Goal: Task Accomplishment & Management: Use online tool/utility

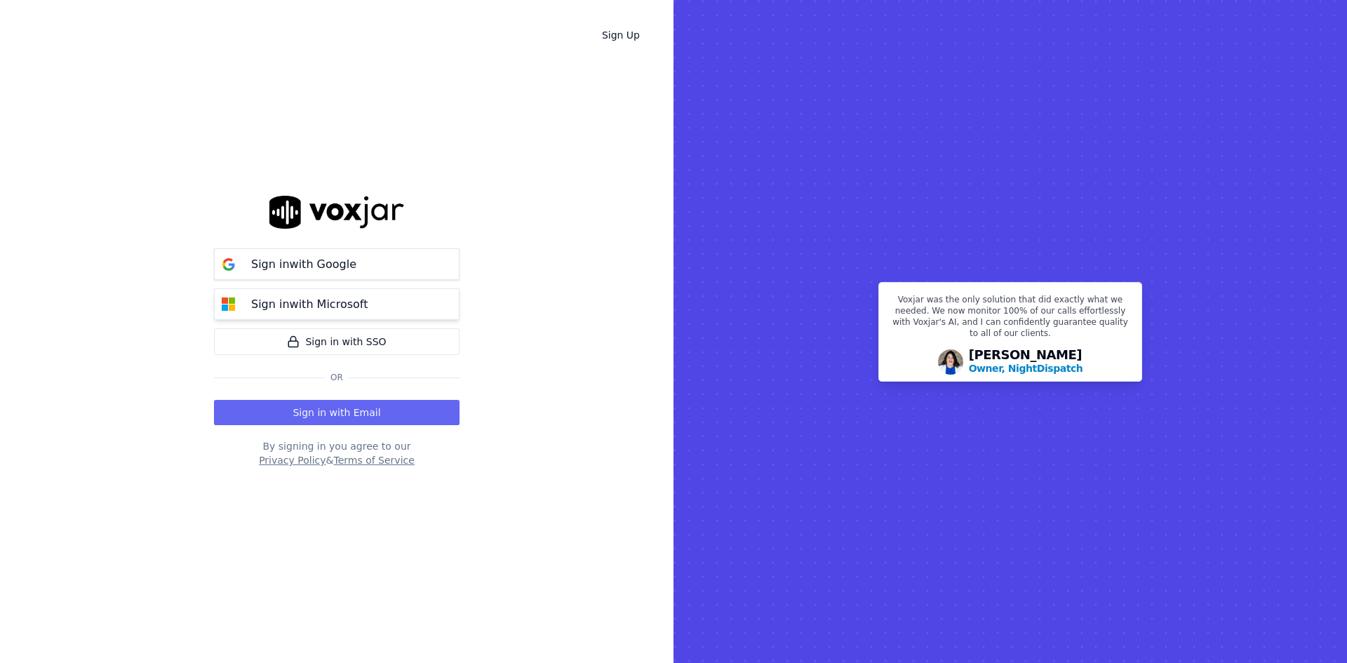
click at [380, 313] on button "Sign in with Microsoft" at bounding box center [337, 304] width 246 height 32
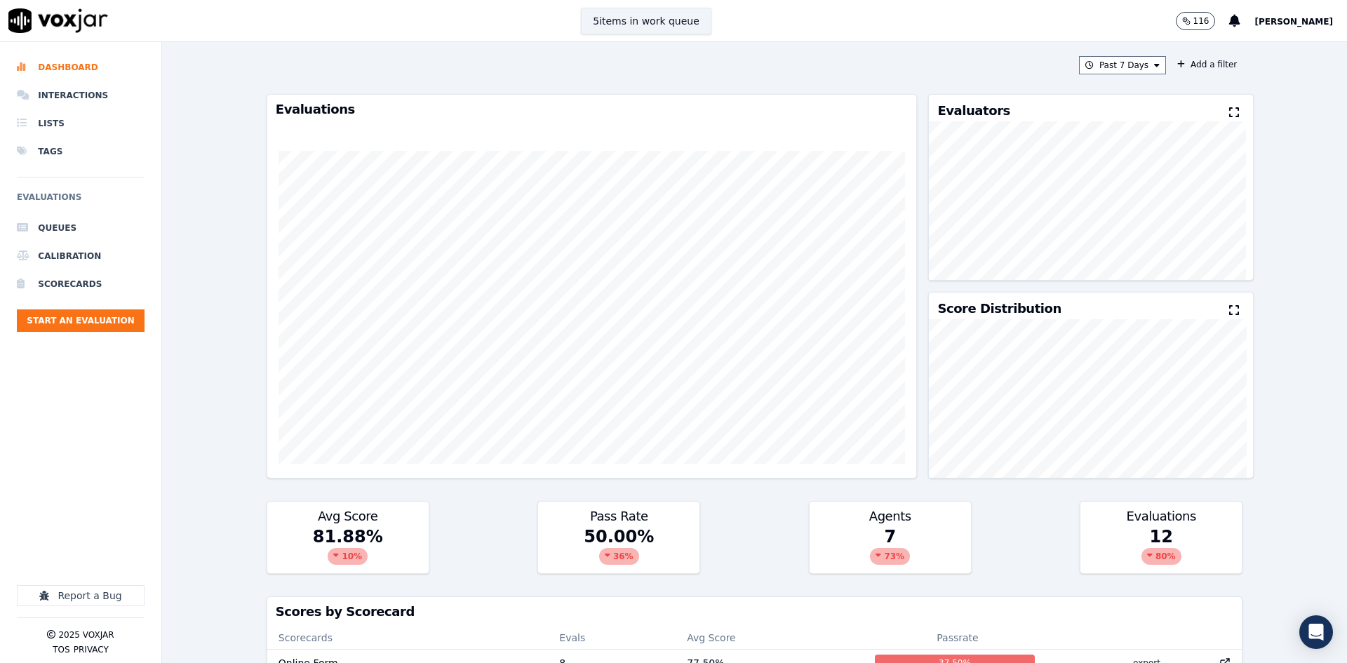
click at [626, 26] on button "5 items in work queue" at bounding box center [646, 21] width 130 height 27
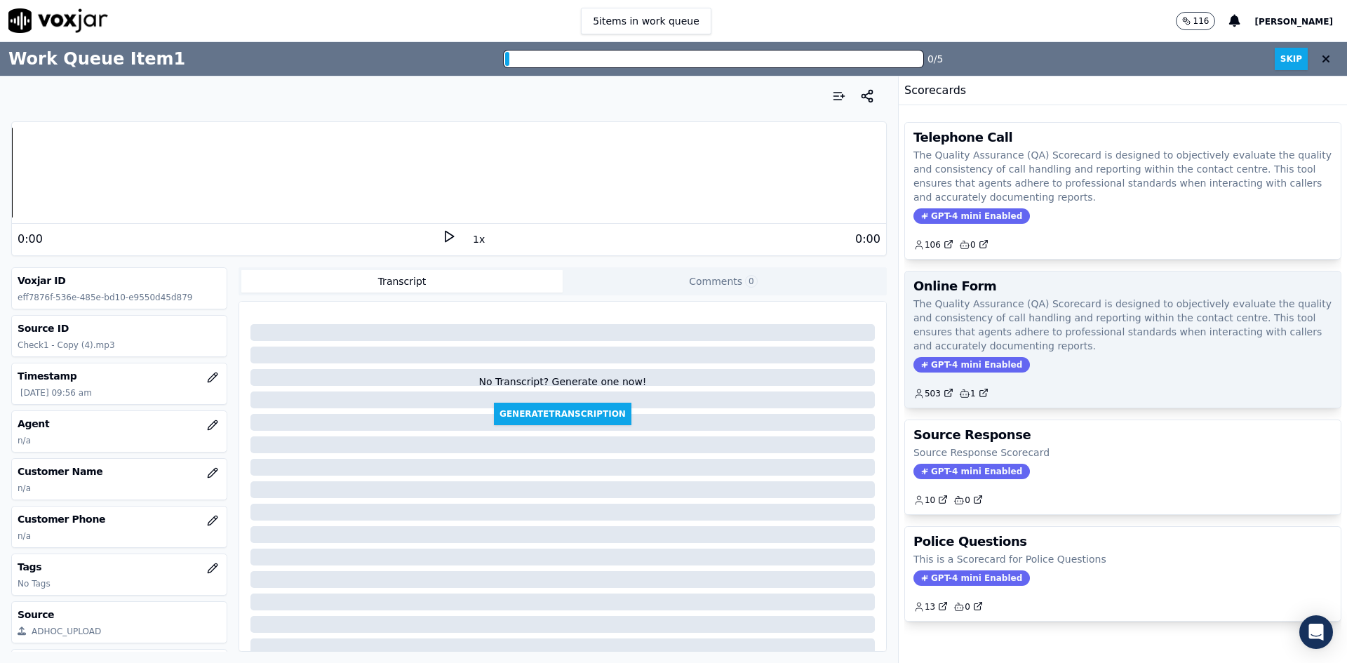
click at [990, 323] on p "The Quality Assurance (QA) Scorecard is designed to objectively evaluate the qu…" at bounding box center [1122, 325] width 419 height 56
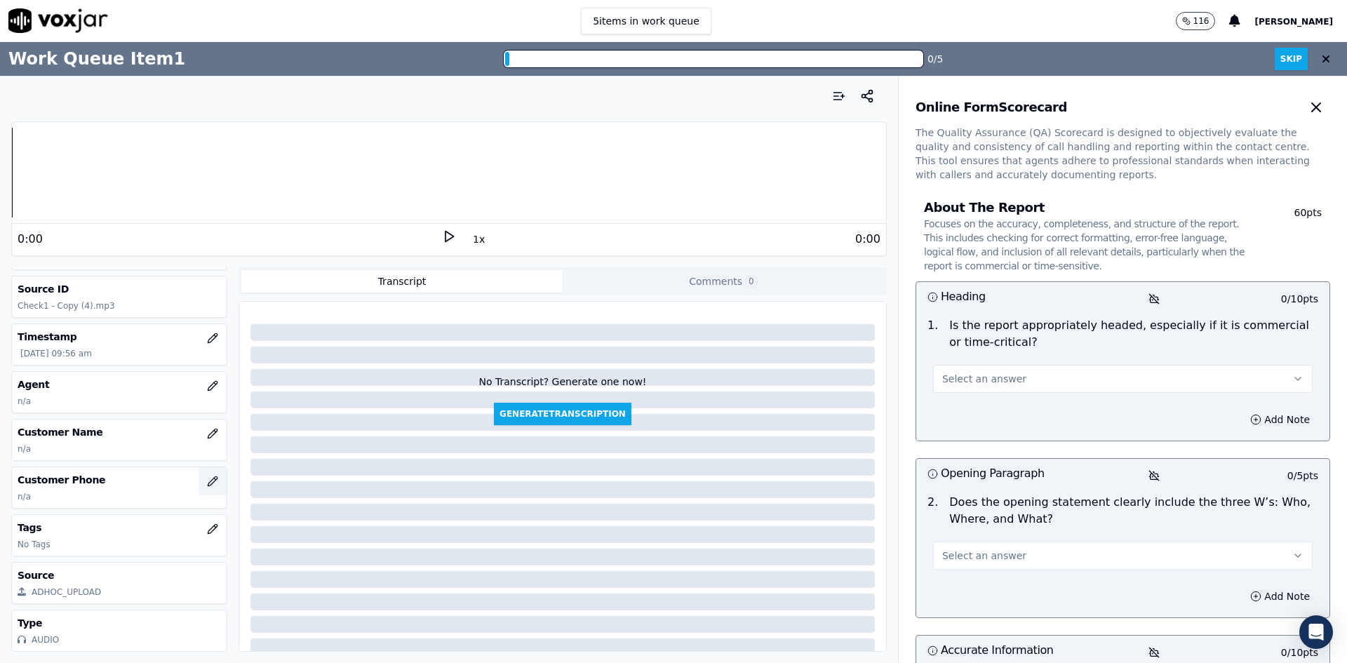
scroll to position [60, 0]
click at [207, 476] on icon "button" at bounding box center [212, 481] width 11 height 11
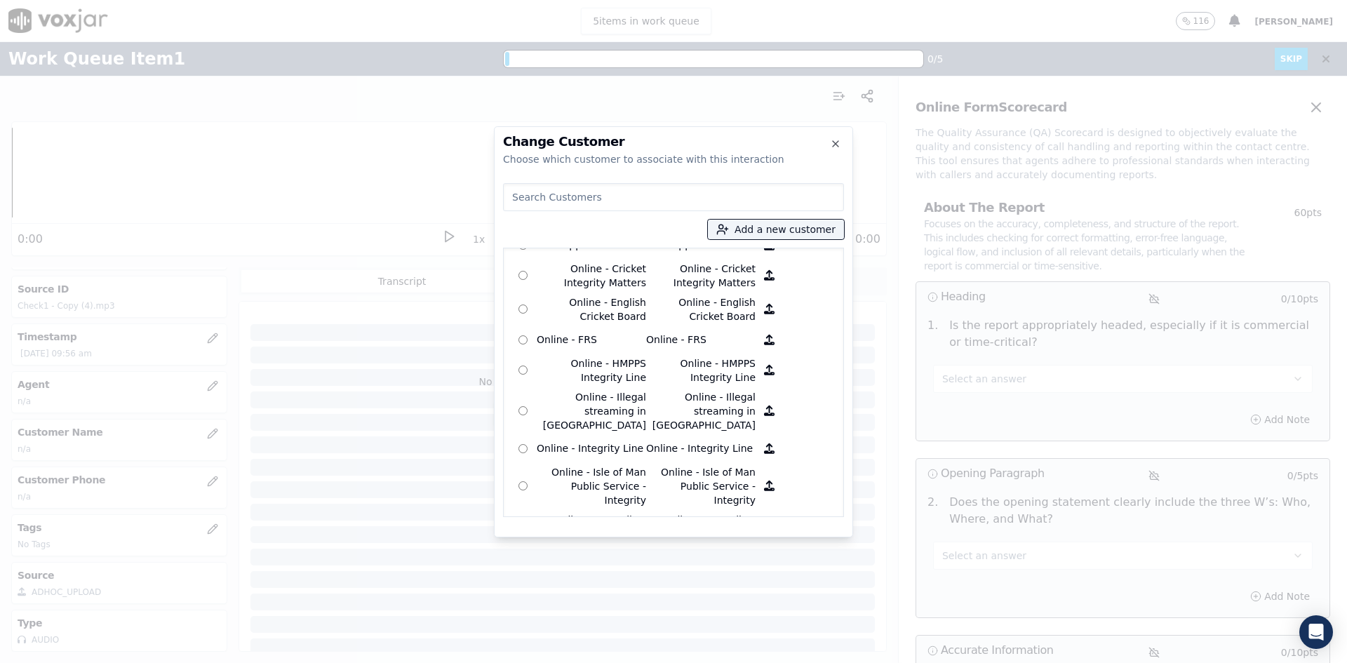
scroll to position [0, 0]
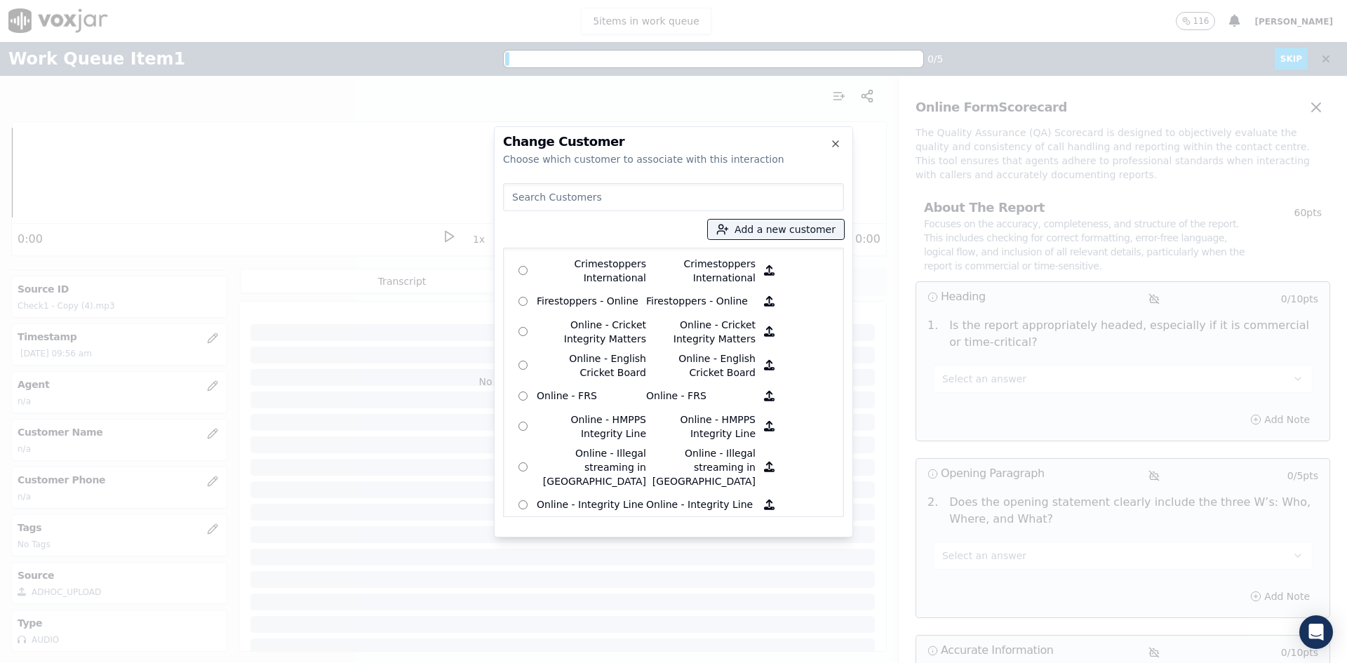
click at [97, 527] on div at bounding box center [673, 331] width 1347 height 663
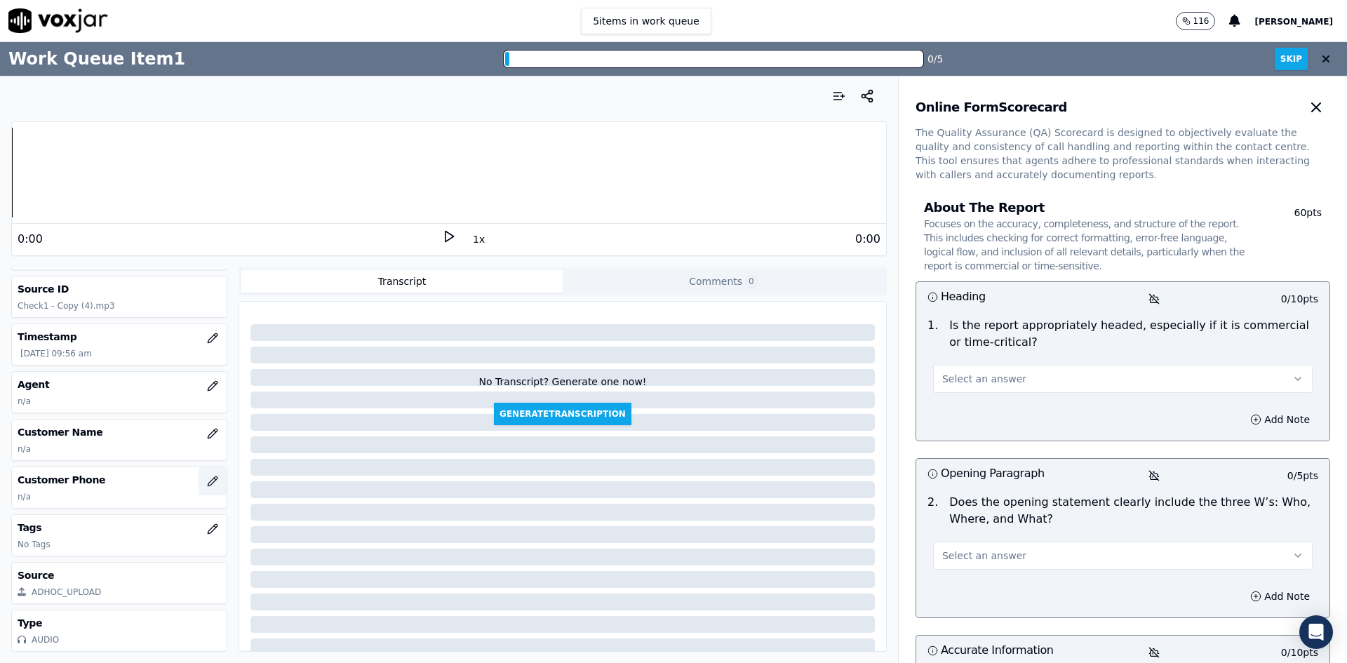
click at [207, 476] on icon "button" at bounding box center [212, 481] width 11 height 11
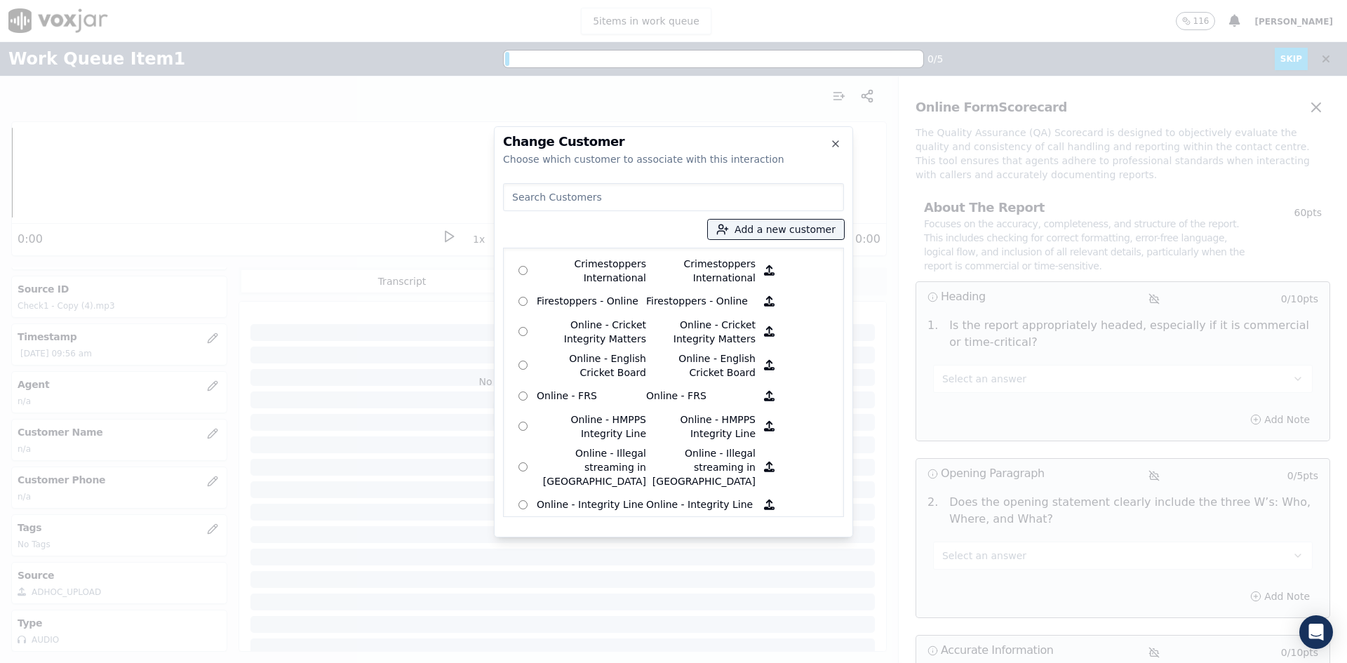
click at [27, 438] on div at bounding box center [673, 331] width 1347 height 663
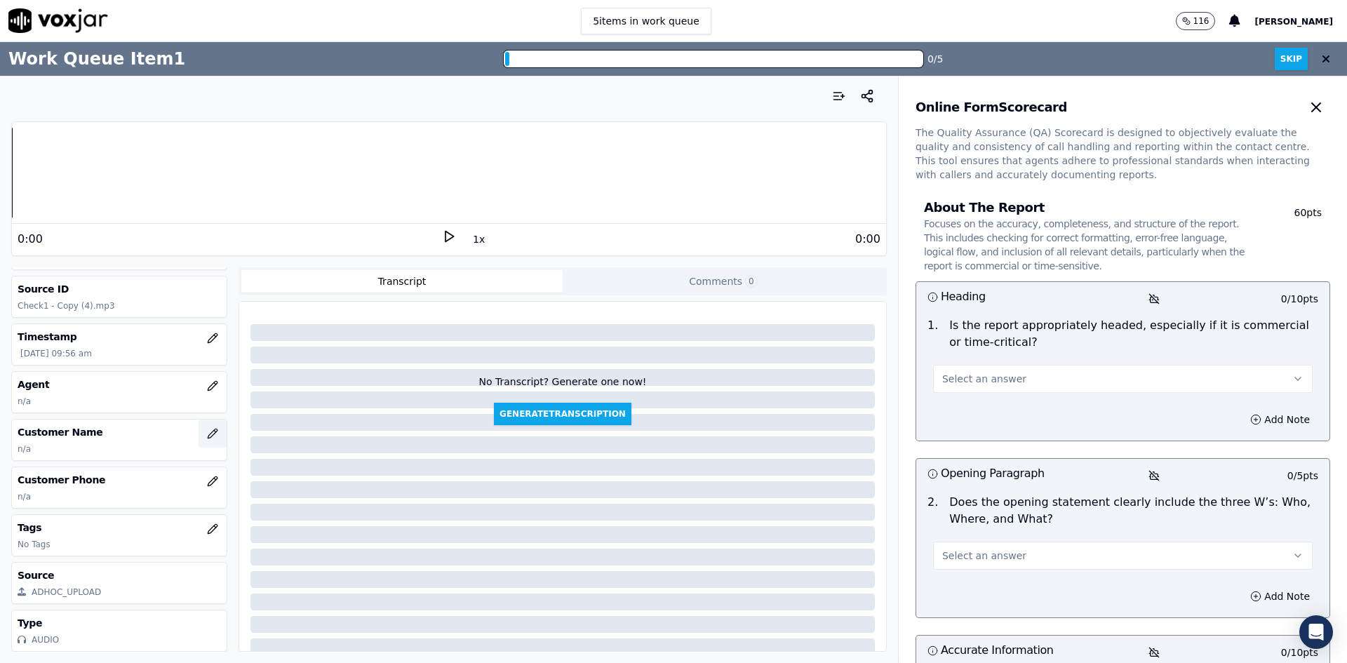
click at [208, 419] on button "button" at bounding box center [213, 433] width 28 height 28
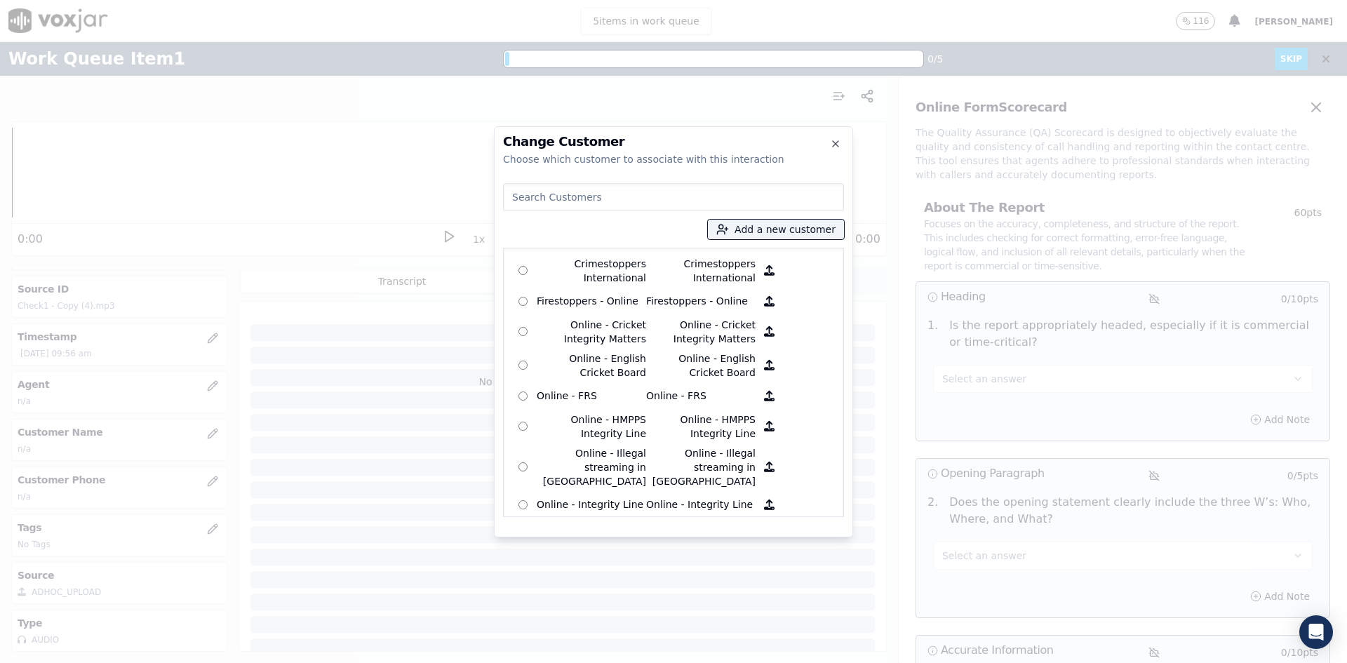
click at [570, 199] on input at bounding box center [673, 197] width 341 height 28
type input "cs"
click at [835, 145] on icon "button" at bounding box center [835, 143] width 11 height 11
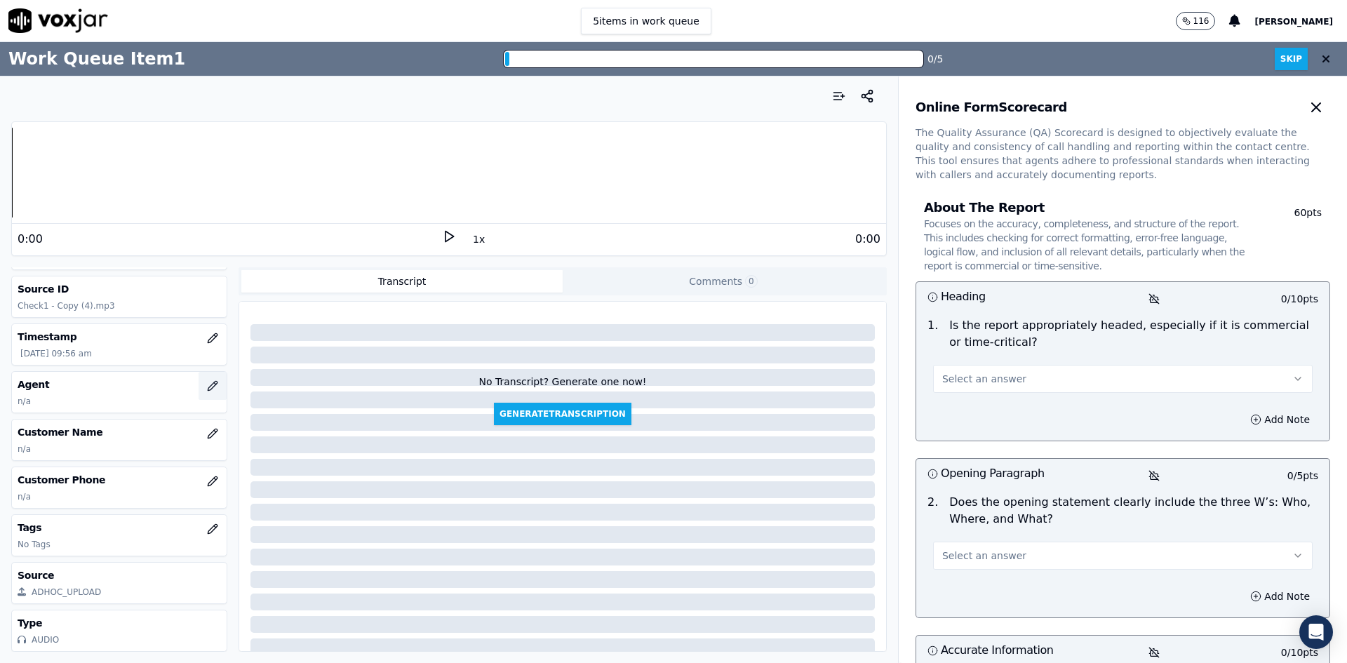
click at [207, 380] on icon "button" at bounding box center [212, 385] width 11 height 11
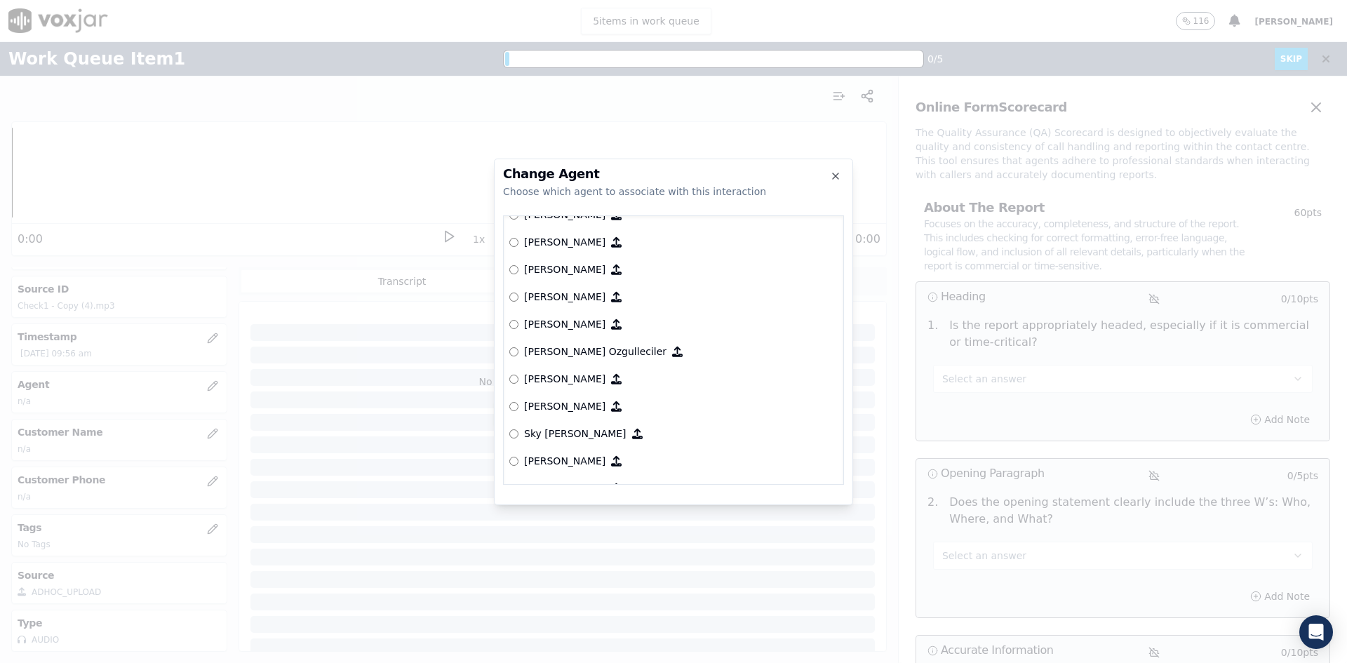
scroll to position [962, 0]
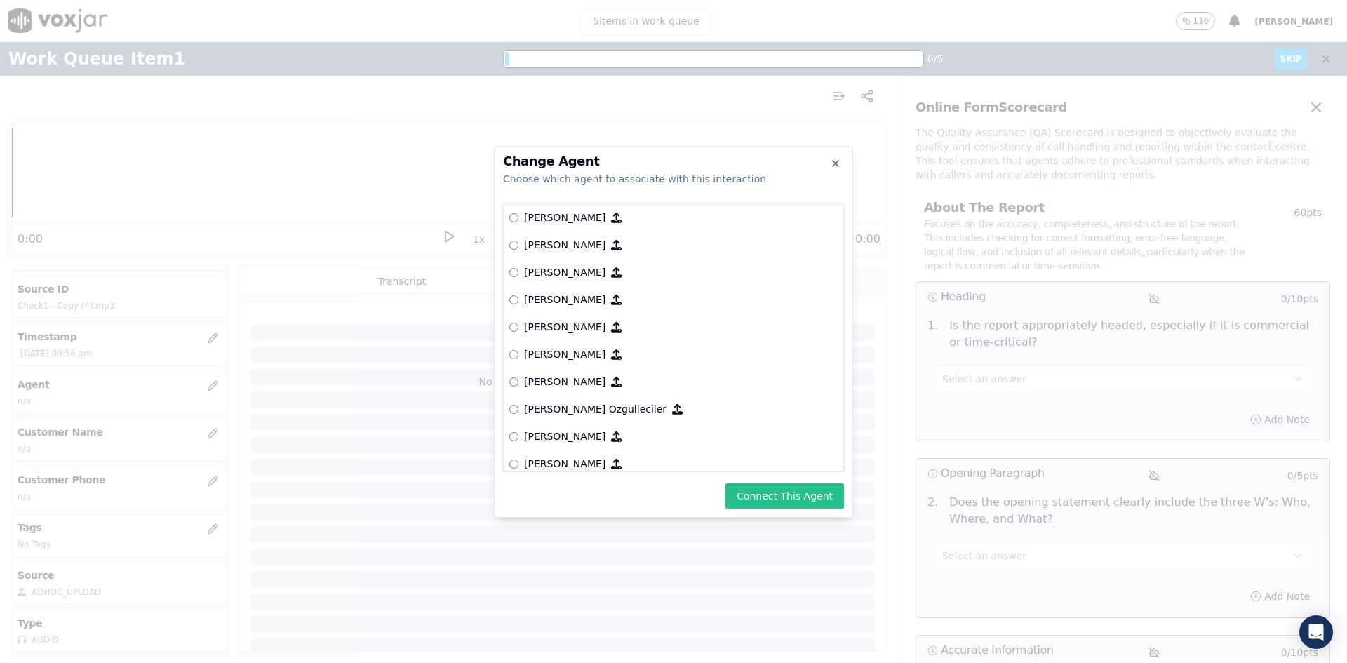
click at [780, 503] on button "Connect This Agent" at bounding box center [784, 495] width 119 height 25
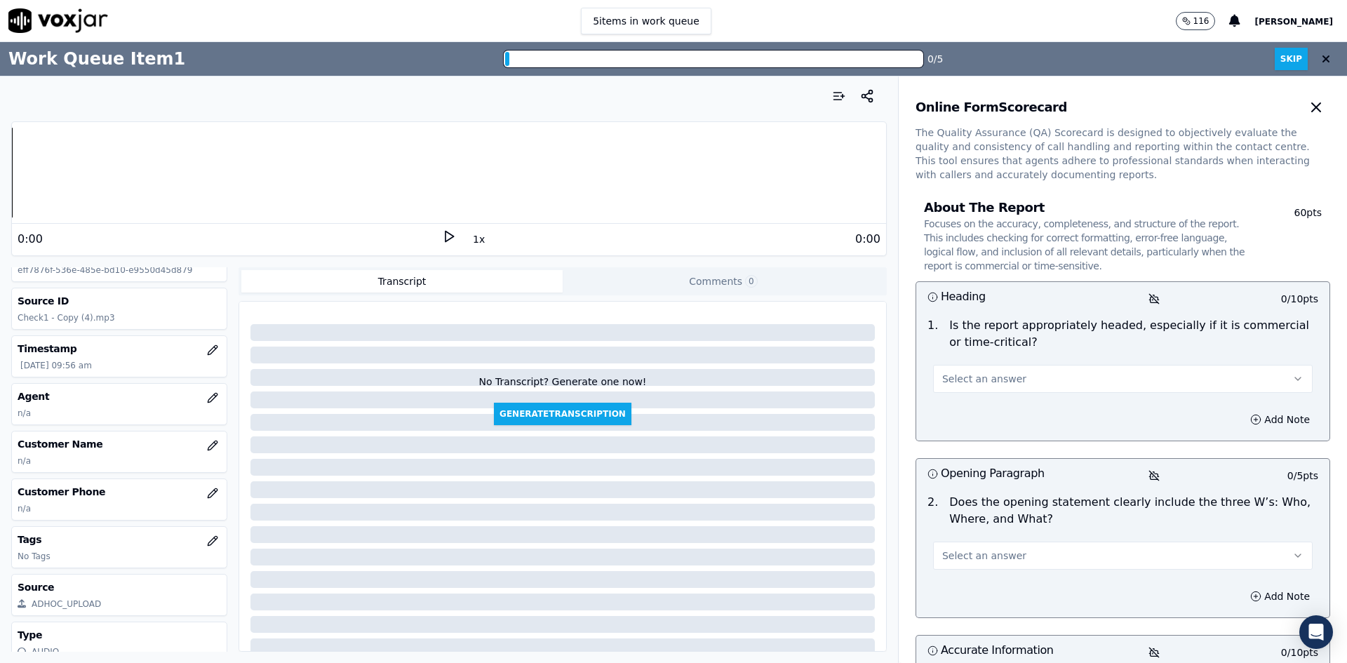
scroll to position [0, 0]
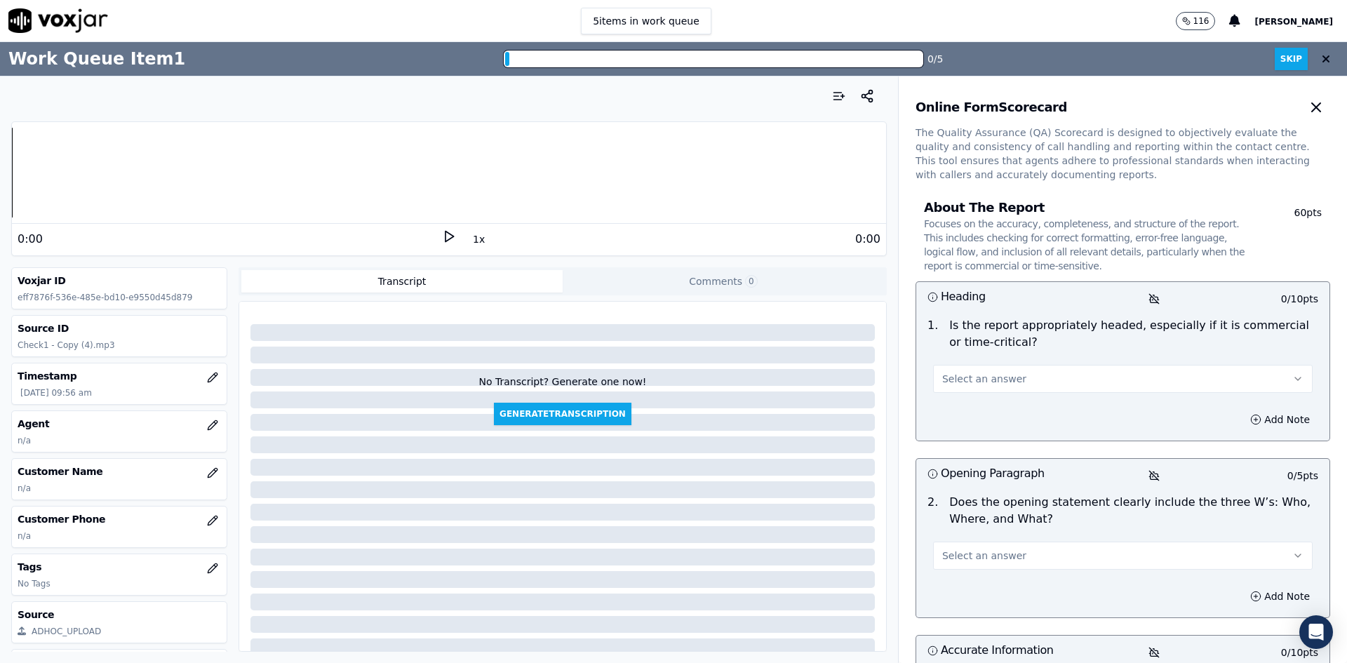
click at [158, 443] on p "n/a" at bounding box center [119, 440] width 203 height 11
click at [199, 416] on button "button" at bounding box center [213, 425] width 28 height 28
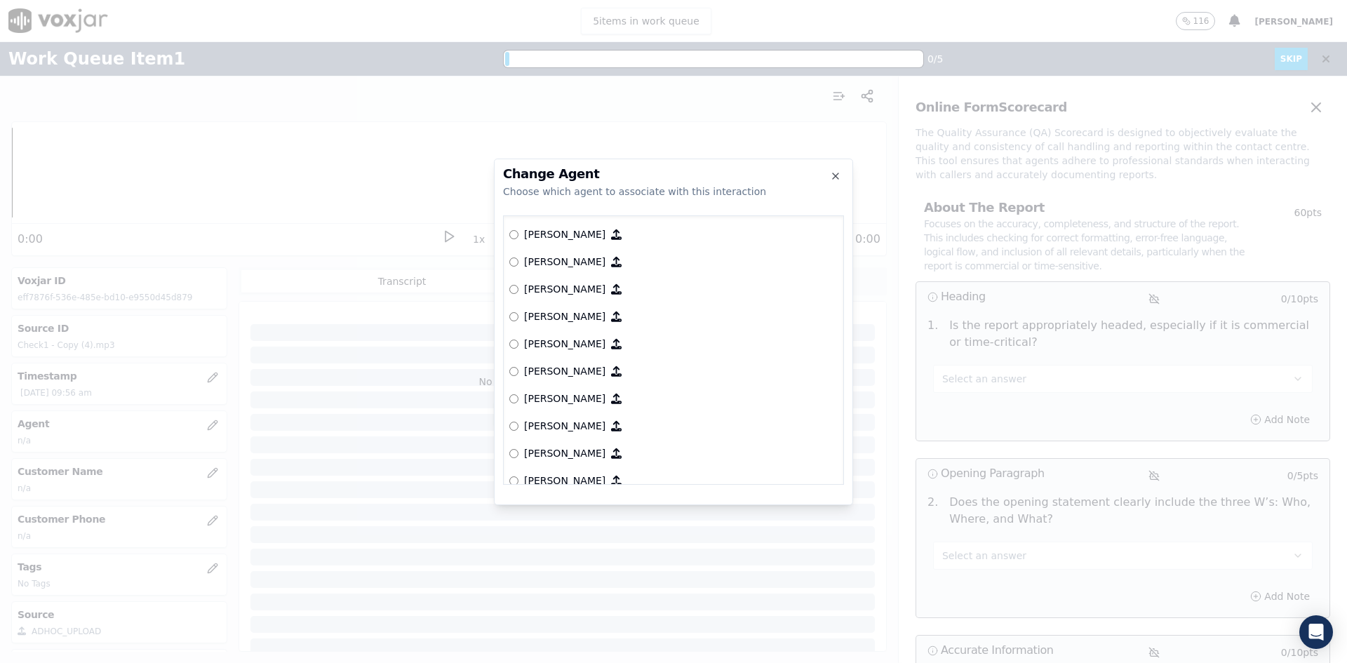
scroll to position [875, 0]
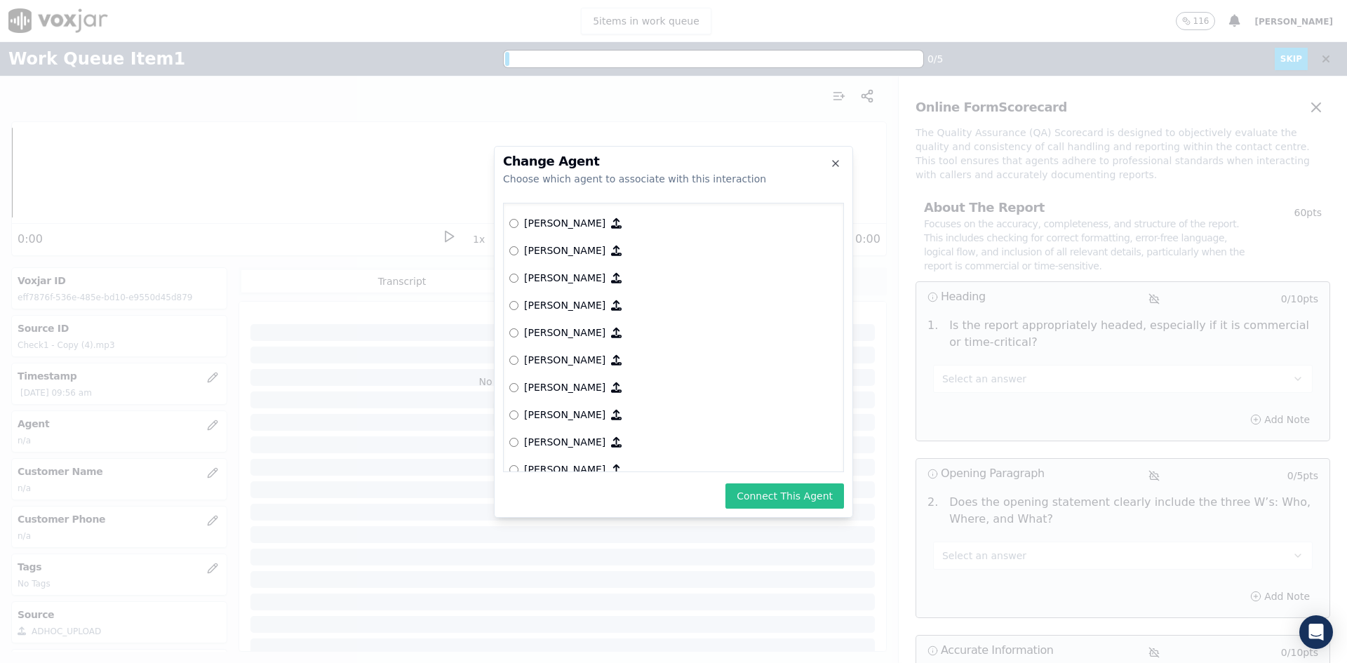
click at [775, 502] on button "Connect This Agent" at bounding box center [784, 495] width 119 height 25
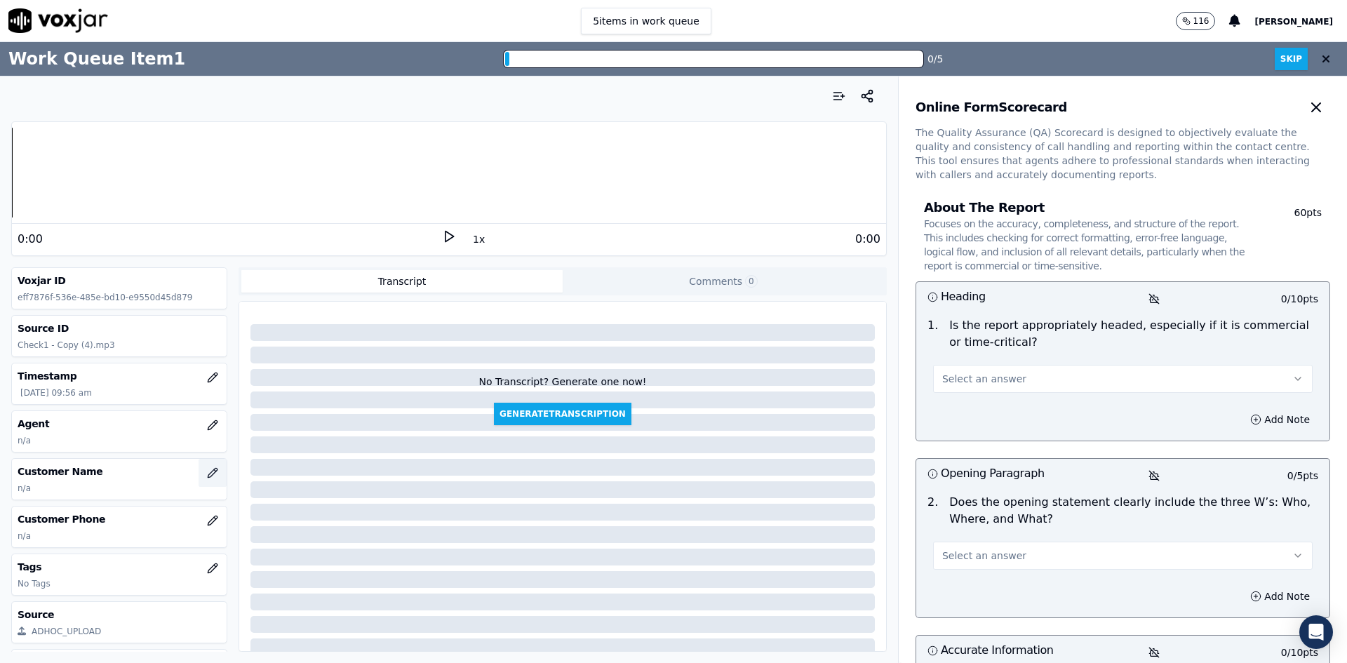
click at [207, 472] on icon "button" at bounding box center [212, 472] width 11 height 11
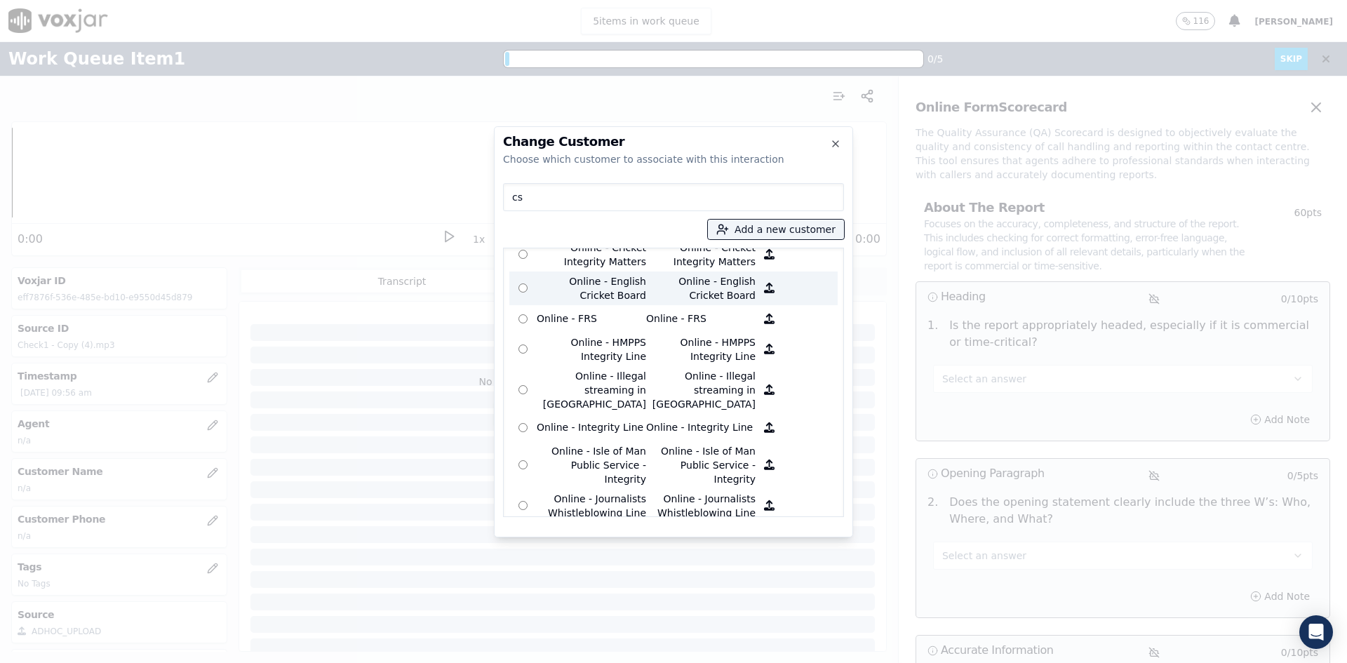
scroll to position [210, 0]
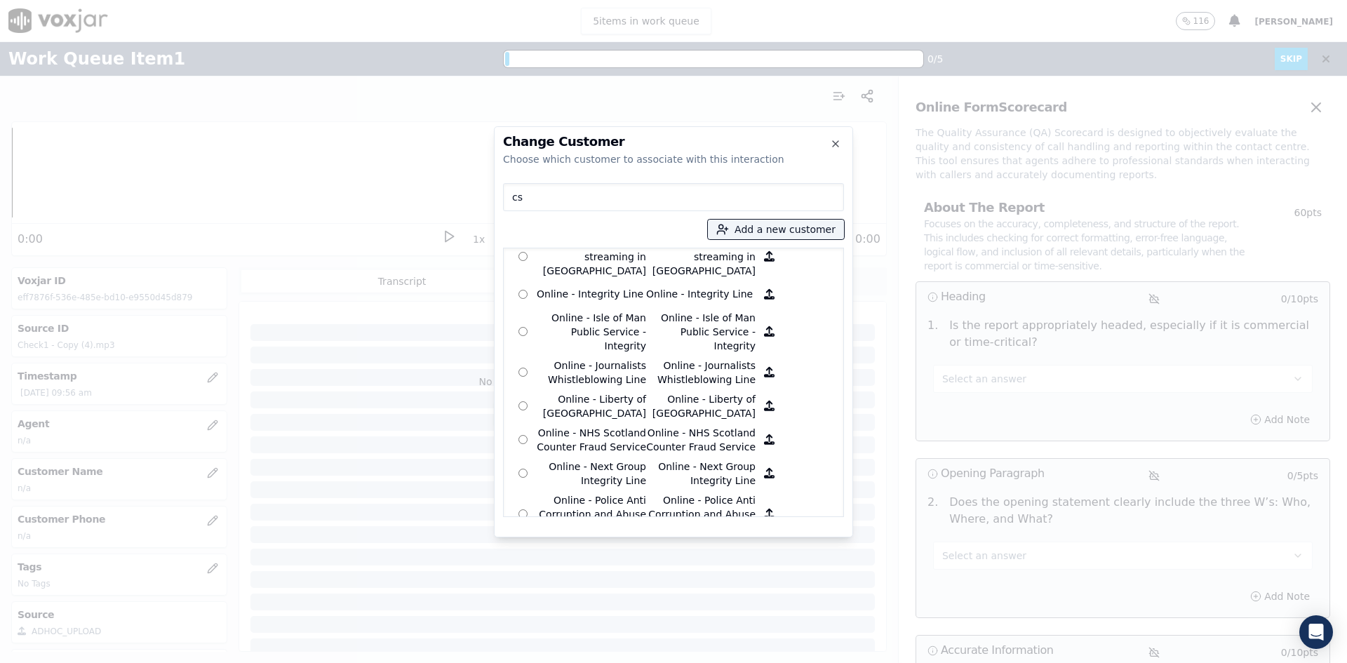
click at [842, 145] on h2 "Change Customer" at bounding box center [673, 141] width 341 height 13
click at [835, 144] on icon "button" at bounding box center [835, 143] width 11 height 11
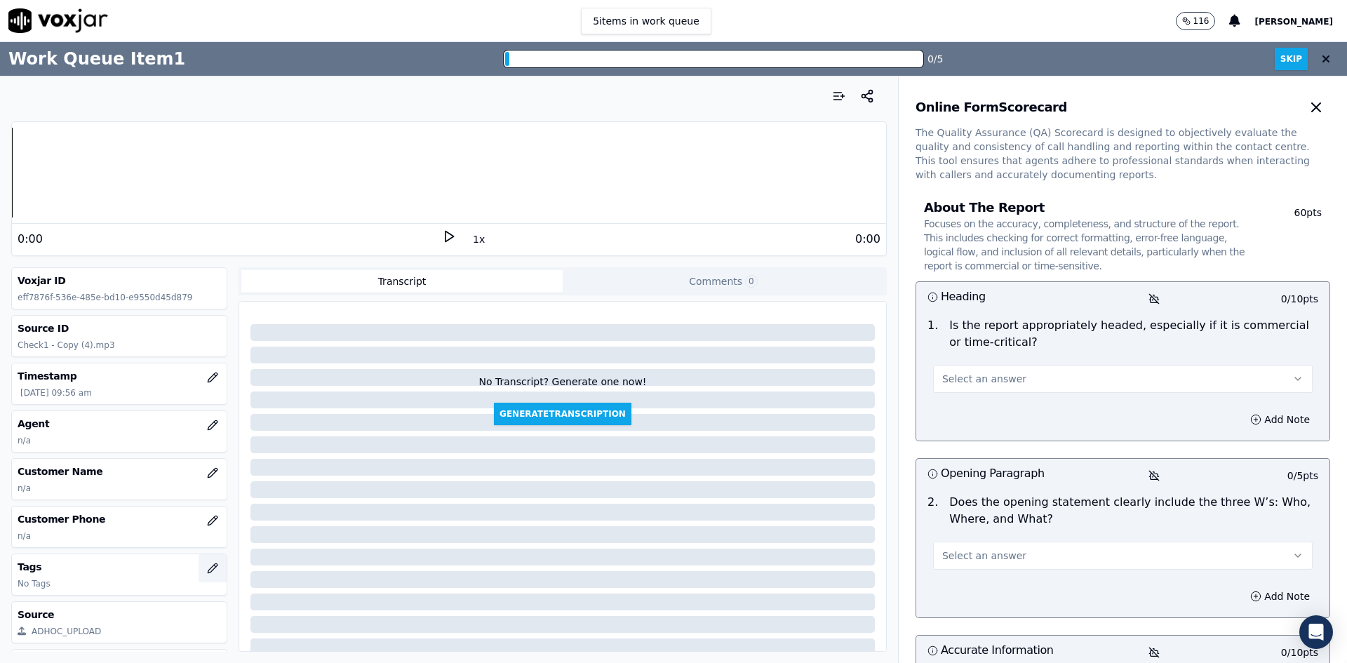
click at [207, 568] on icon "button" at bounding box center [212, 568] width 11 height 11
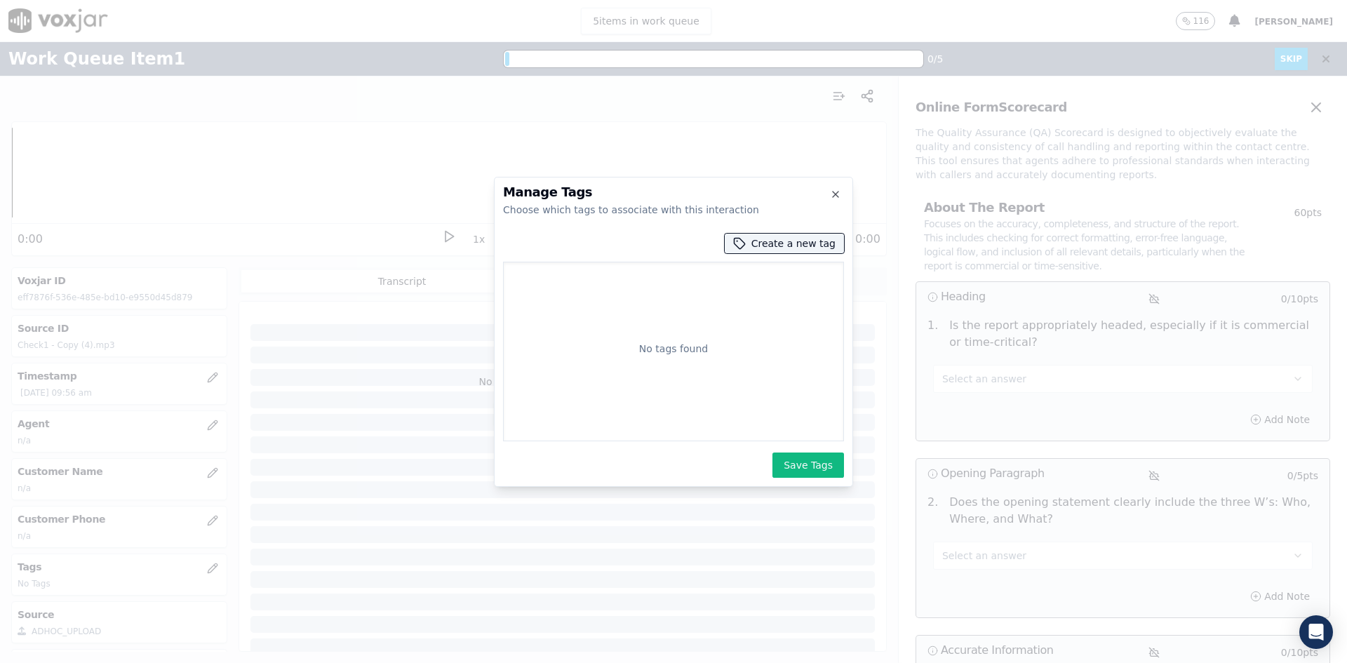
click at [214, 539] on div at bounding box center [673, 331] width 1347 height 663
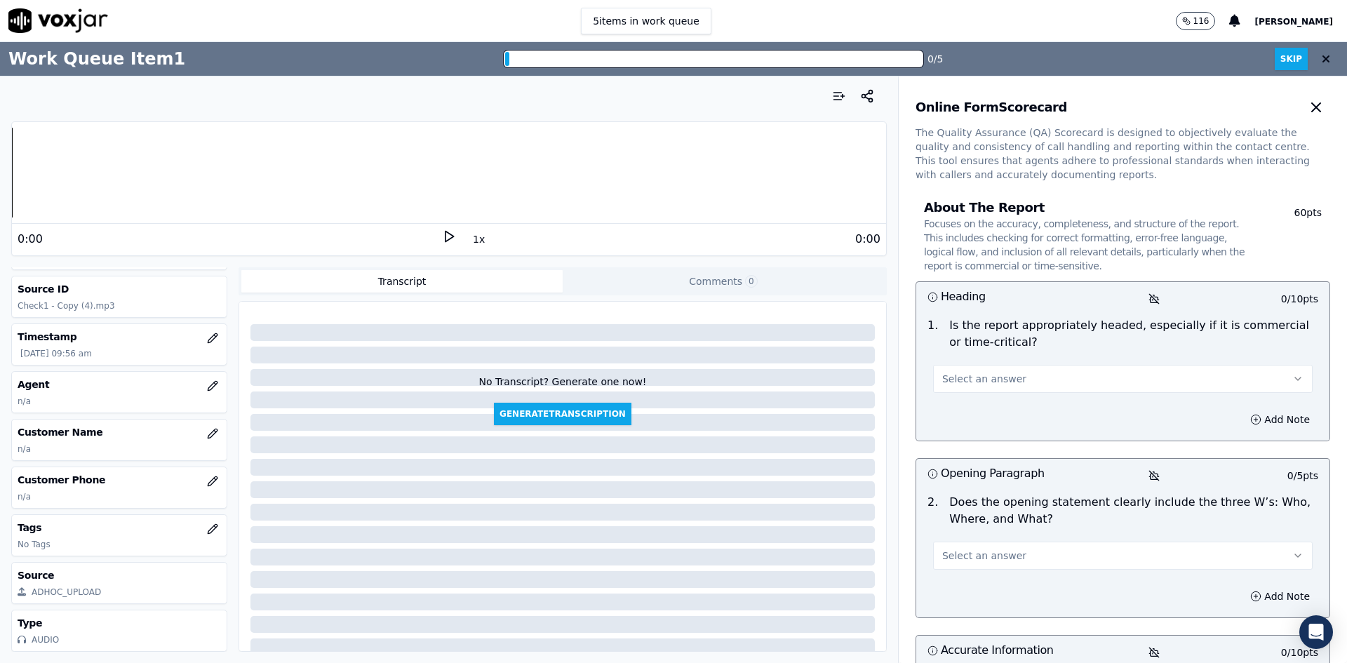
scroll to position [0, 0]
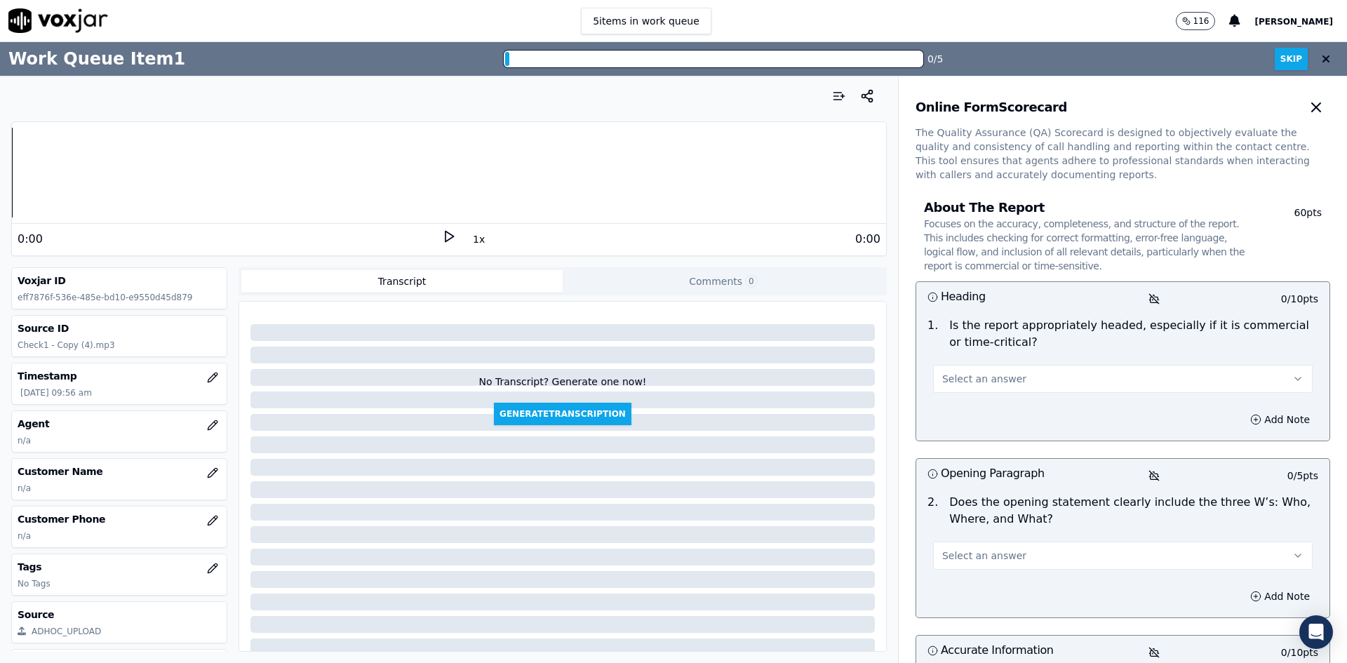
click at [1322, 58] on icon at bounding box center [1326, 58] width 8 height 11
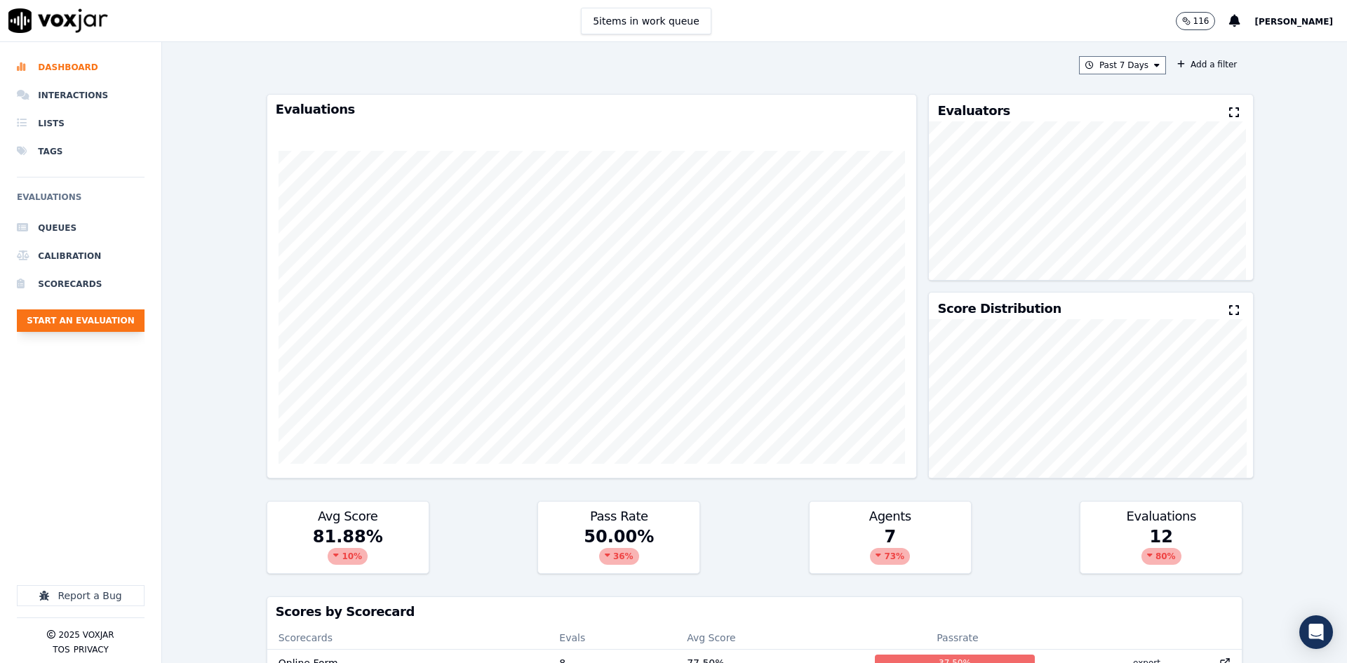
click at [65, 316] on button "Start an Evaluation" at bounding box center [81, 320] width 128 height 22
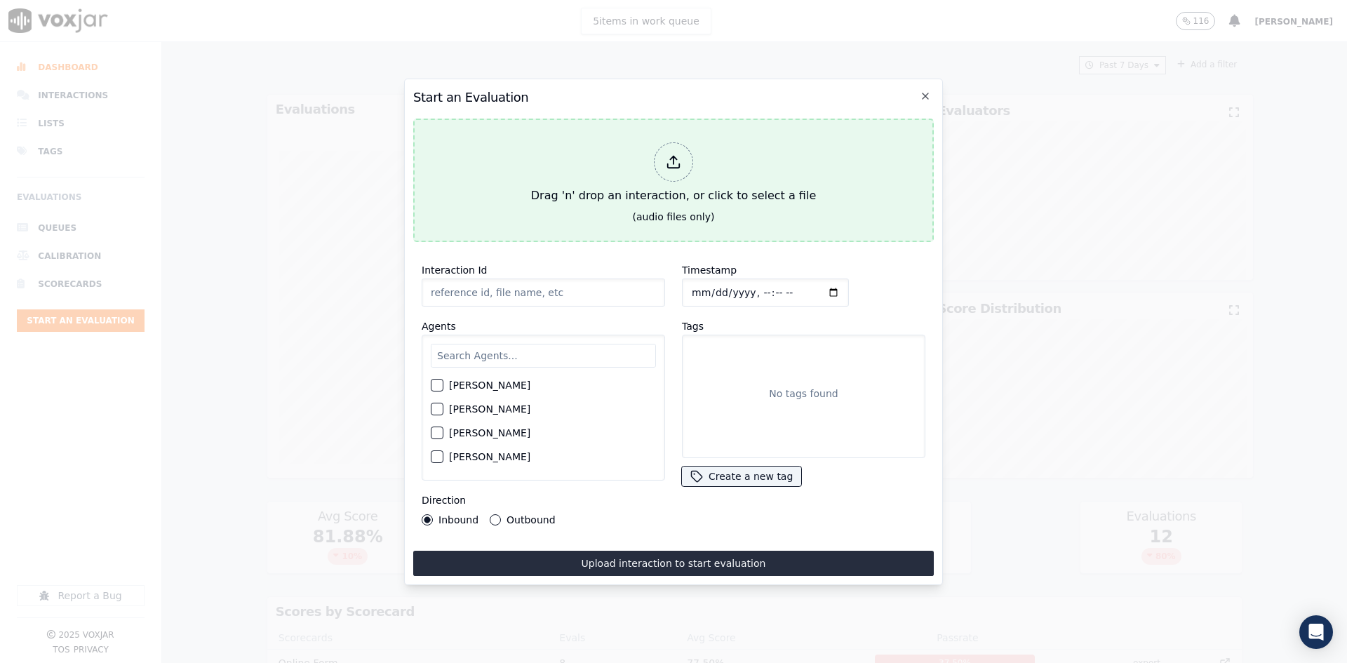
click at [667, 175] on div at bounding box center [673, 161] width 39 height 39
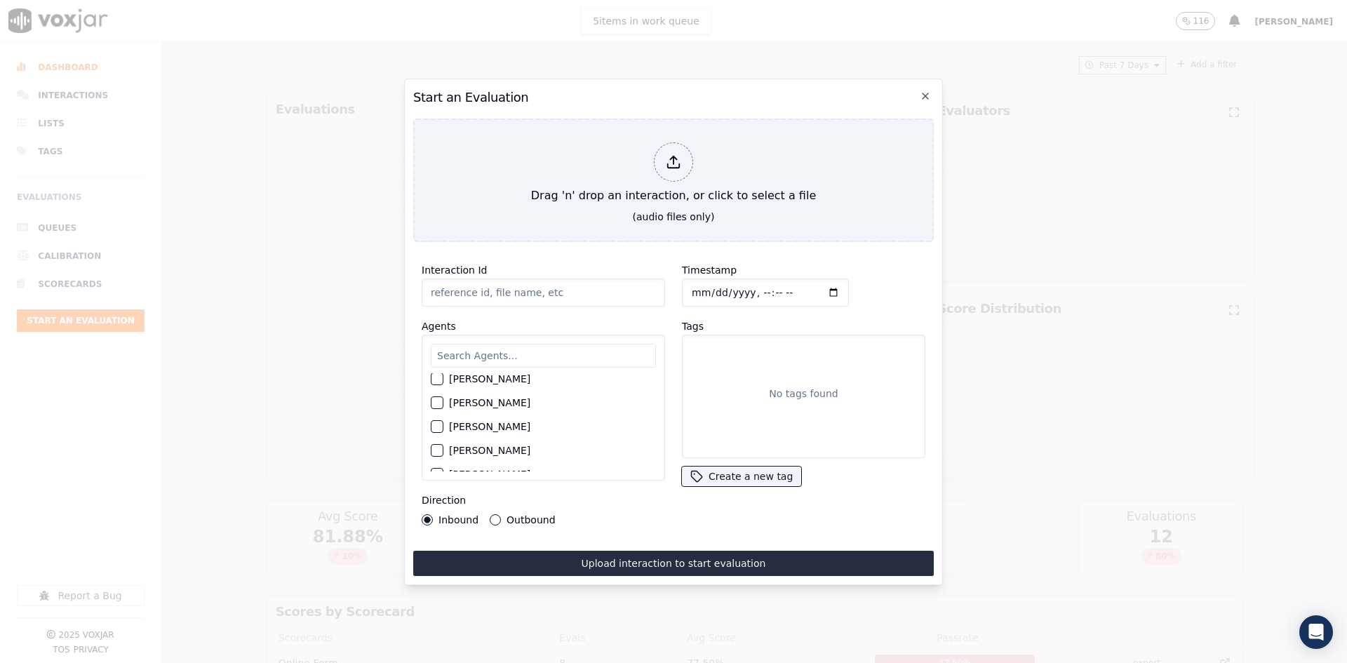
scroll to position [701, 0]
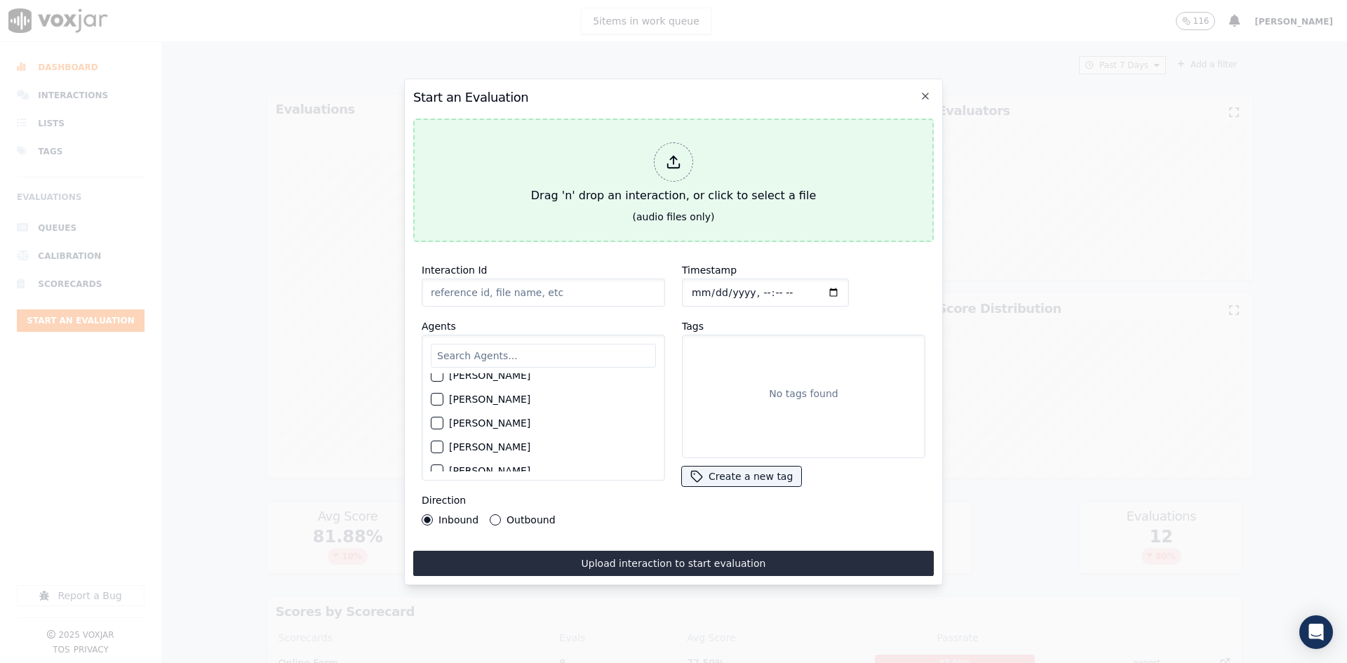
click at [669, 192] on div "Drag 'n' drop an interaction, or click to select a file" at bounding box center [673, 173] width 296 height 73
click at [670, 169] on div at bounding box center [673, 161] width 39 height 39
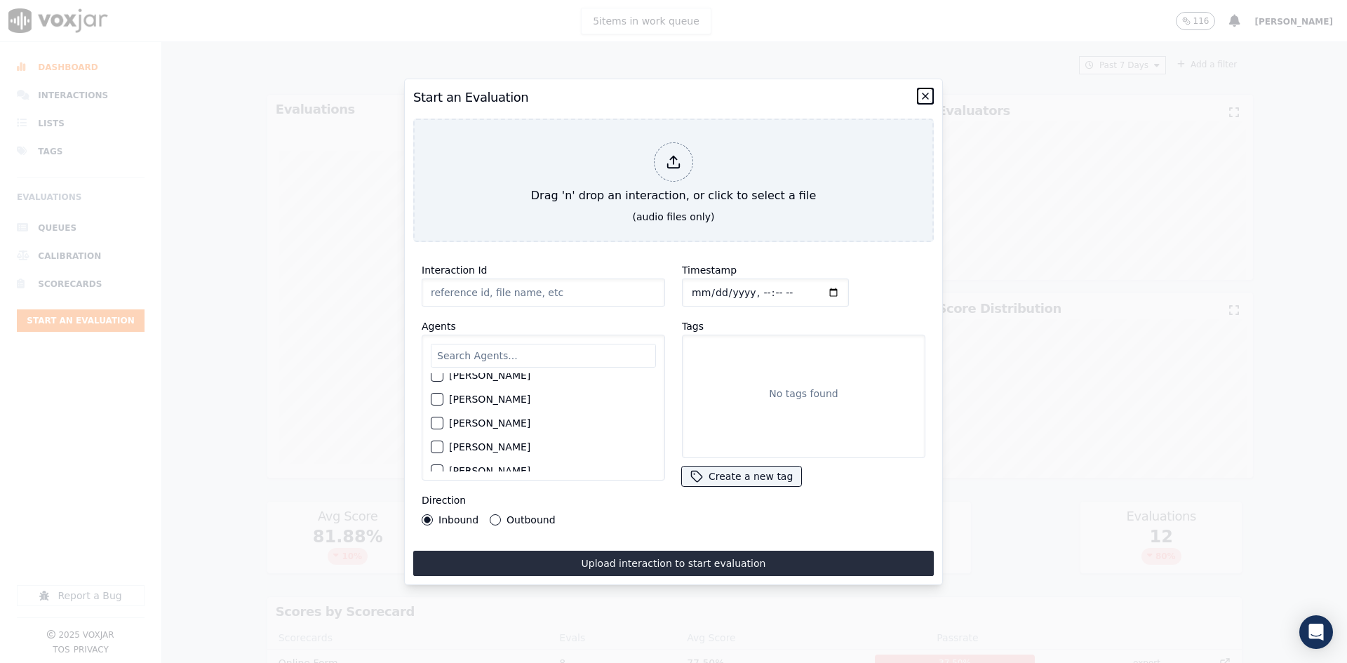
click at [923, 90] on icon "button" at bounding box center [925, 95] width 11 height 11
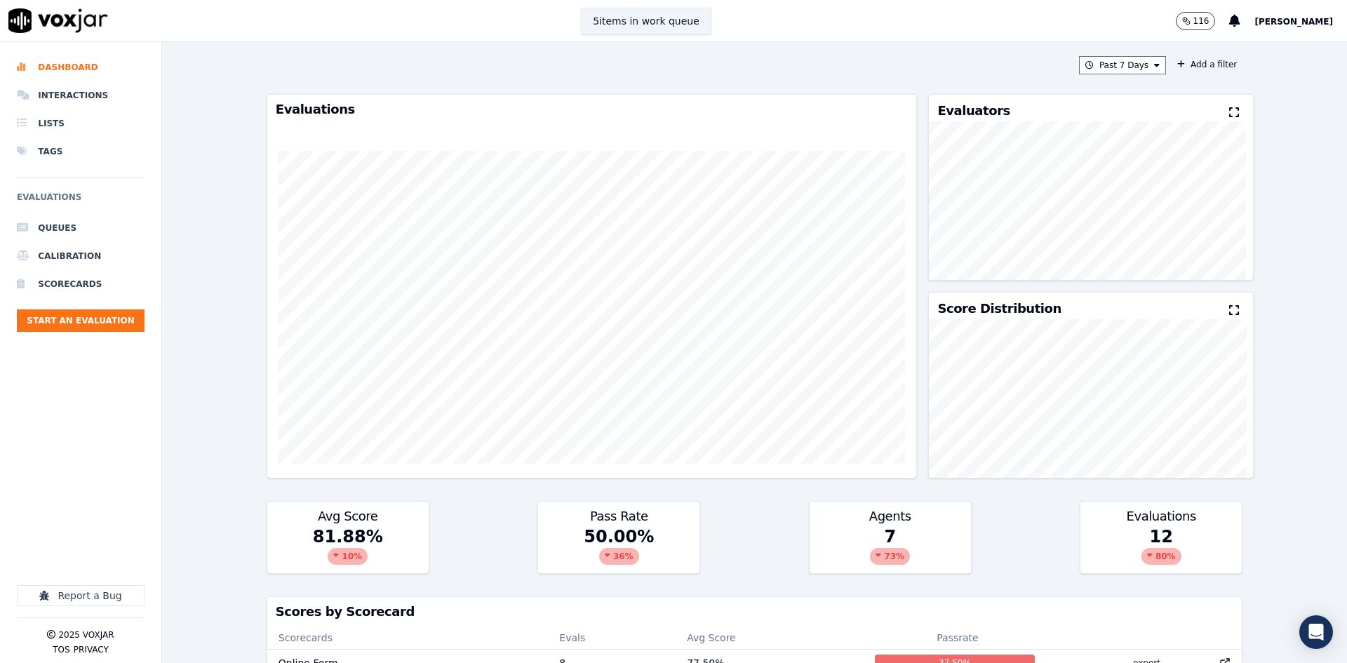
click at [680, 24] on button "5 items in work queue" at bounding box center [646, 21] width 130 height 27
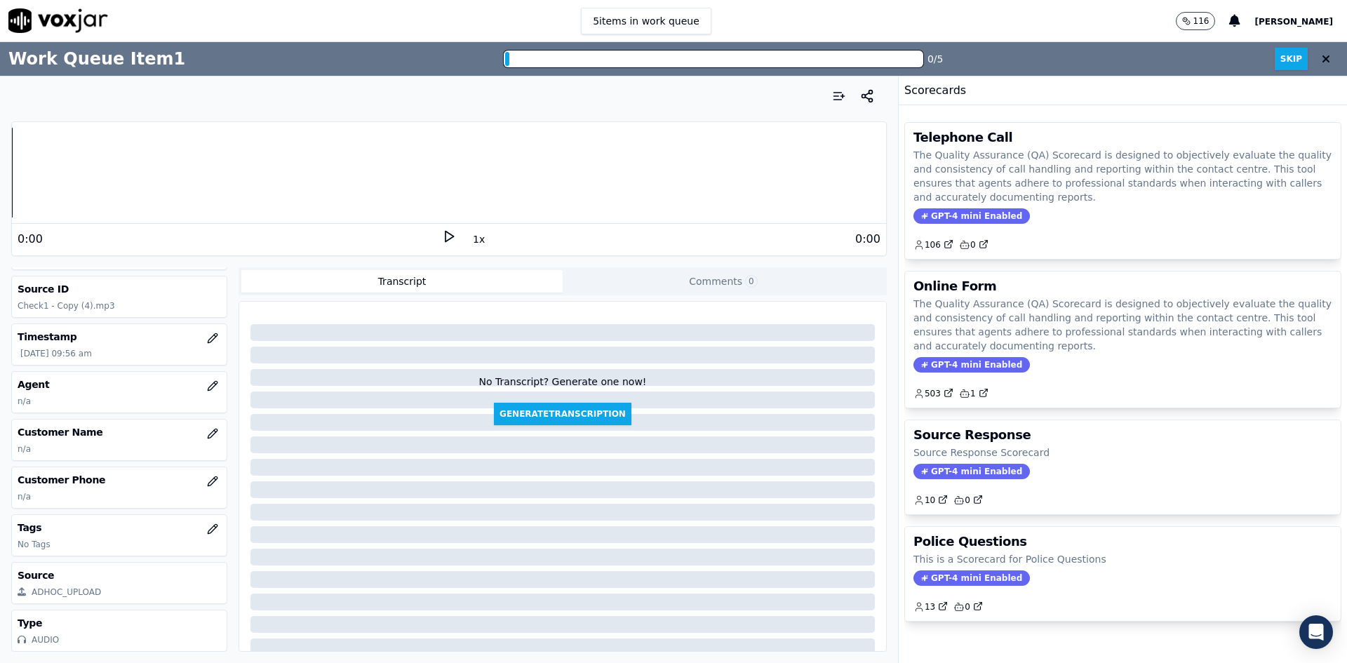
scroll to position [60, 0]
click at [214, 382] on icon "button" at bounding box center [215, 383] width 2 height 2
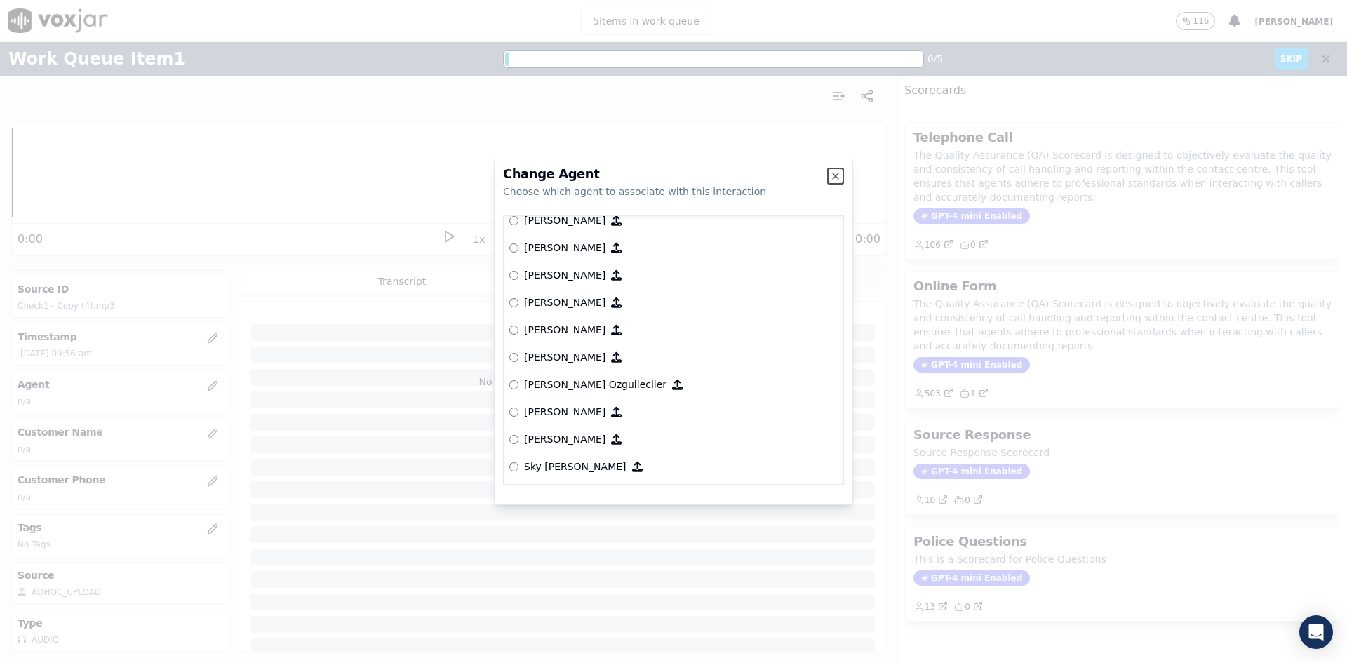
scroll to position [978, 0]
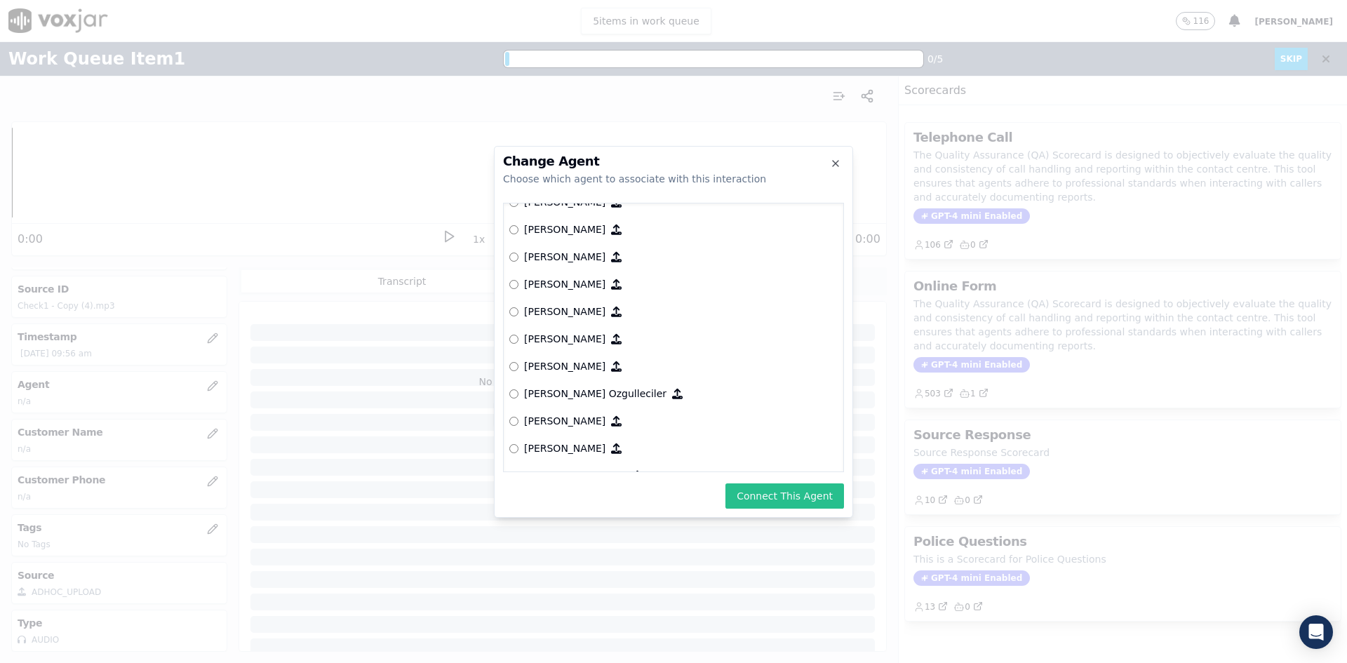
click at [793, 497] on button "Connect This Agent" at bounding box center [784, 495] width 119 height 25
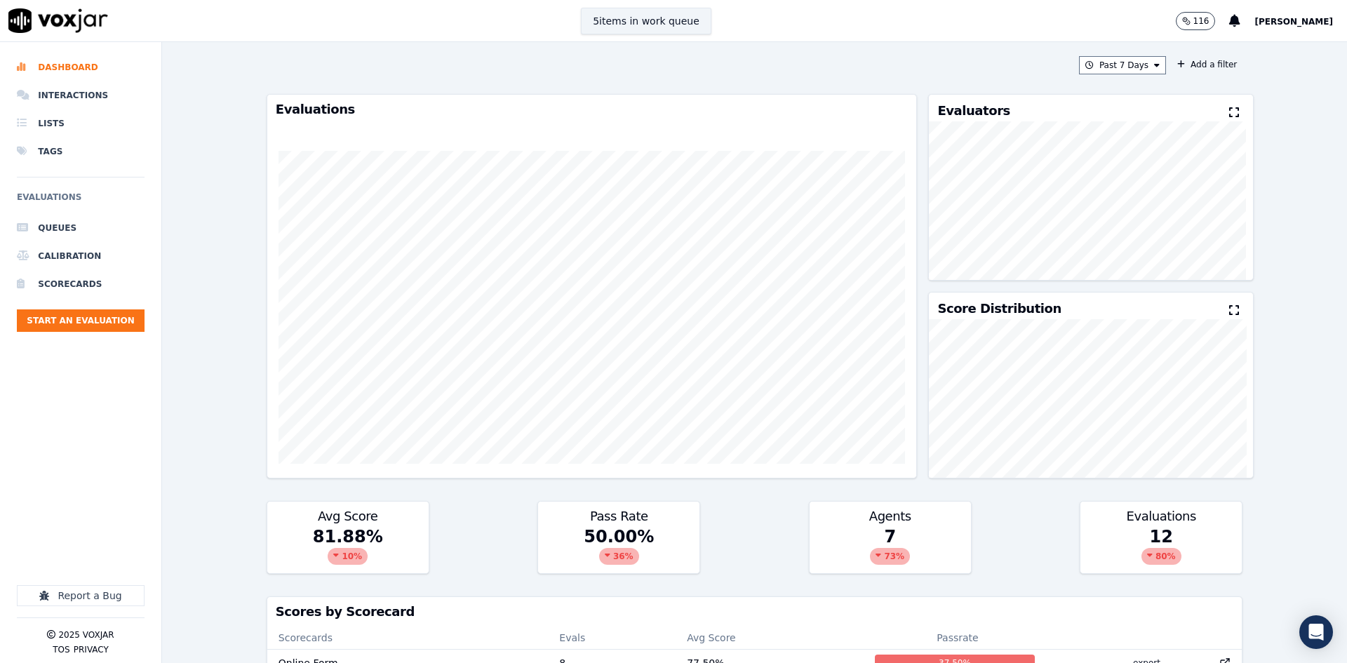
click at [655, 32] on button "5 items in work queue" at bounding box center [646, 21] width 130 height 27
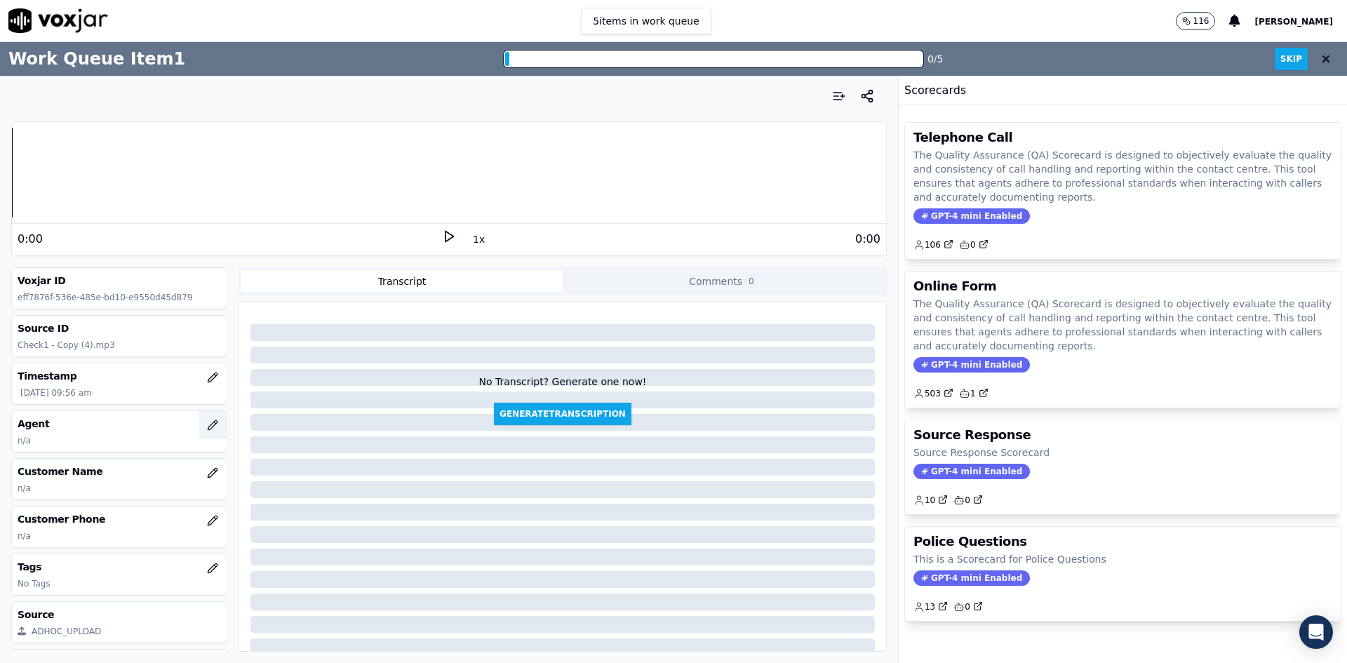
click at [207, 422] on icon "button" at bounding box center [212, 424] width 11 height 11
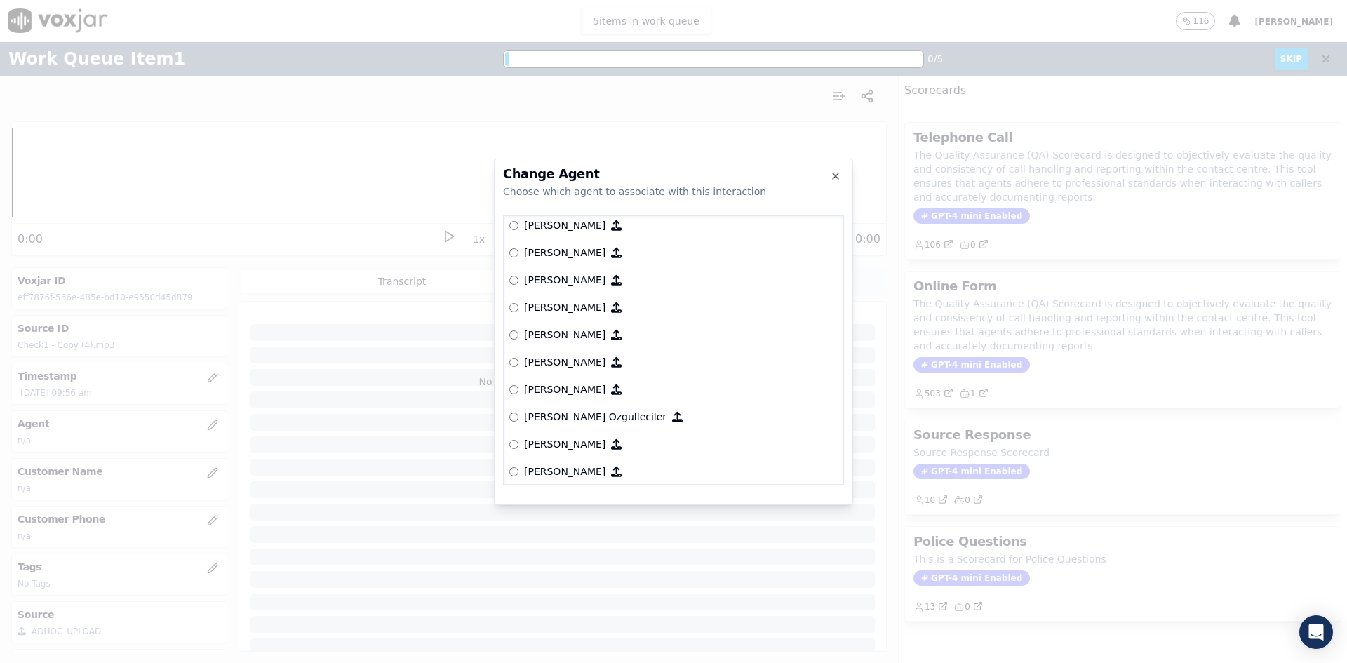
scroll to position [911, 0]
click at [529, 307] on p "[PERSON_NAME]" at bounding box center [564, 309] width 81 height 14
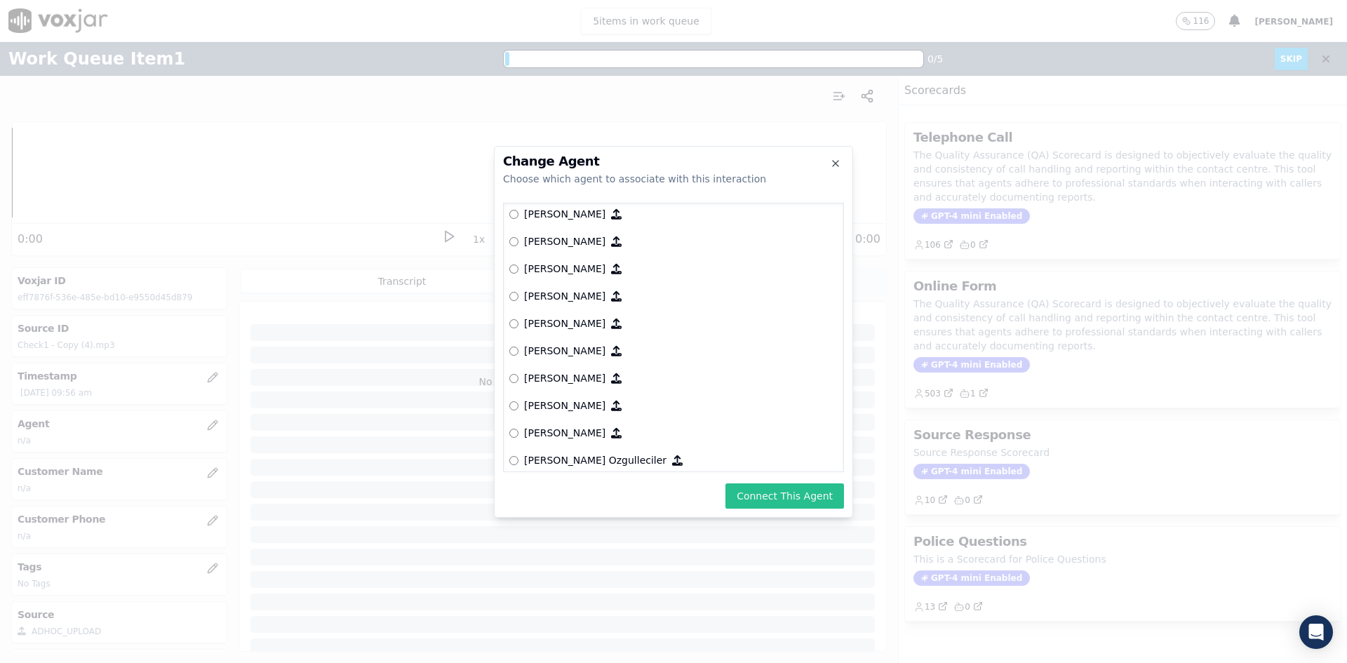
click at [786, 500] on button "Connect This Agent" at bounding box center [784, 495] width 119 height 25
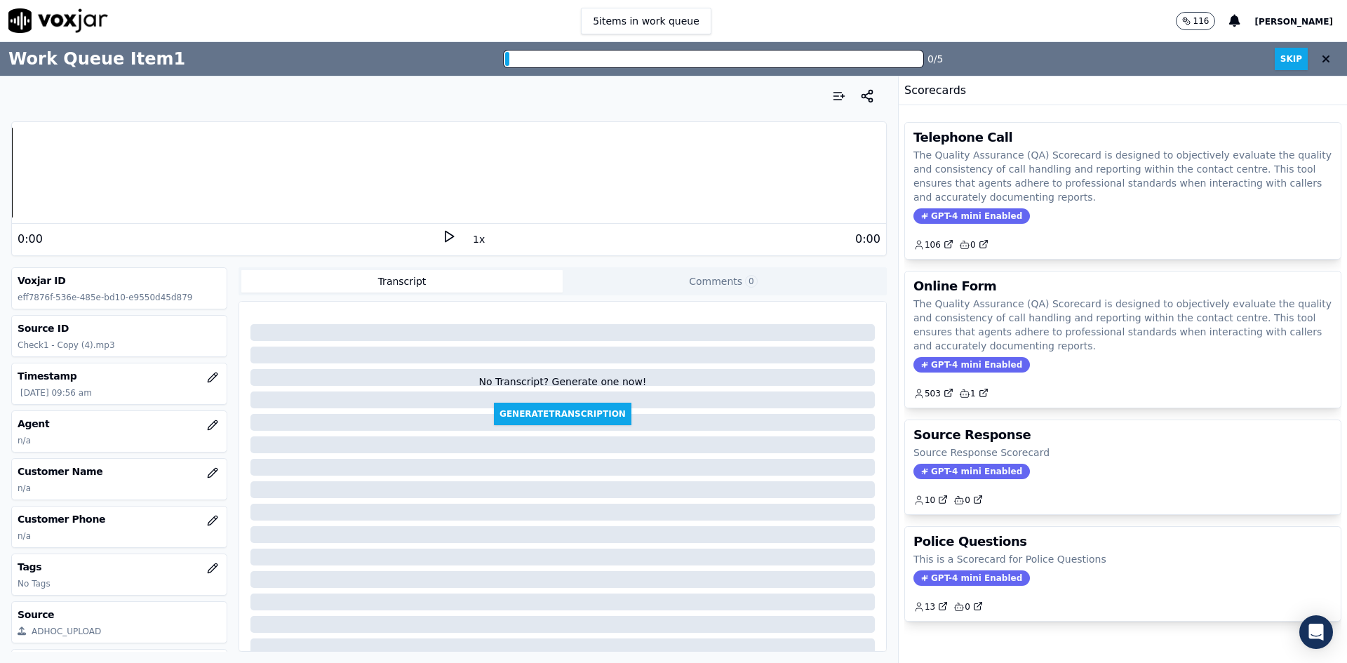
click at [1322, 58] on icon at bounding box center [1326, 58] width 8 height 11
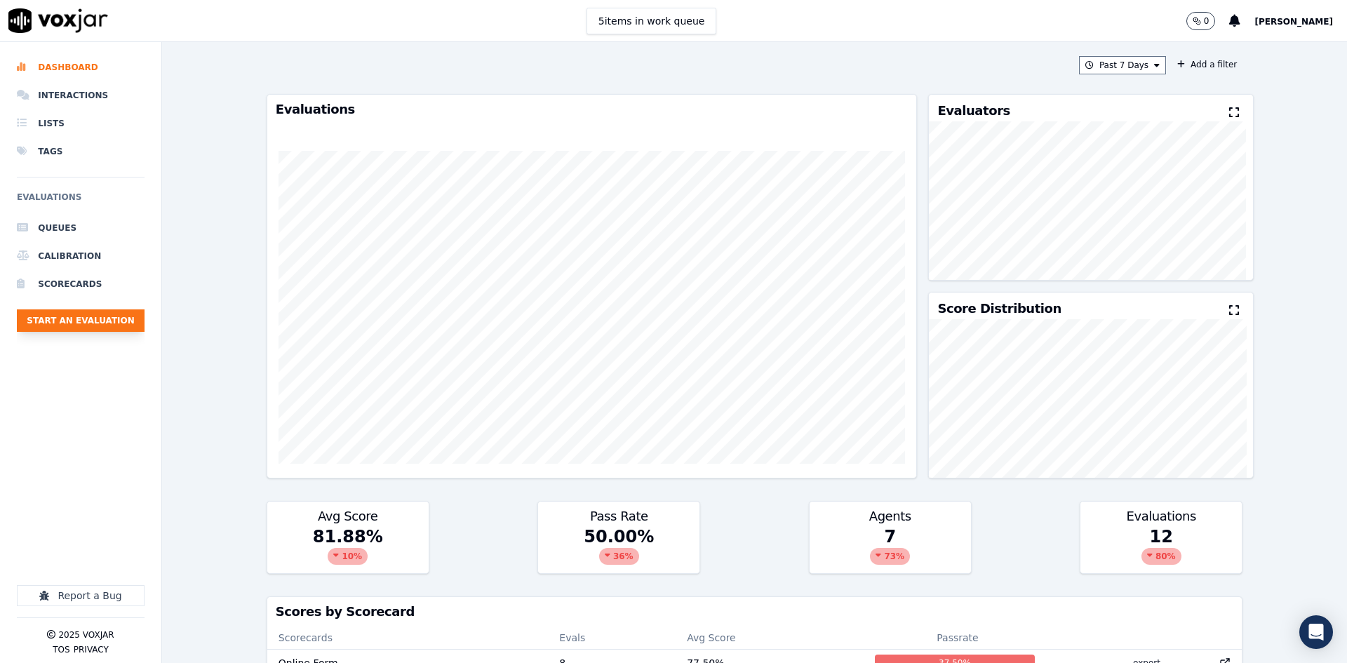
click at [90, 325] on button "Start an Evaluation" at bounding box center [81, 320] width 128 height 22
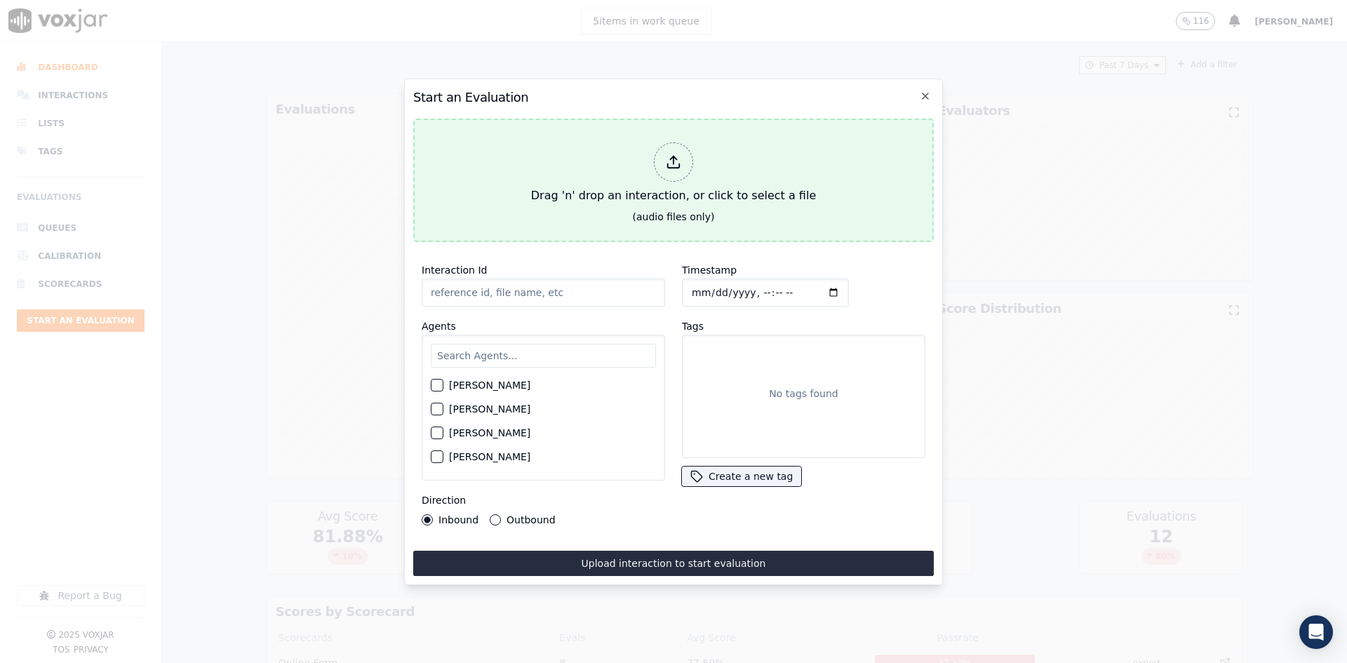
click at [684, 159] on div at bounding box center [673, 161] width 39 height 39
type input "QA_Check.mp3"
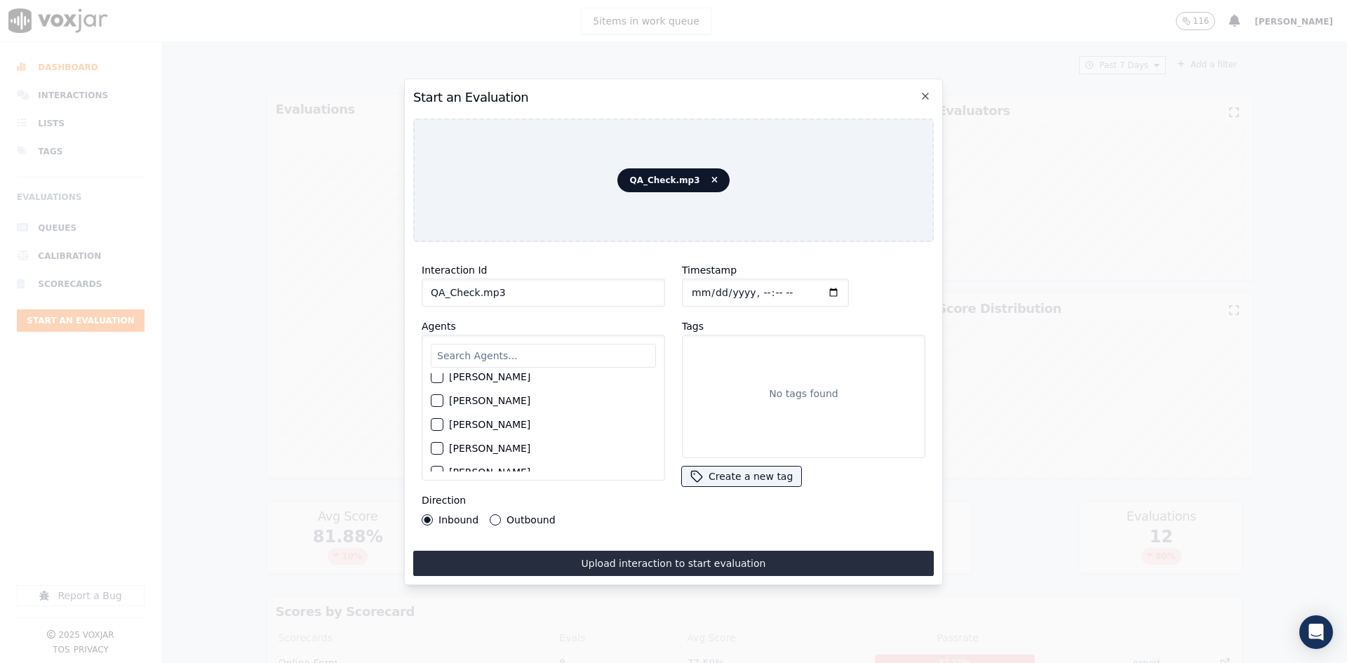
scroll to position [842, 0]
click at [431, 396] on button "[PERSON_NAME]" at bounding box center [437, 402] width 13 height 13
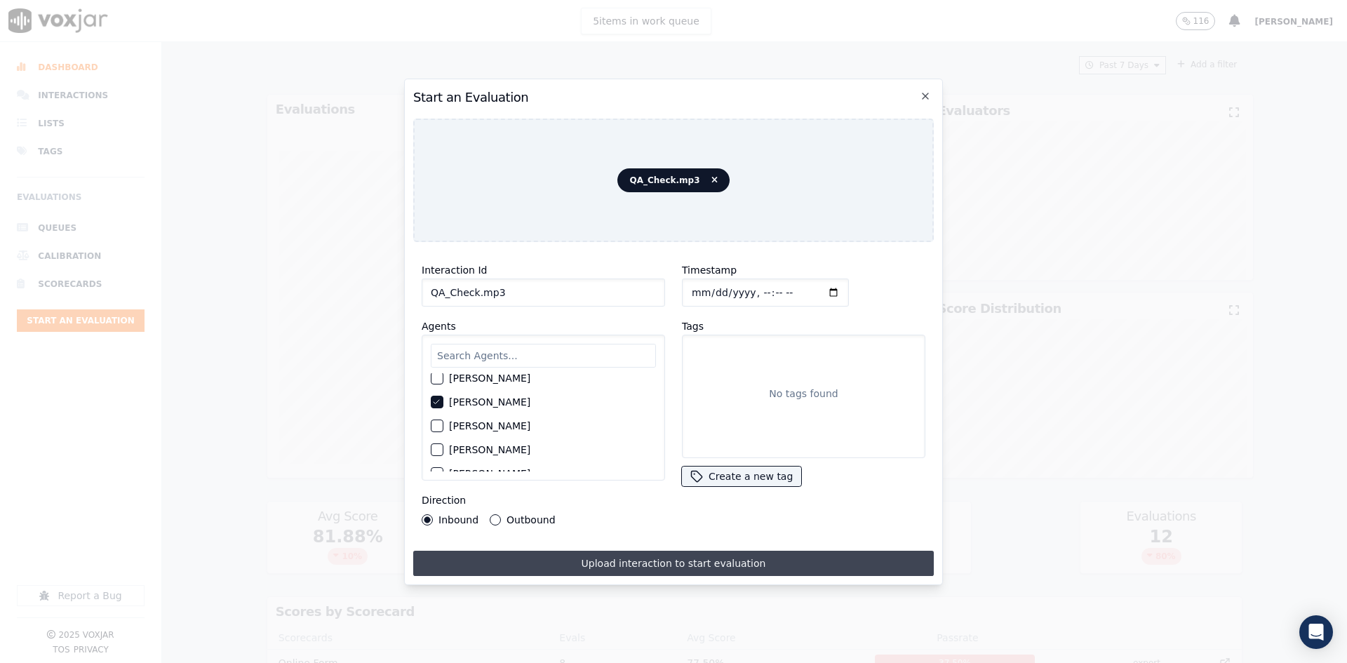
click at [629, 558] on button "Upload interaction to start evaluation" at bounding box center [673, 563] width 520 height 25
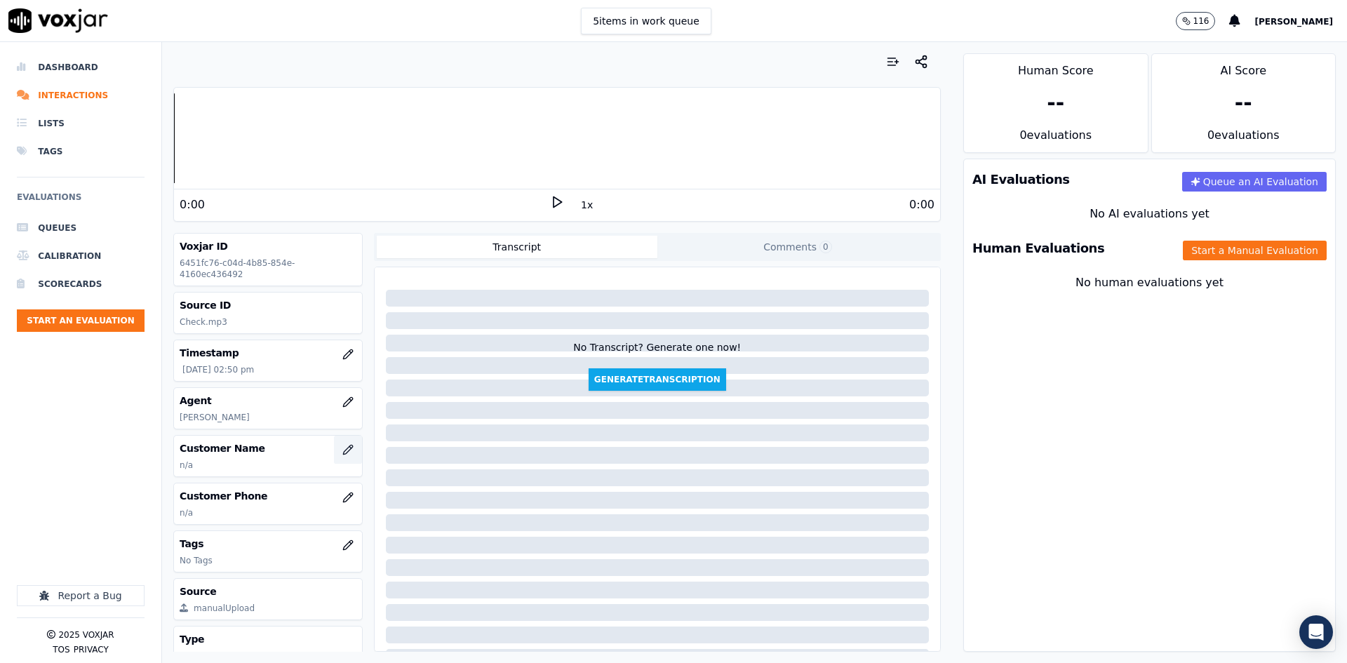
drag, startPoint x: 328, startPoint y: 488, endPoint x: 329, endPoint y: 442, distance: 46.3
click at [329, 442] on div "Voxjar ID 6451fc76-c04d-4b85-854e-4160ec436492 Source ID Check.mp3 Timestamp 09…" at bounding box center [267, 442] width 189 height 419
click at [342, 444] on icon "button" at bounding box center [347, 449] width 11 height 11
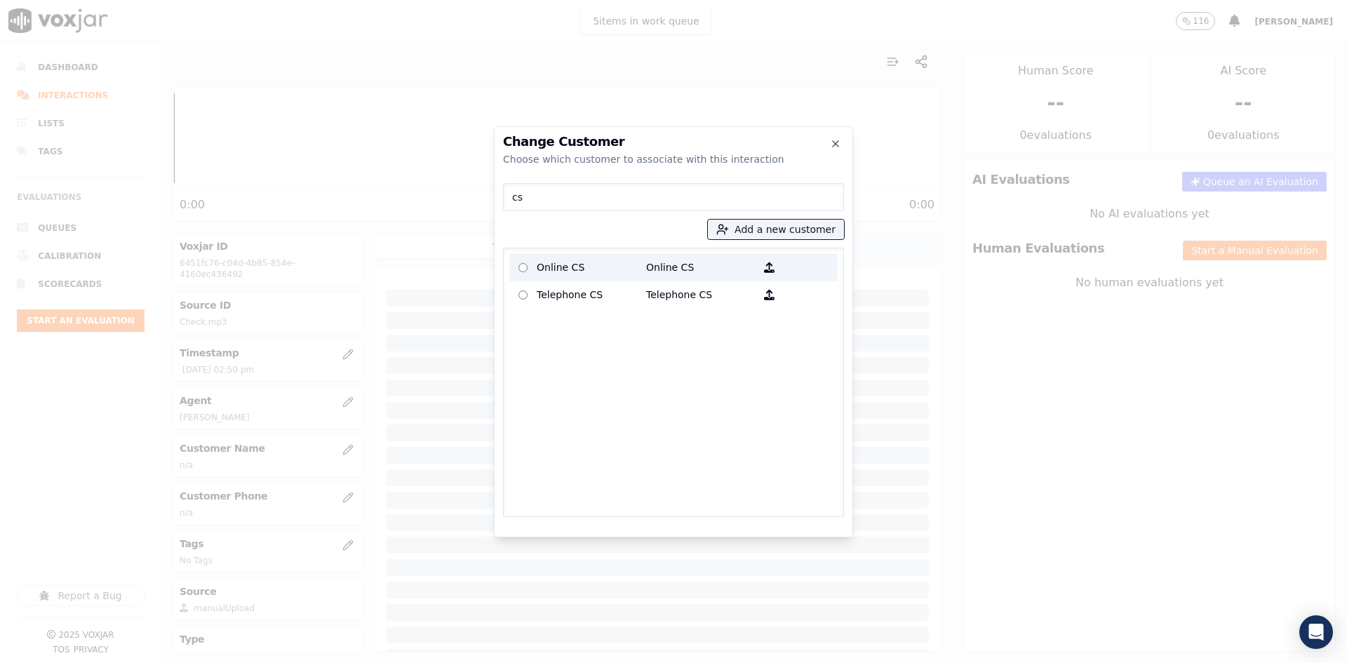
type input "cs"
click at [515, 267] on p at bounding box center [522, 268] width 27 height 22
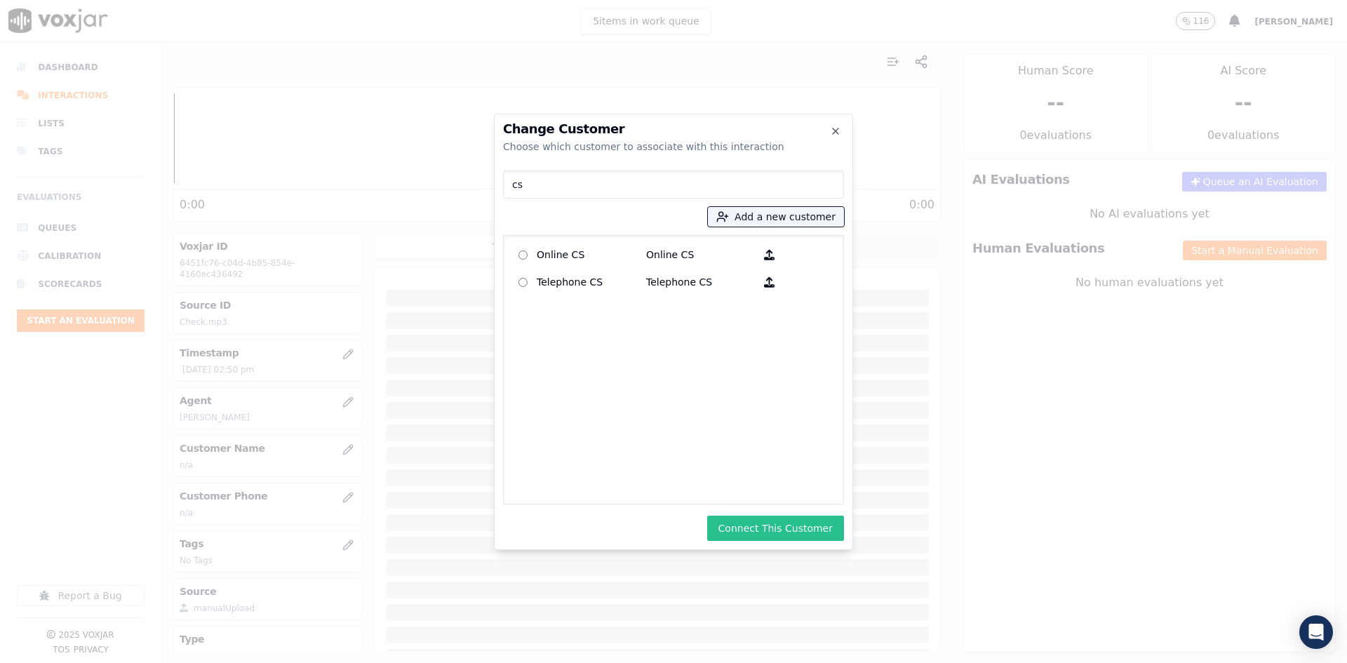
click at [746, 526] on button "Connect This Customer" at bounding box center [775, 528] width 137 height 25
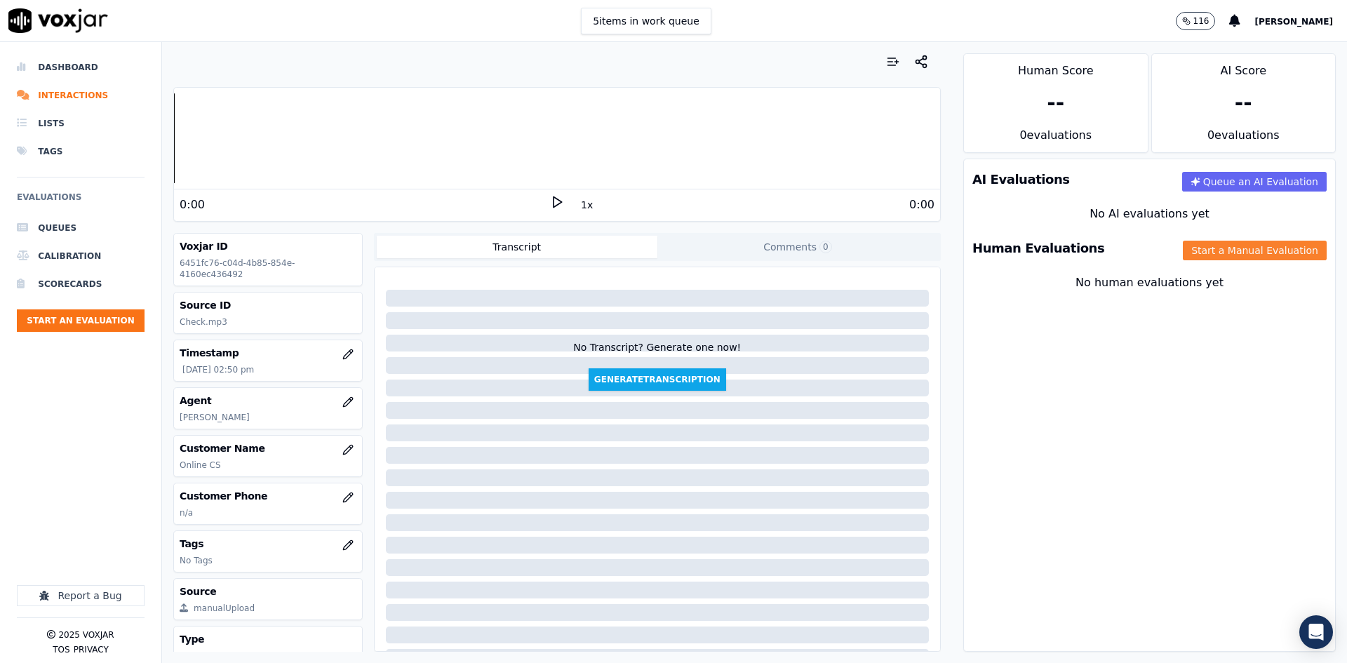
click at [1216, 251] on button "Start a Manual Evaluation" at bounding box center [1255, 251] width 144 height 20
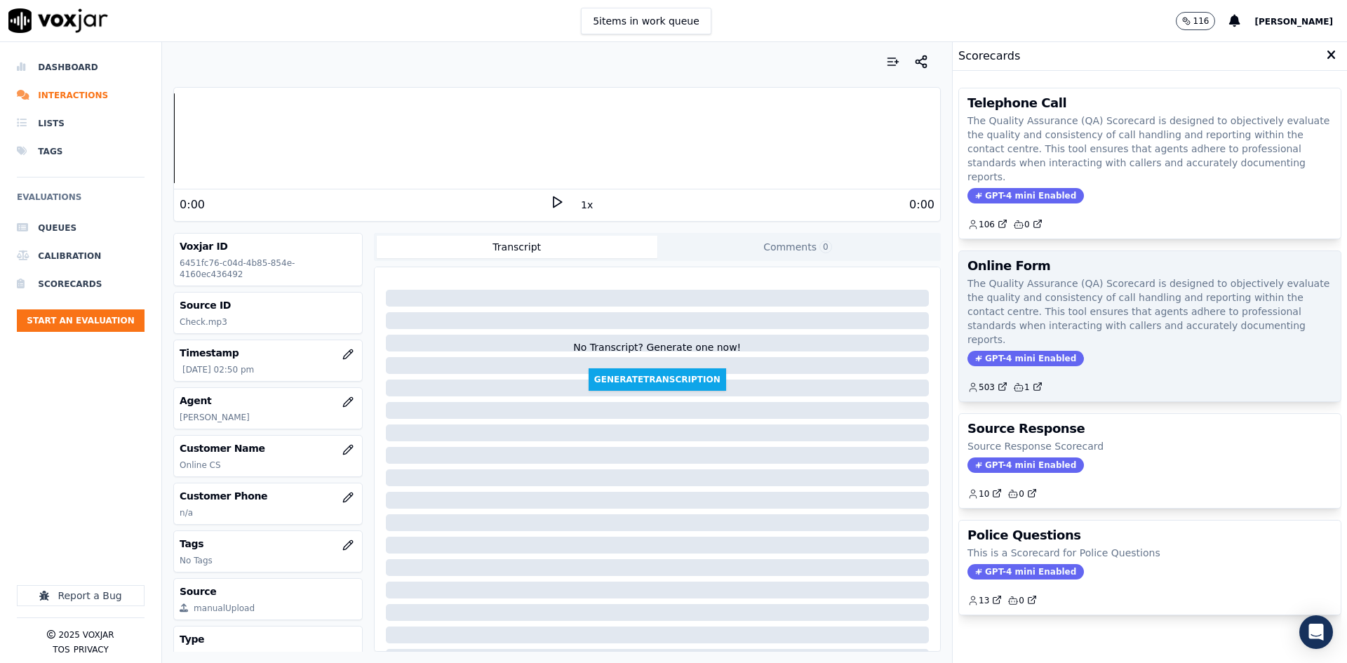
click at [1069, 276] on p "The Quality Assurance (QA) Scorecard is designed to objectively evaluate the qu…" at bounding box center [1149, 311] width 365 height 70
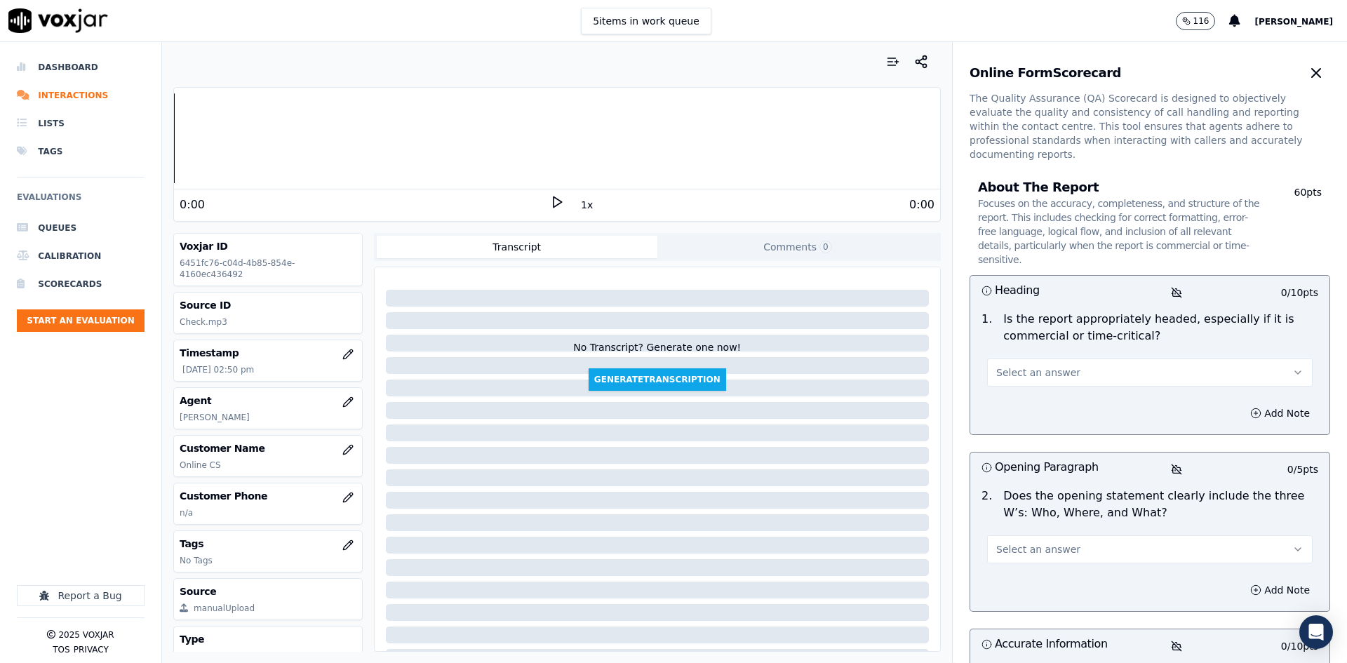
click at [1072, 358] on button "Select an answer" at bounding box center [1149, 372] width 325 height 28
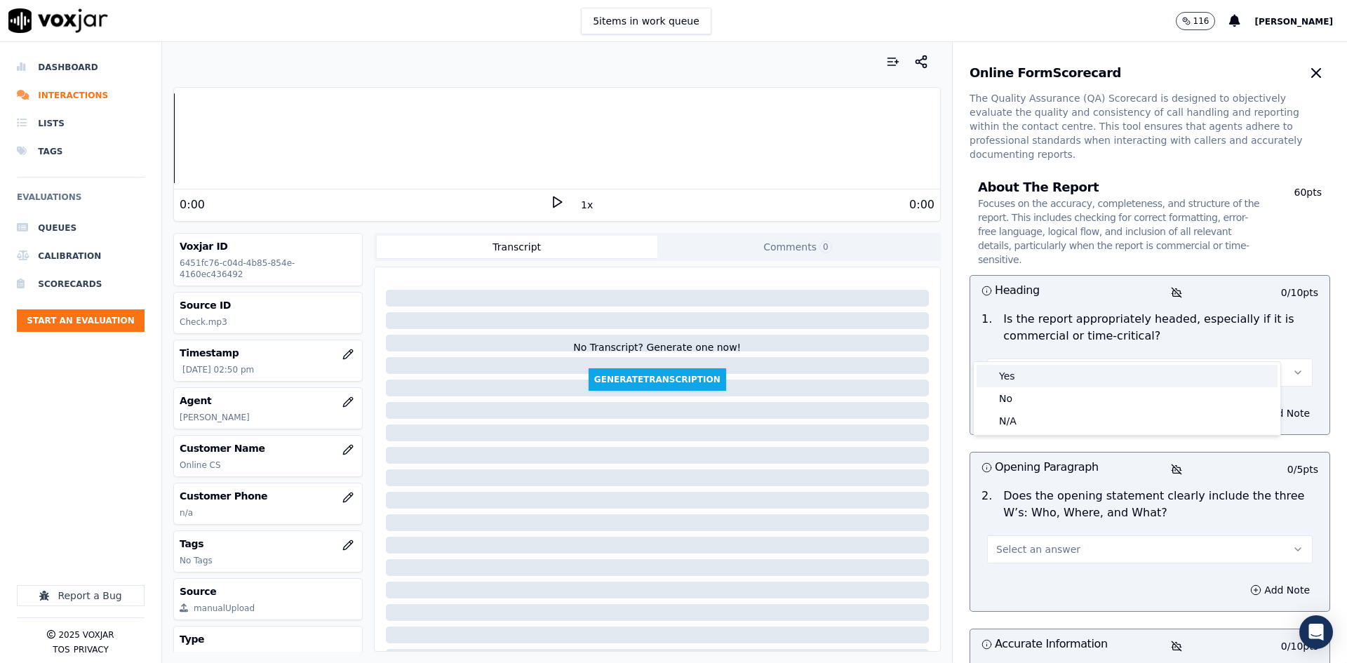
click at [1033, 380] on div "Yes" at bounding box center [1126, 376] width 301 height 22
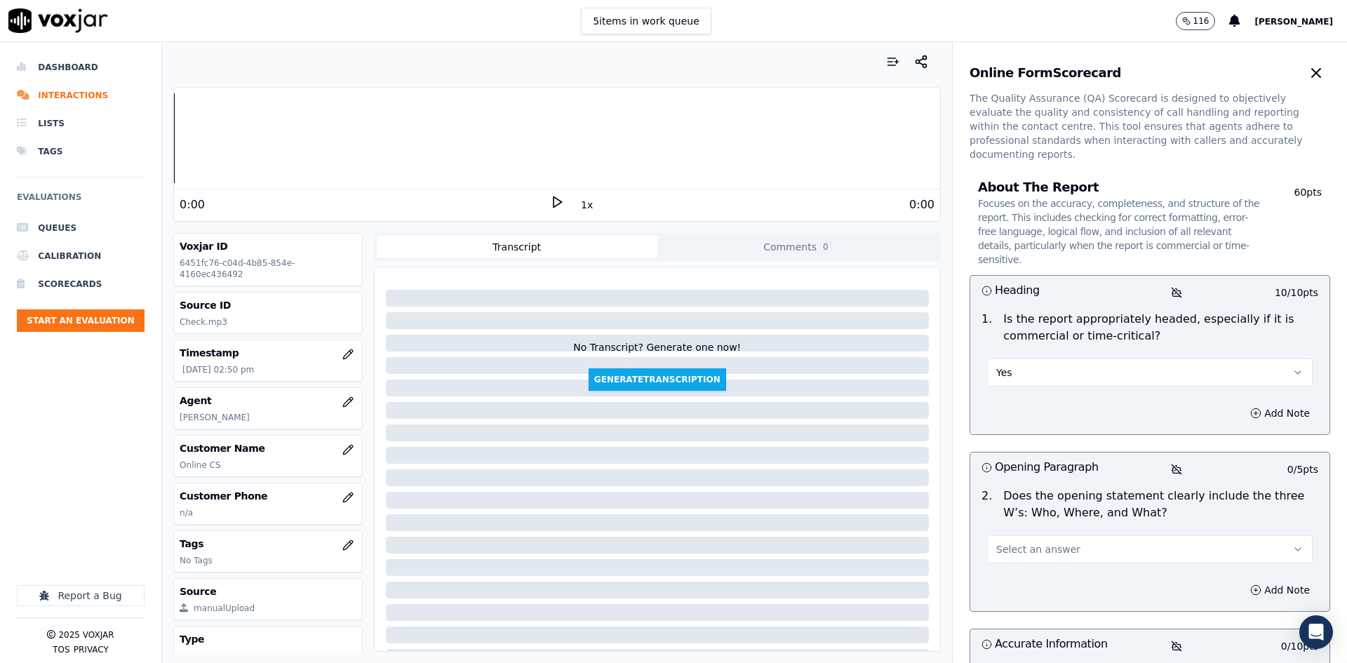
click at [1047, 542] on span "Select an answer" at bounding box center [1038, 549] width 84 height 14
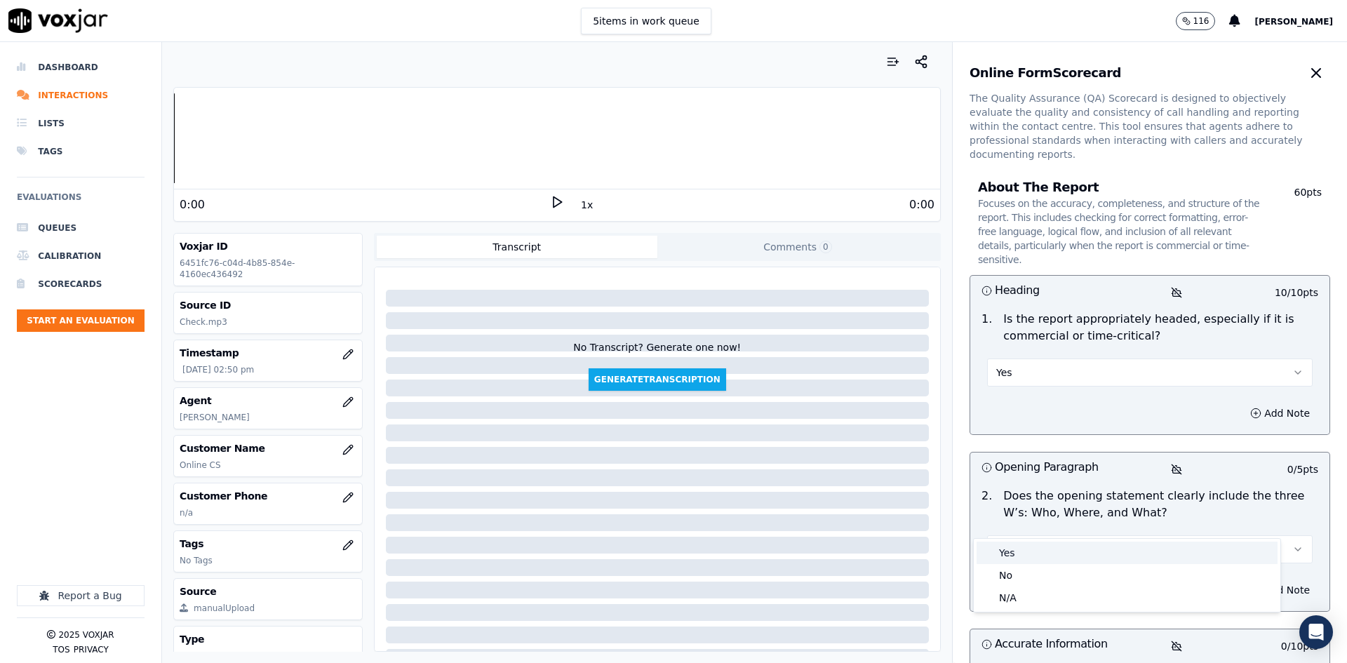
click at [1013, 550] on div "Yes" at bounding box center [1126, 553] width 301 height 22
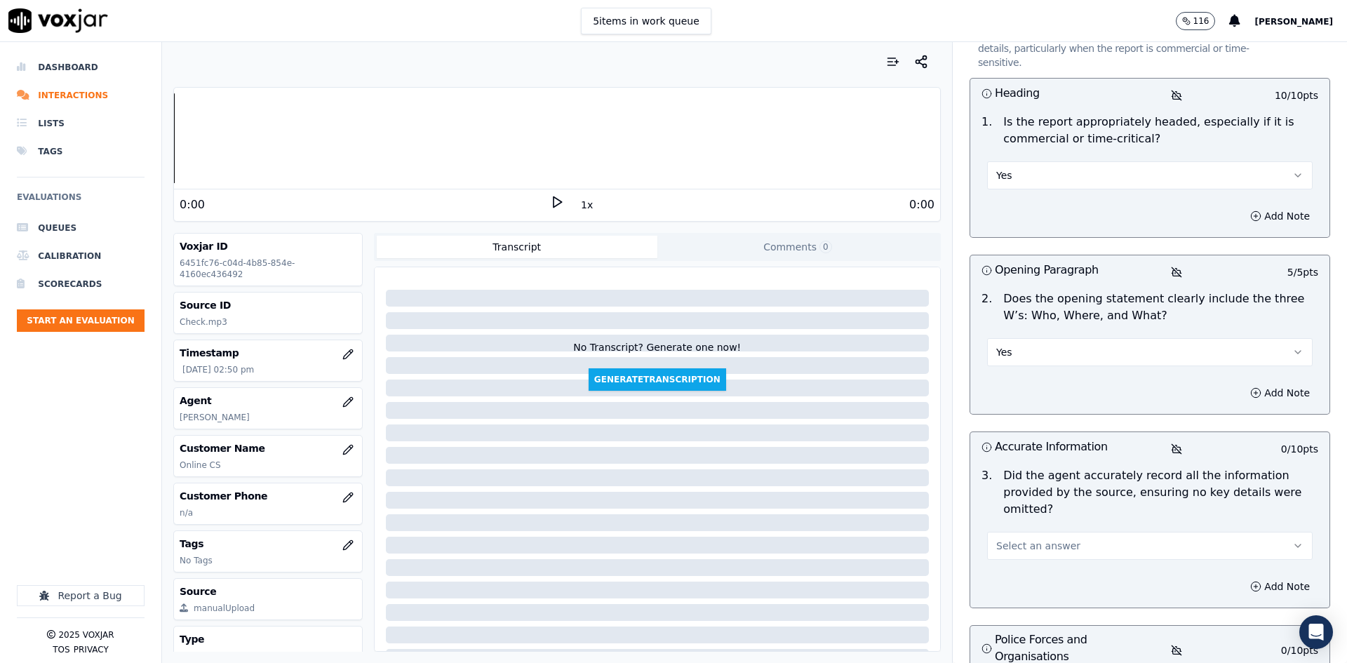
scroll to position [281, 0]
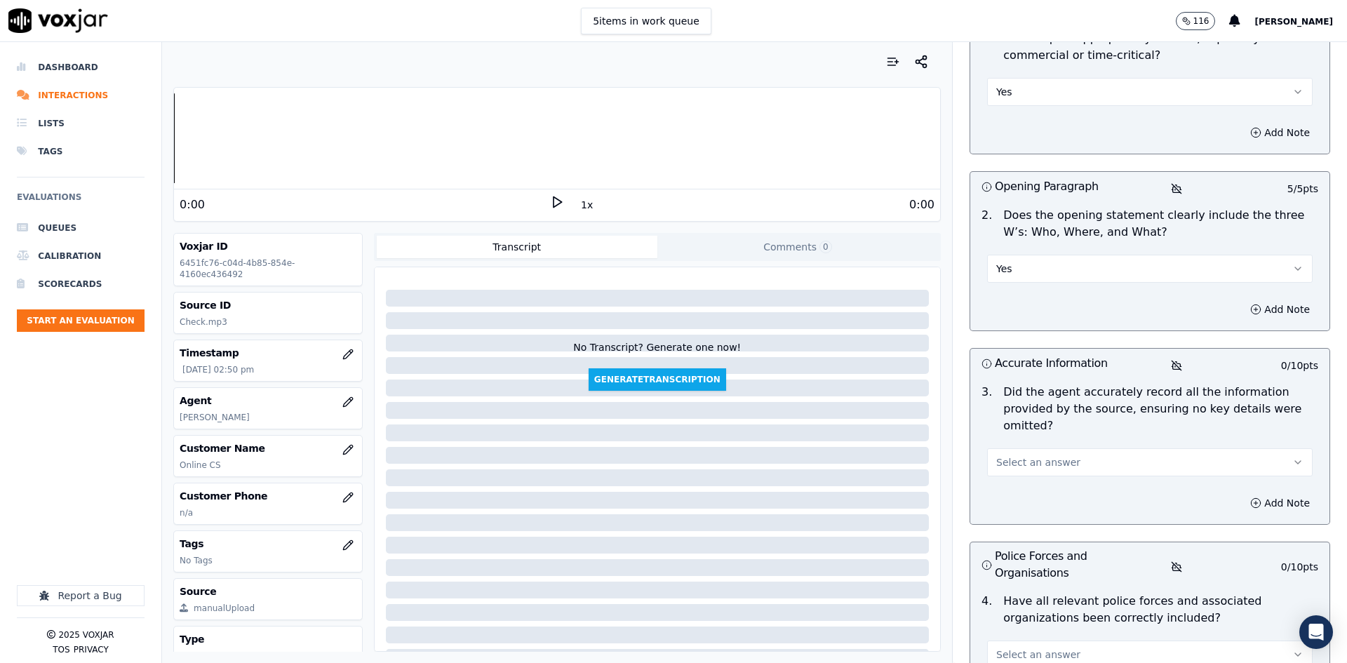
click at [1046, 455] on span "Select an answer" at bounding box center [1038, 462] width 84 height 14
click at [1042, 454] on div "Yes" at bounding box center [1126, 449] width 301 height 22
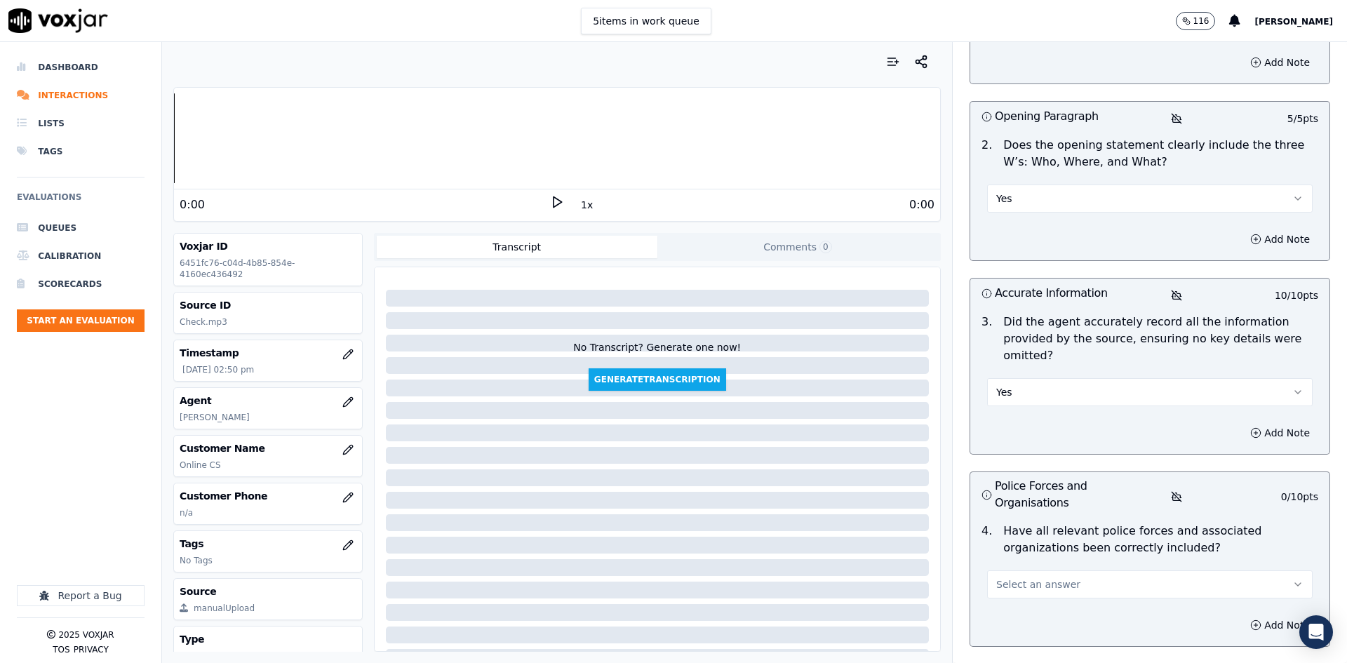
click at [1124, 570] on button "Select an answer" at bounding box center [1149, 584] width 325 height 28
click at [1033, 577] on div "Yes" at bounding box center [1126, 571] width 301 height 22
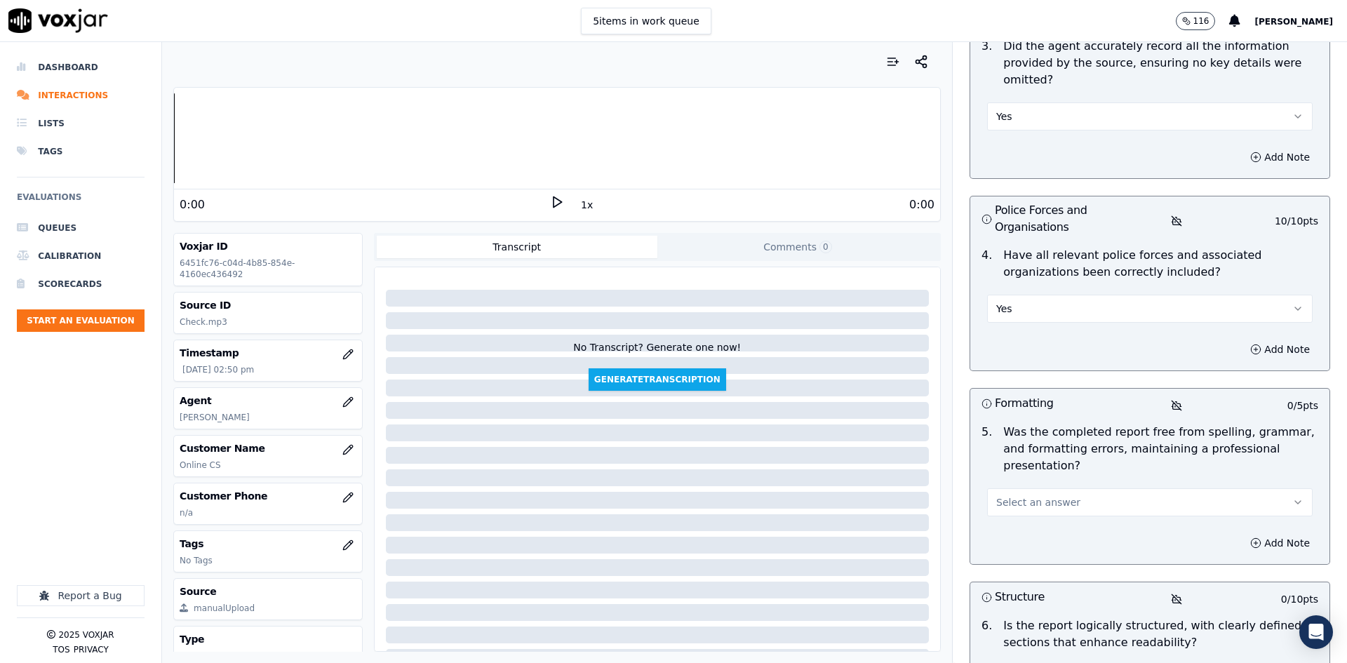
scroll to position [631, 0]
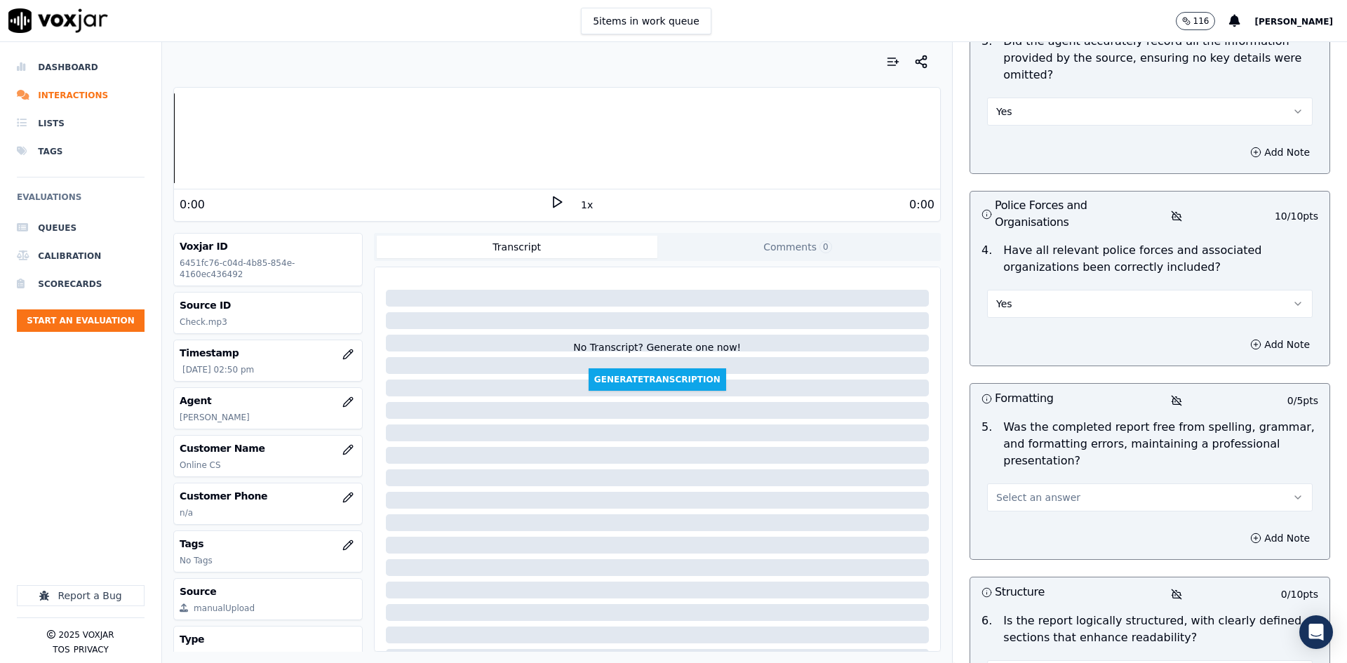
click at [1038, 490] on span "Select an answer" at bounding box center [1038, 497] width 84 height 14
click at [1038, 464] on div "Yes" at bounding box center [1126, 467] width 301 height 22
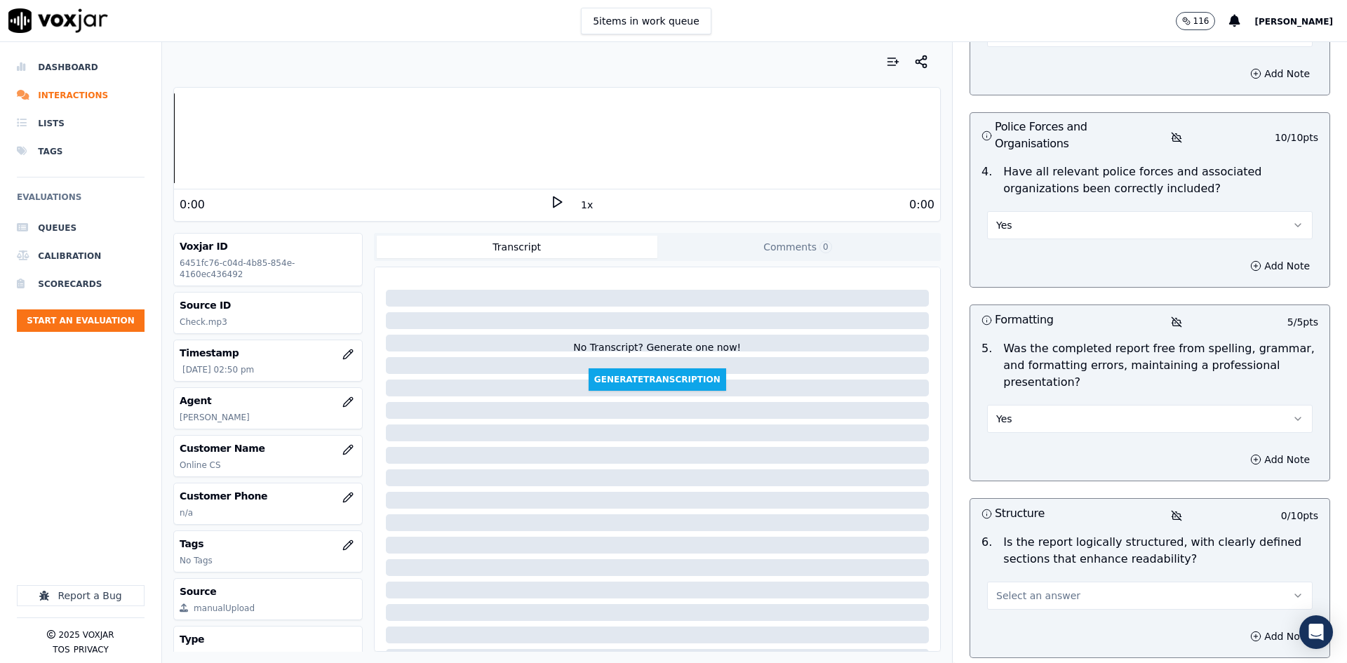
scroll to position [842, 0]
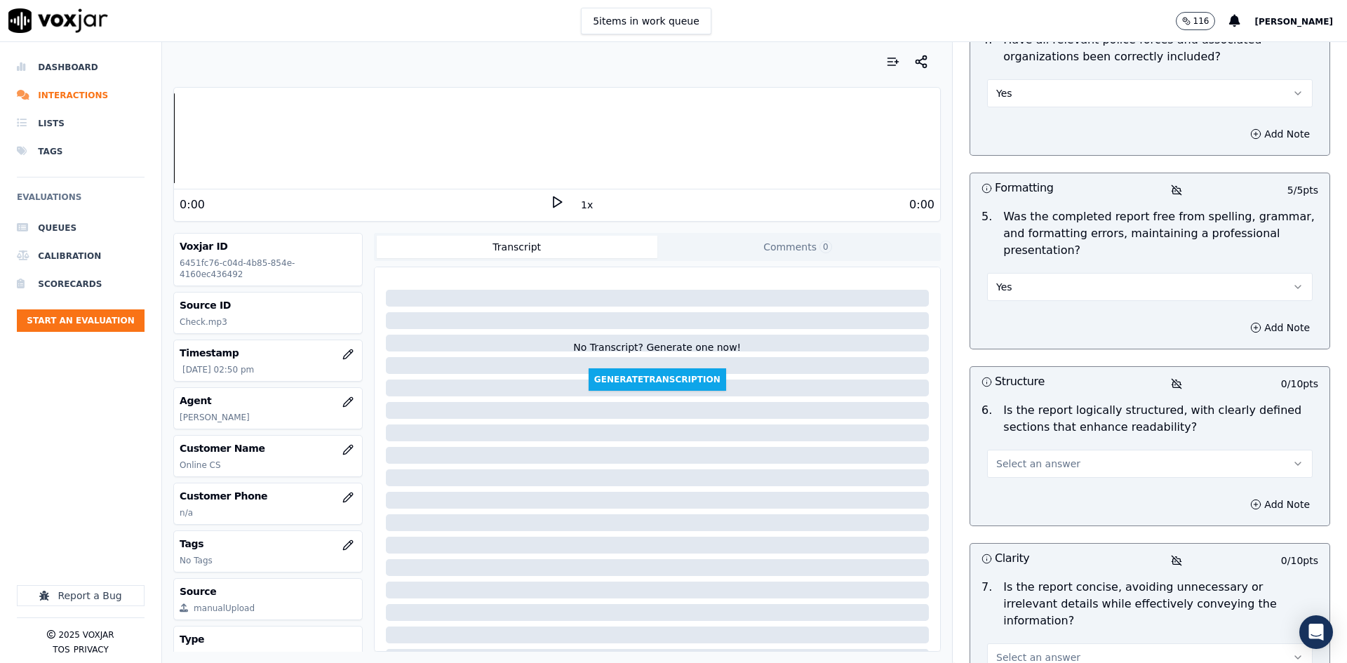
click at [1063, 450] on button "Select an answer" at bounding box center [1149, 464] width 325 height 28
click at [1051, 433] on div "Yes" at bounding box center [1126, 433] width 301 height 22
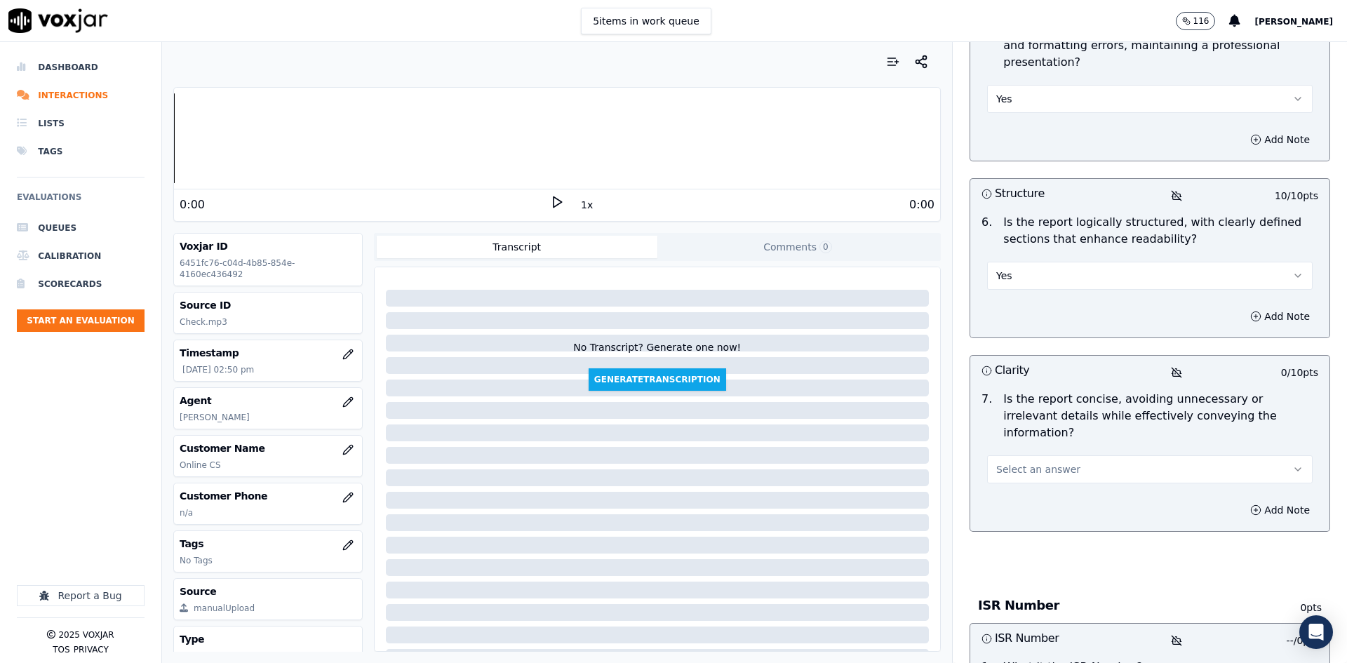
scroll to position [1052, 0]
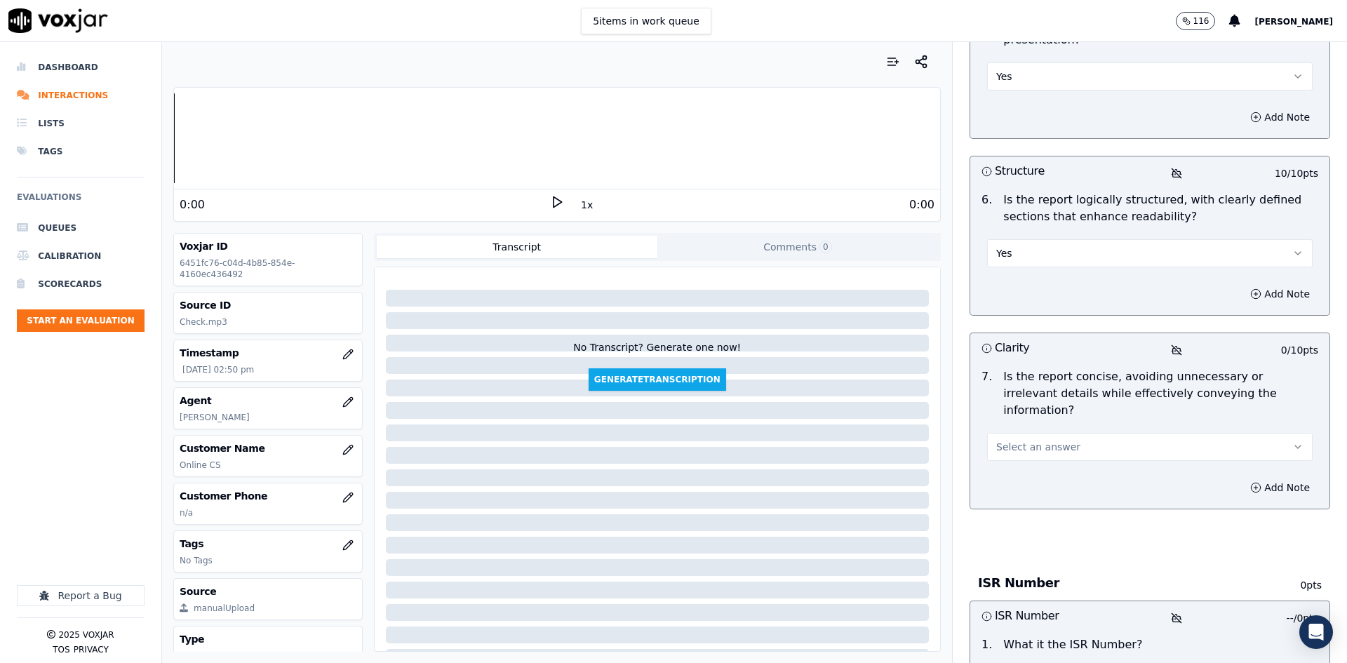
click at [1044, 440] on span "Select an answer" at bounding box center [1038, 447] width 84 height 14
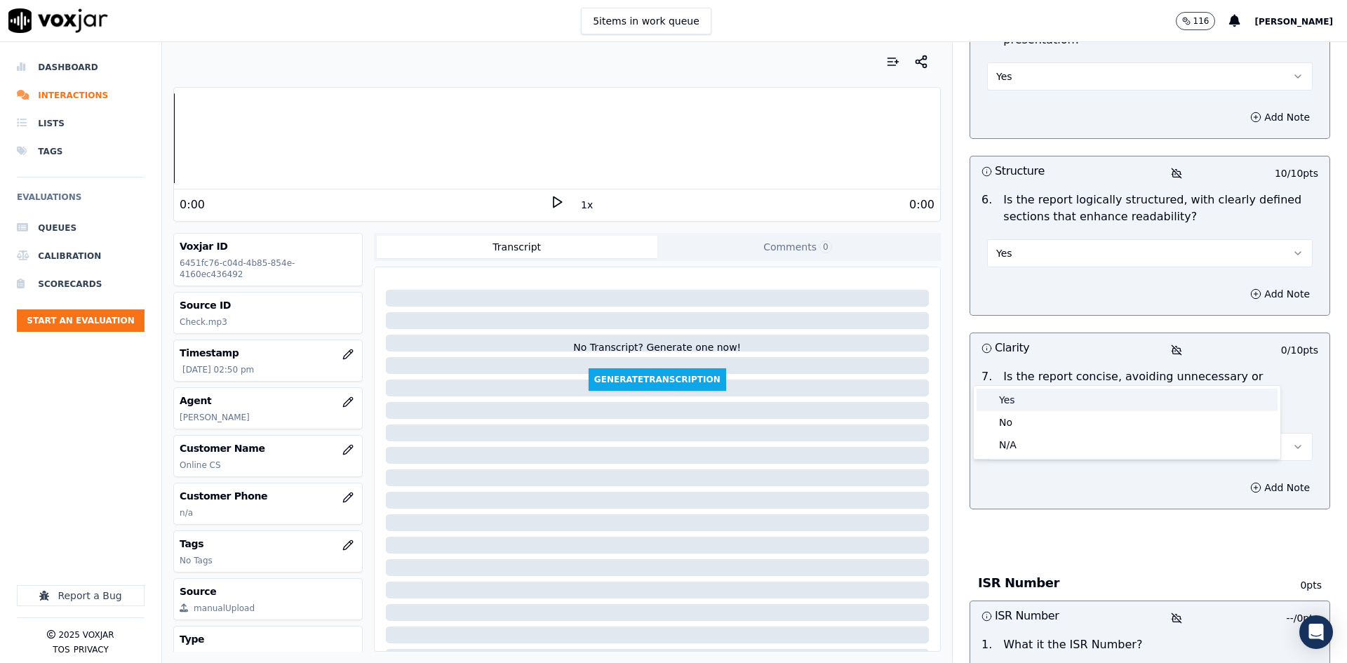
click at [1051, 398] on div "Yes" at bounding box center [1126, 400] width 301 height 22
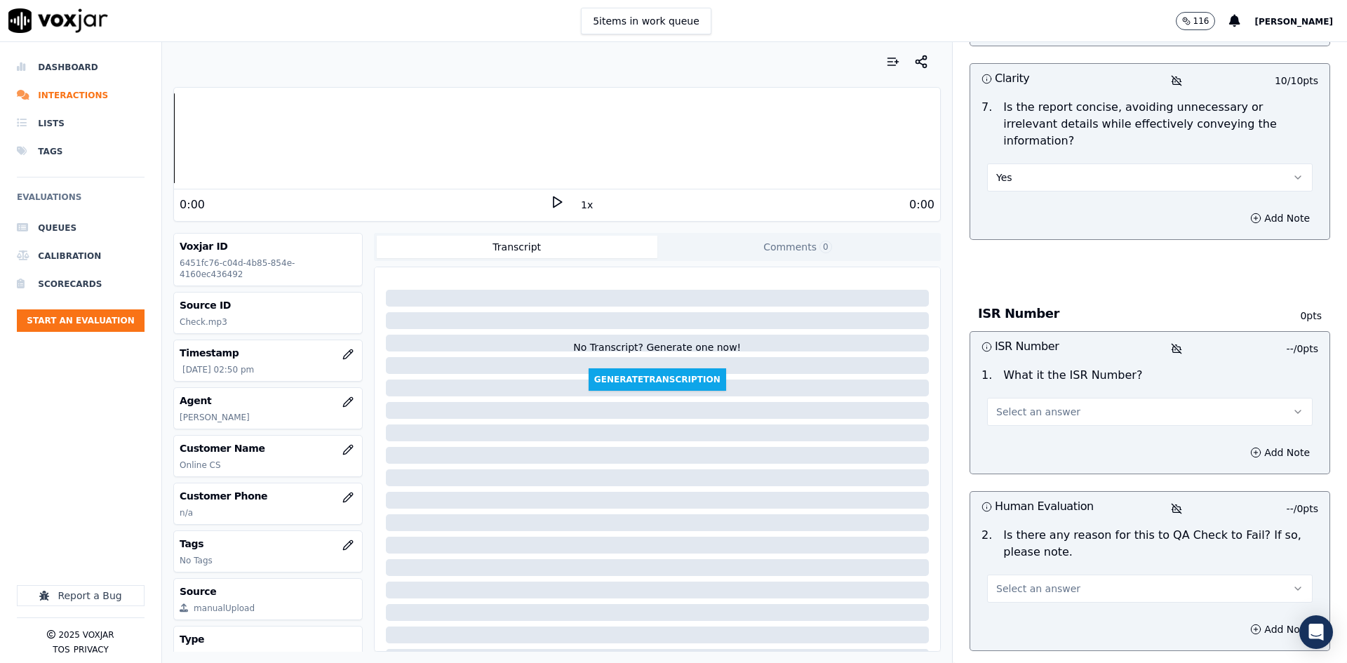
scroll to position [1333, 0]
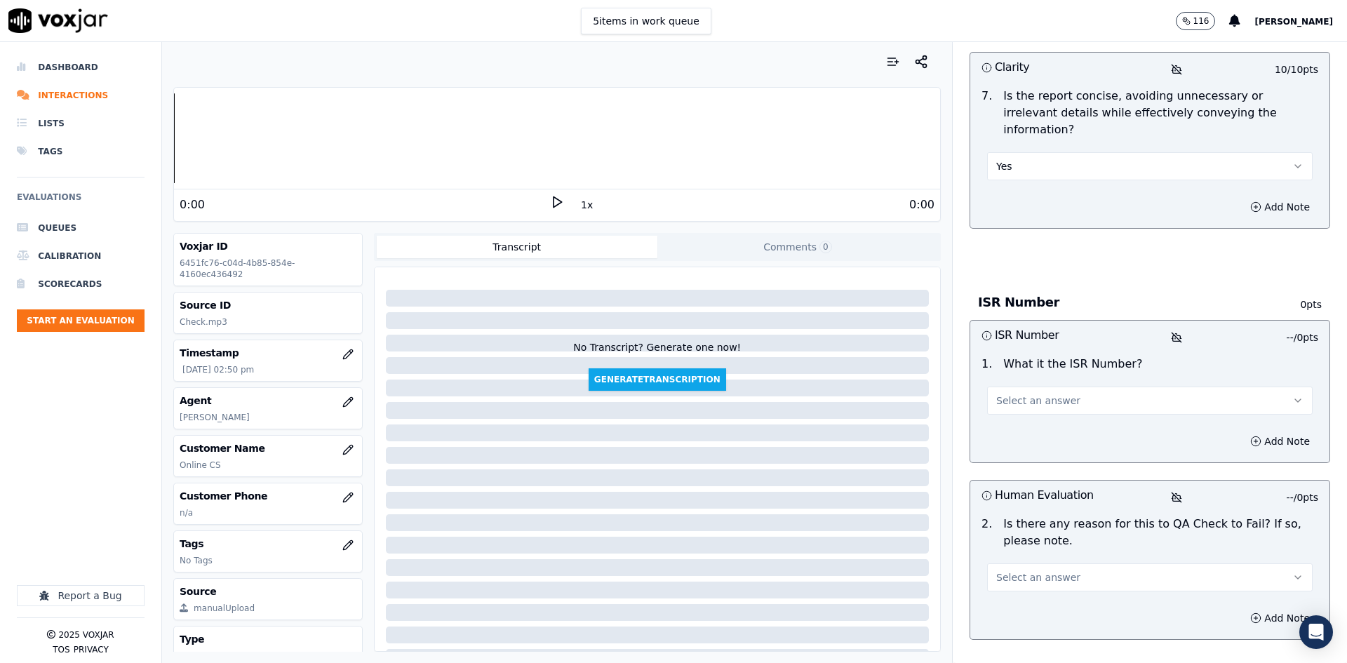
click at [1068, 387] on button "Select an answer" at bounding box center [1149, 401] width 325 height 28
click at [1032, 355] on div "ISR" at bounding box center [1126, 353] width 301 height 22
click at [1264, 431] on button "Add Note" at bounding box center [1280, 441] width 76 height 20
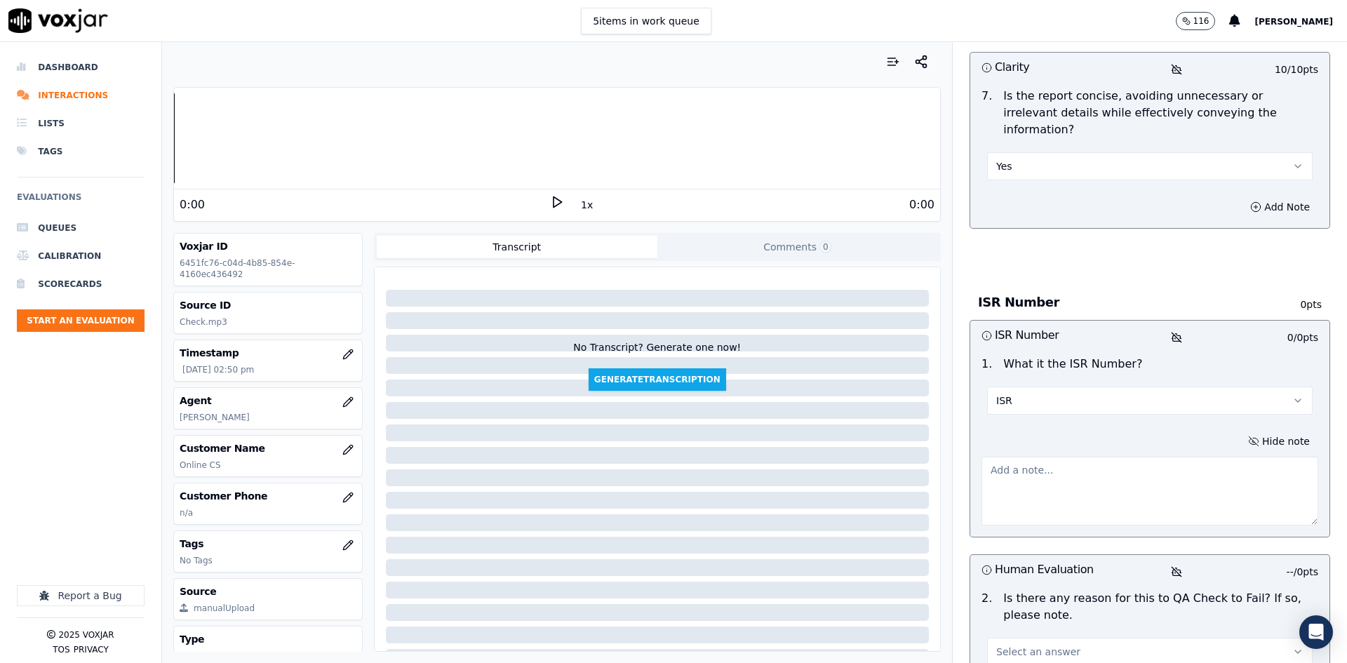
click at [1026, 457] on textarea at bounding box center [1149, 491] width 337 height 69
paste textarea "ISR2509037521278459"
type textarea "ISR2509037521278459"
click at [1047, 638] on button "Select an answer" at bounding box center [1149, 652] width 325 height 28
click at [1039, 596] on div "Yes" at bounding box center [1126, 604] width 301 height 22
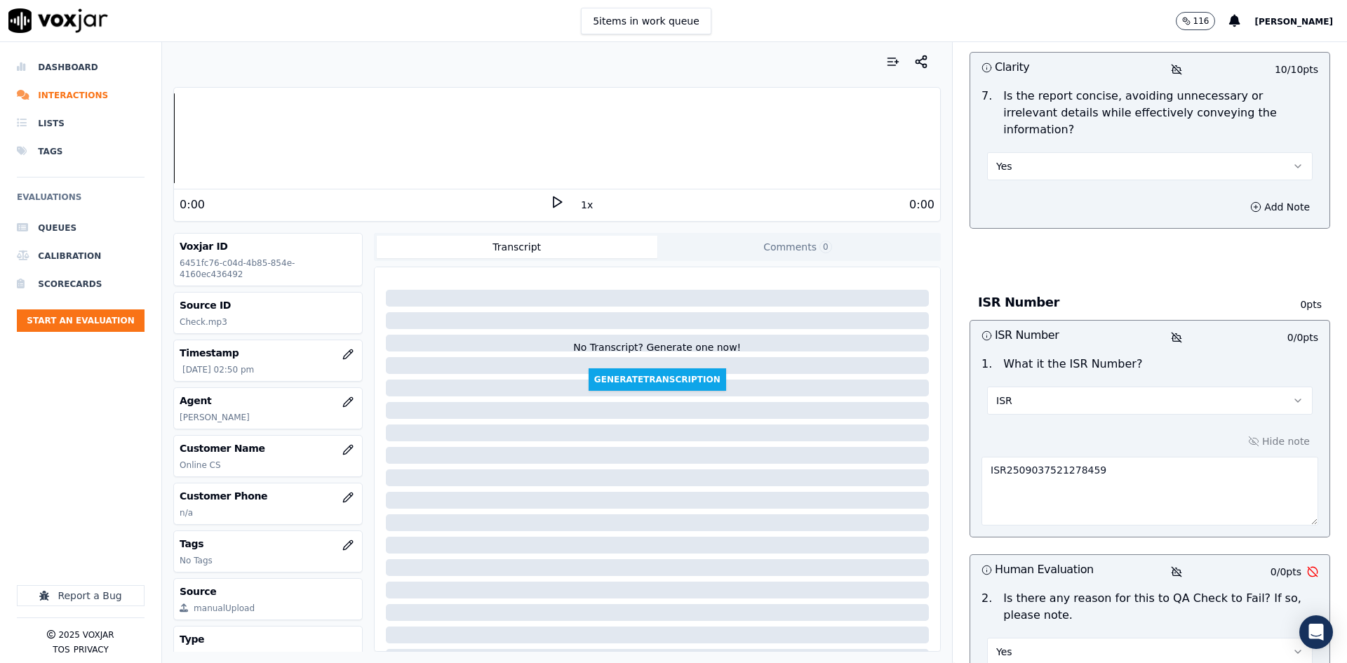
drag, startPoint x: 1134, startPoint y: 577, endPoint x: 1096, endPoint y: 577, distance: 37.9
click at [1134, 638] on button "Yes" at bounding box center [1149, 652] width 325 height 28
click at [1018, 622] on div "N/A" at bounding box center [1126, 627] width 301 height 22
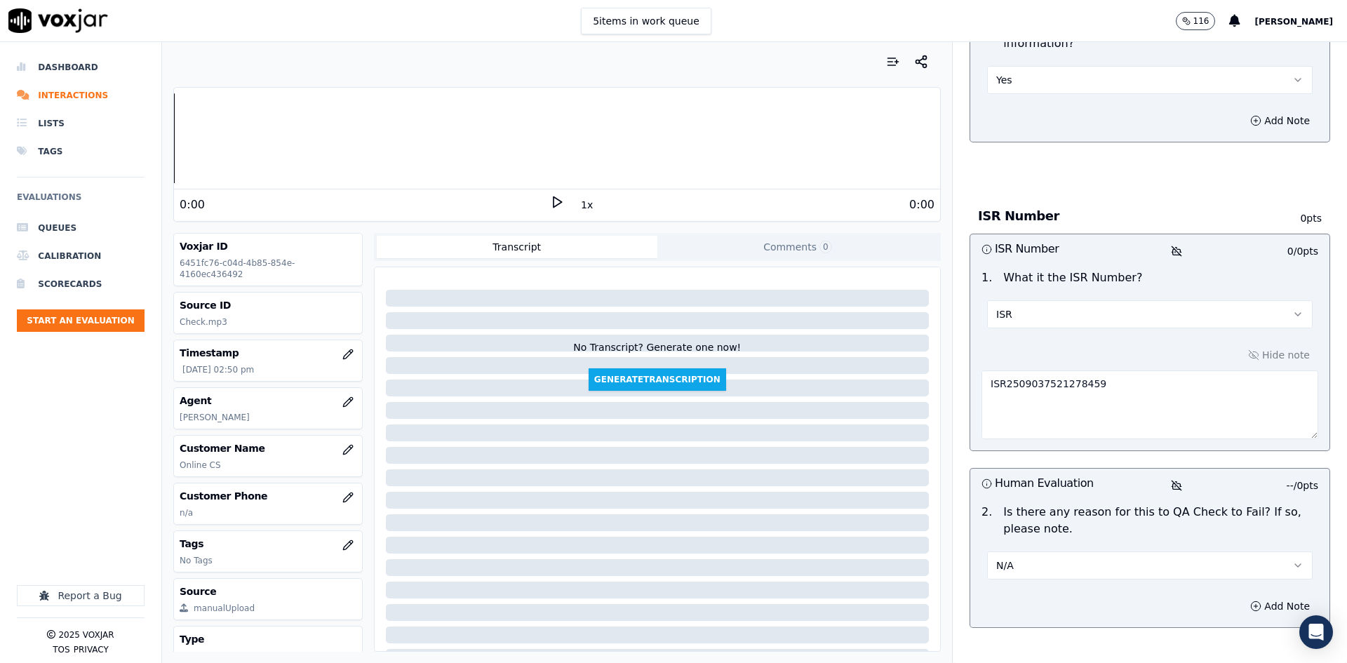
scroll to position [1421, 0]
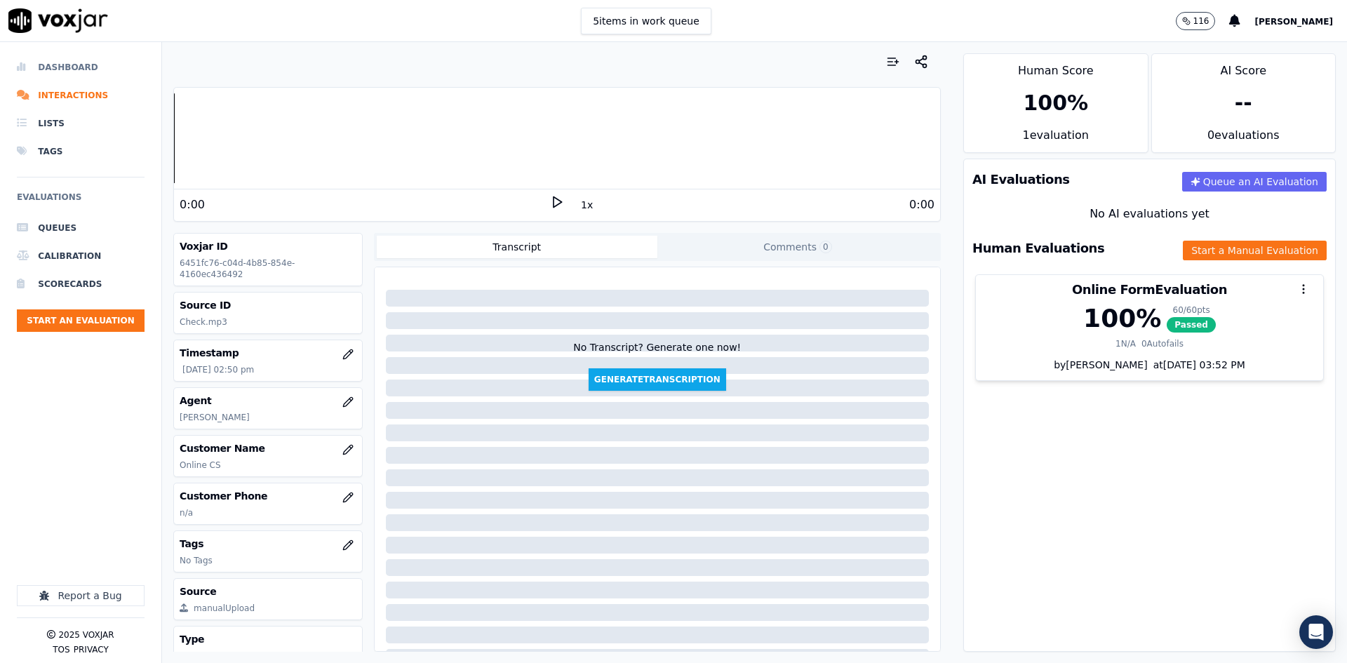
click at [73, 72] on li "Dashboard" at bounding box center [81, 67] width 128 height 28
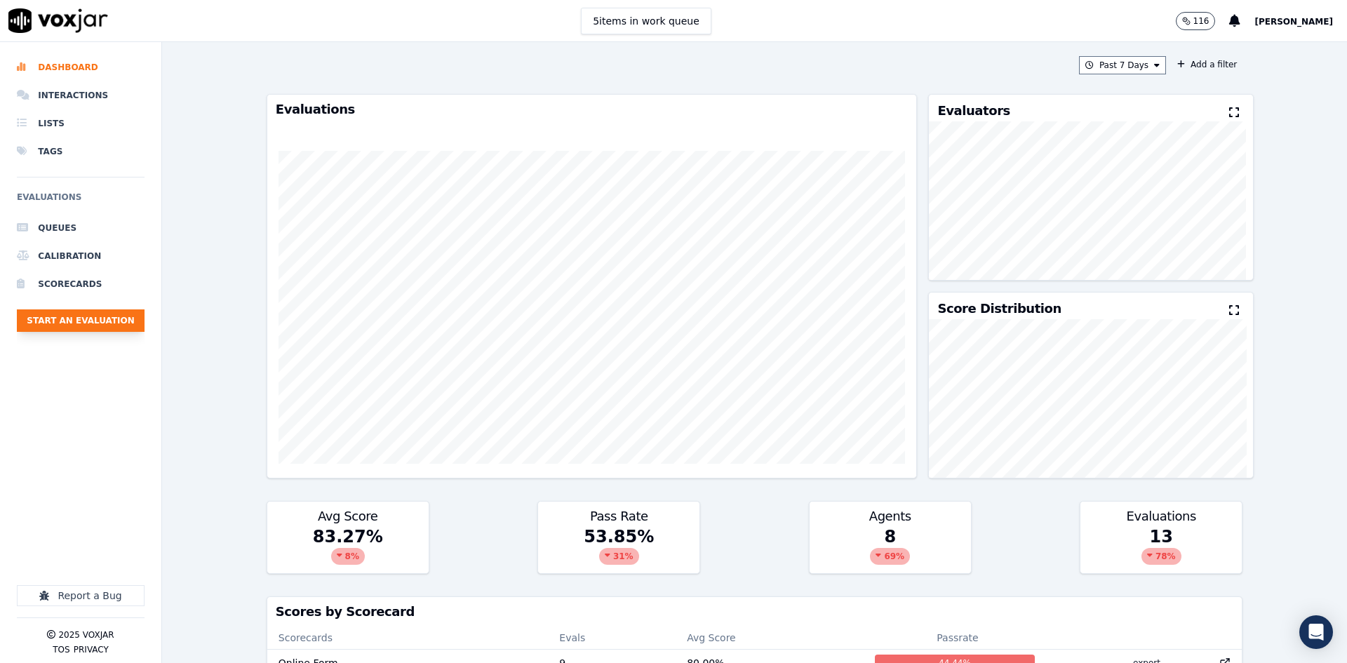
click at [80, 323] on button "Start an Evaluation" at bounding box center [81, 320] width 128 height 22
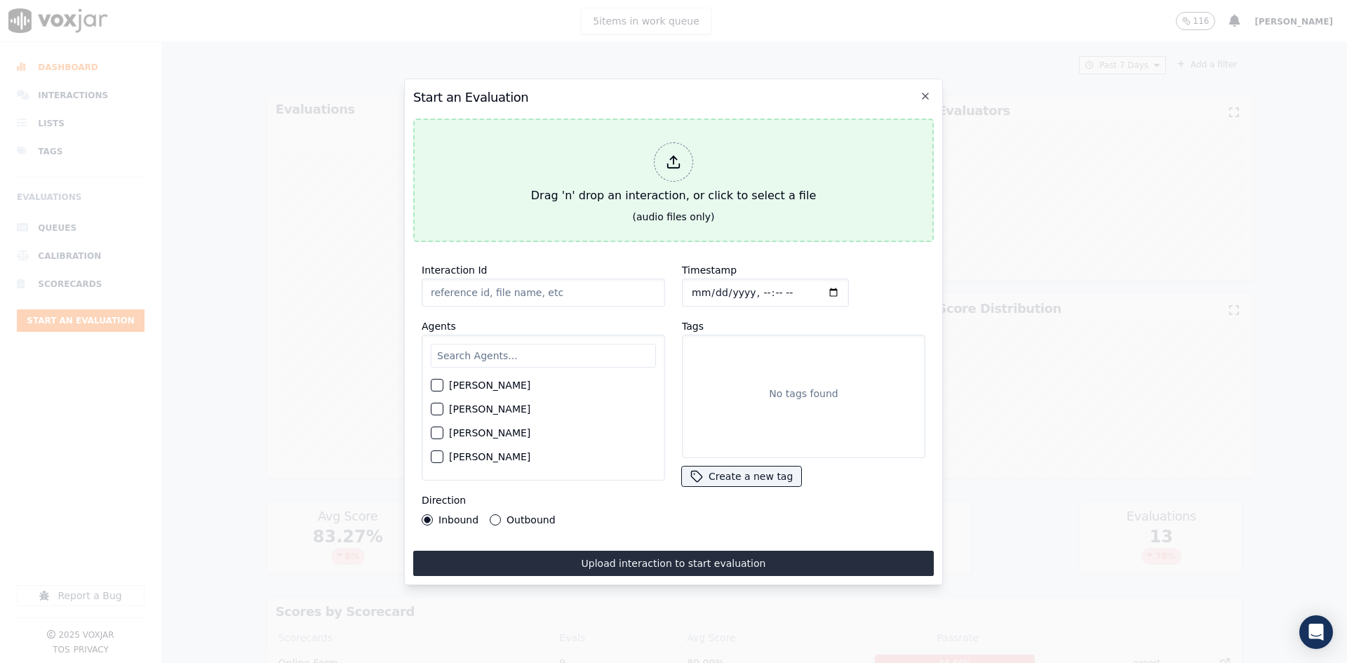
click at [592, 197] on div "Drag 'n' drop an interaction, or click to select a file" at bounding box center [673, 173] width 296 height 73
type input "QA_Check.mp3"
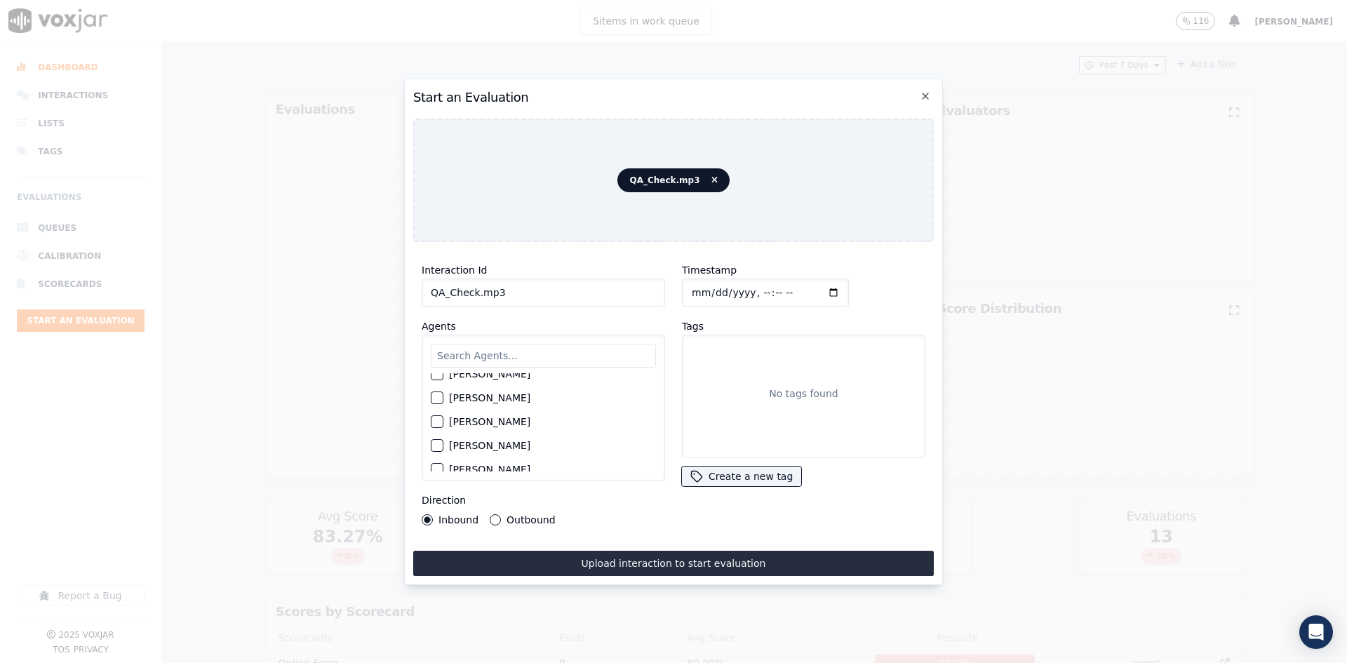
scroll to position [561, 0]
click at [480, 394] on label "[PERSON_NAME]" at bounding box center [489, 396] width 81 height 10
click at [443, 394] on button "[PERSON_NAME]" at bounding box center [437, 396] width 13 height 13
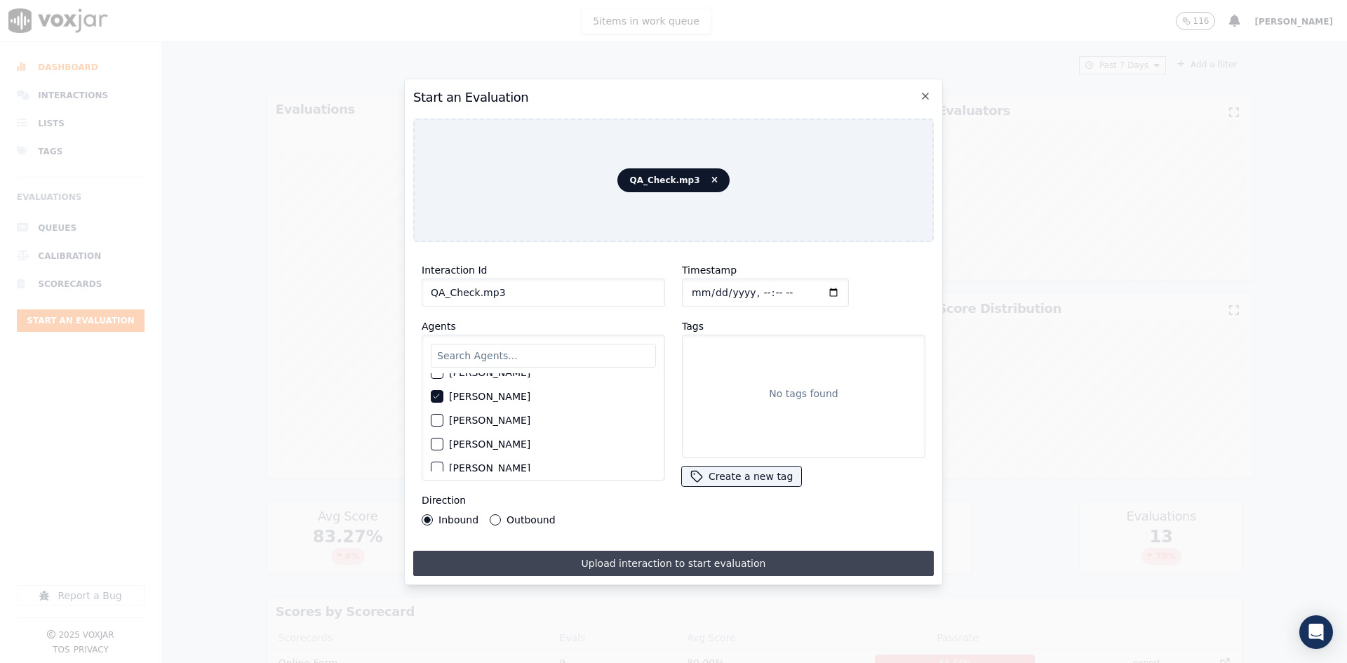
click at [629, 562] on button "Upload interaction to start evaluation" at bounding box center [673, 563] width 520 height 25
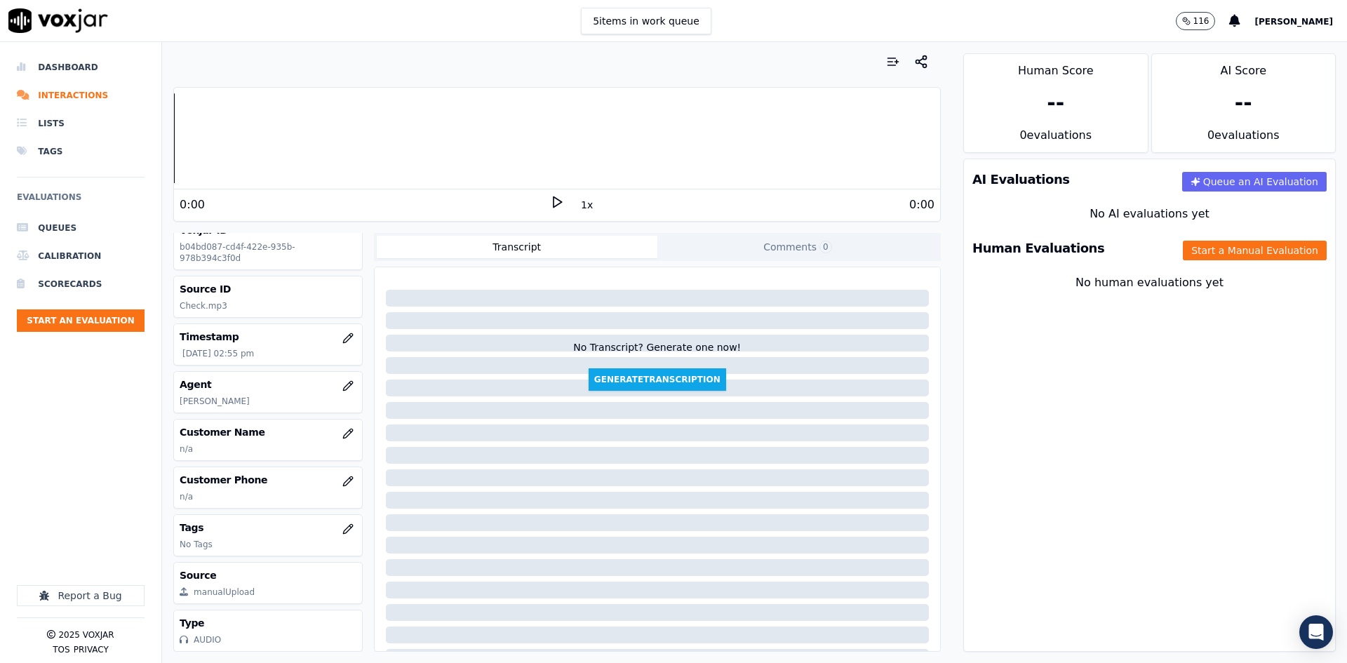
scroll to position [36, 0]
click at [340, 419] on button "button" at bounding box center [348, 433] width 28 height 28
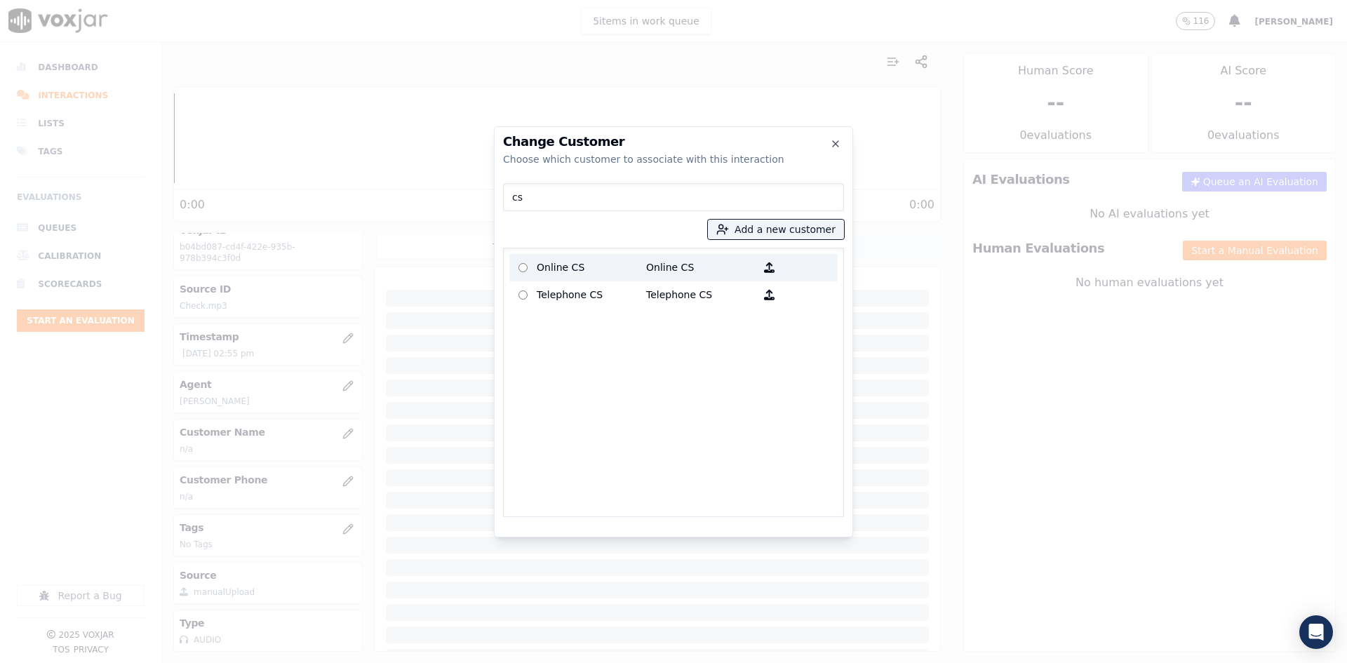
type input "cs"
click at [563, 268] on p "Online CS" at bounding box center [591, 268] width 109 height 22
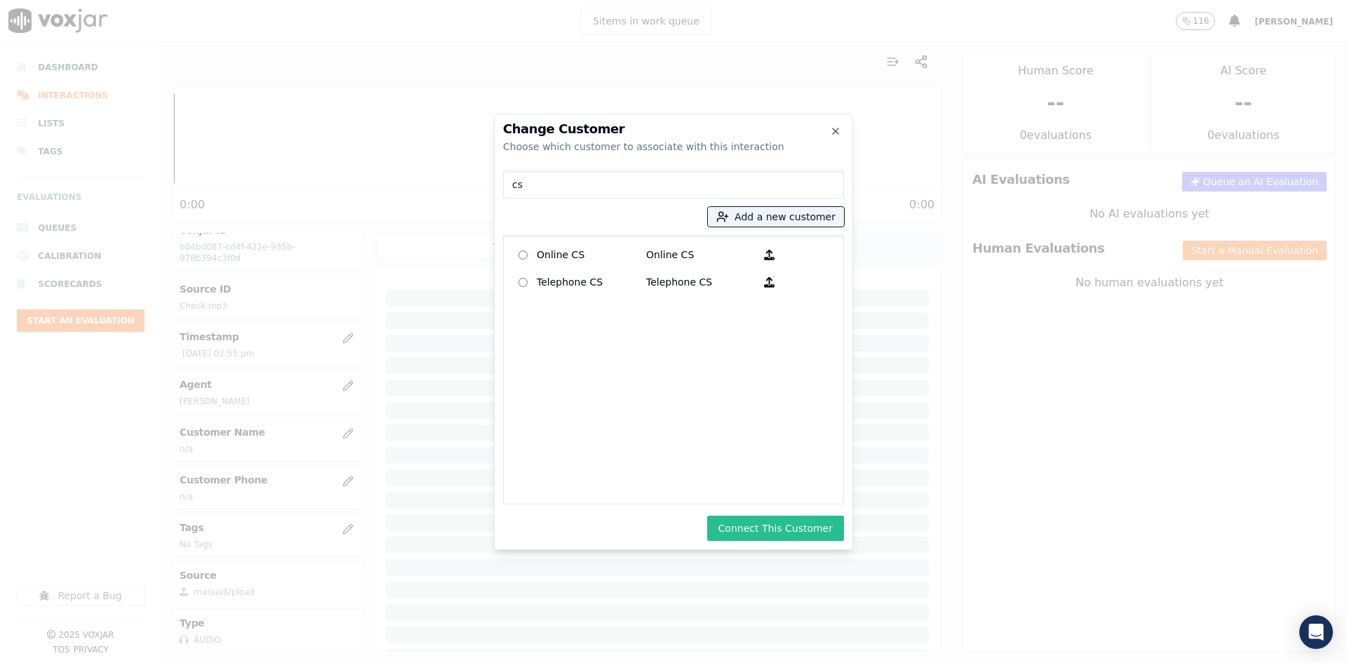
click at [766, 528] on button "Connect This Customer" at bounding box center [775, 528] width 137 height 25
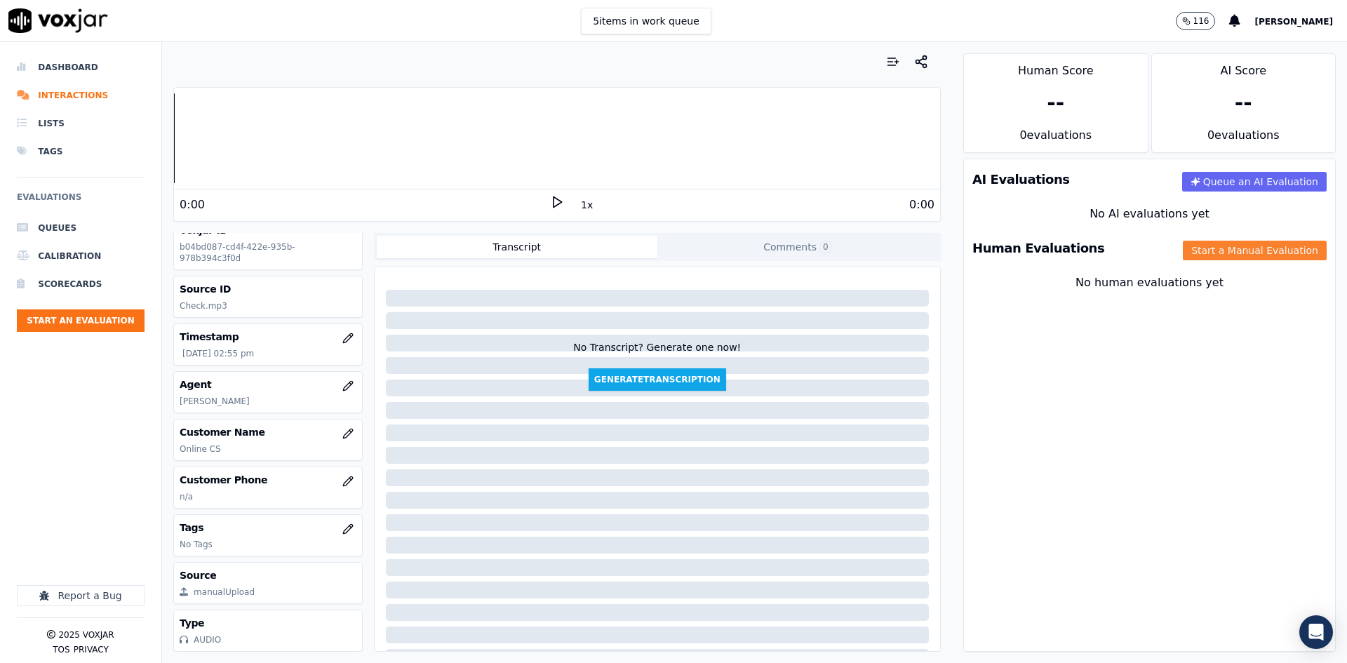
click at [1212, 249] on button "Start a Manual Evaluation" at bounding box center [1255, 251] width 144 height 20
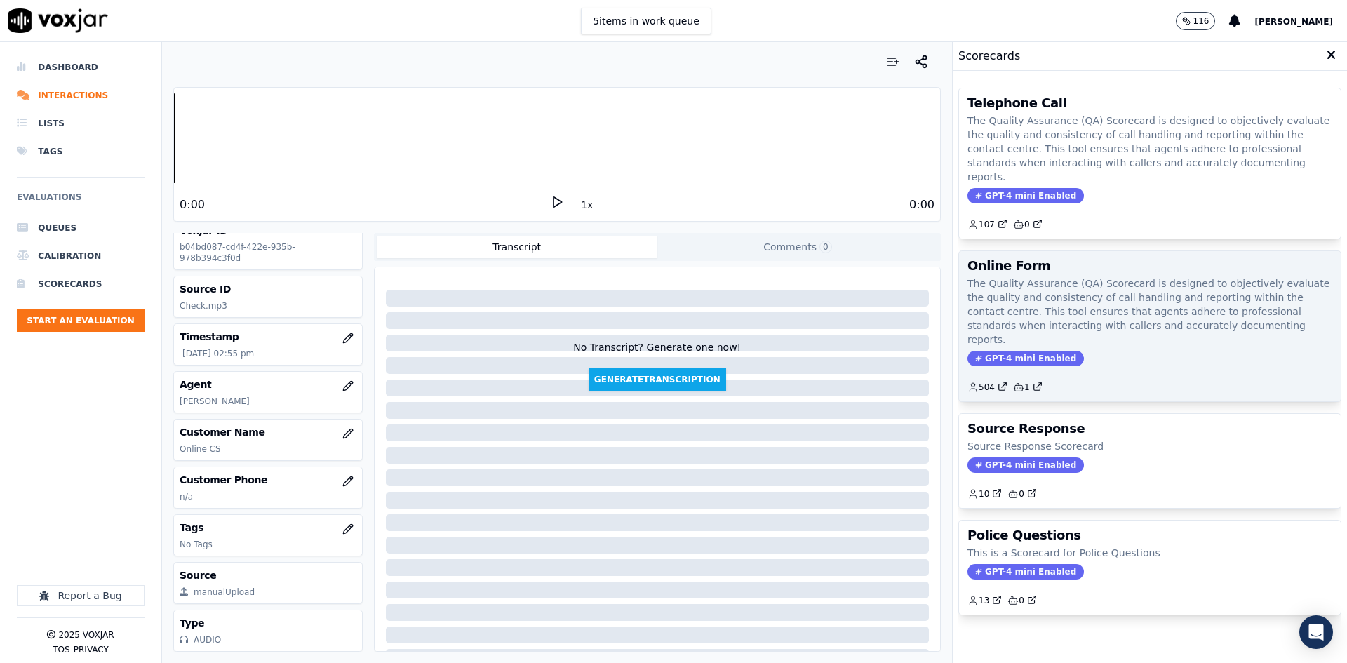
click at [1113, 308] on p "The Quality Assurance (QA) Scorecard is designed to objectively evaluate the qu…" at bounding box center [1149, 311] width 365 height 70
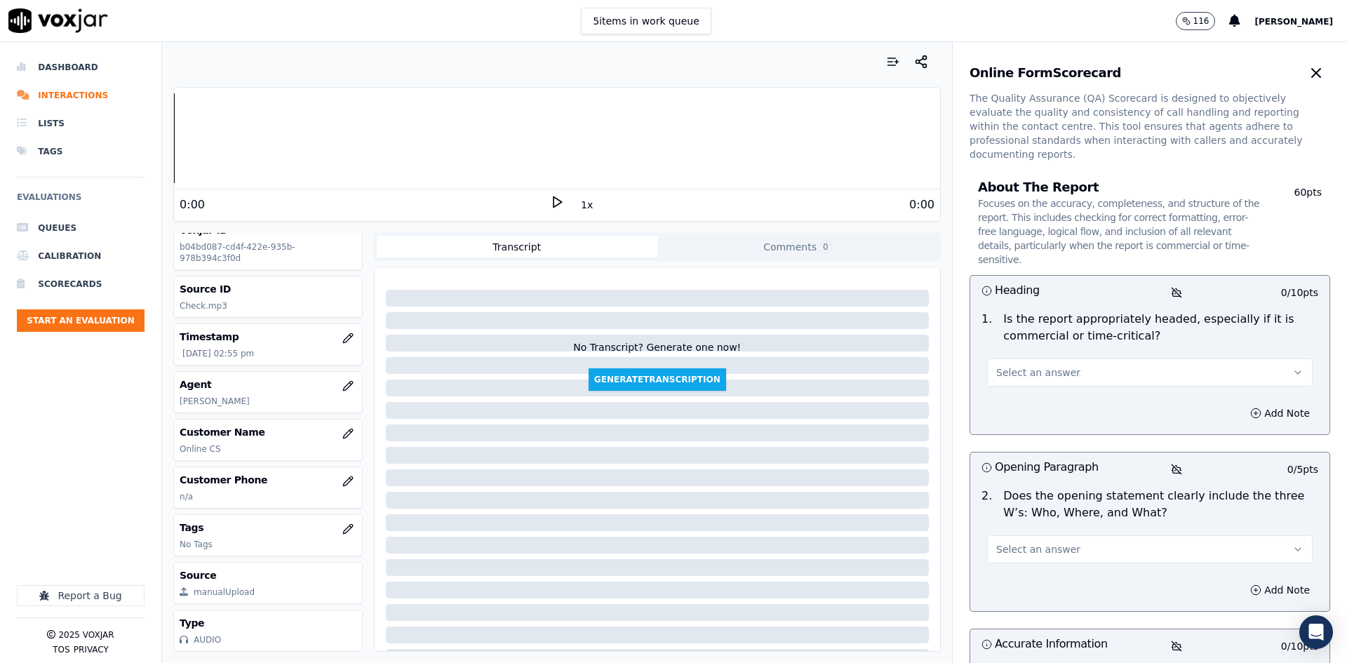
click at [1095, 358] on button "Select an answer" at bounding box center [1149, 372] width 325 height 28
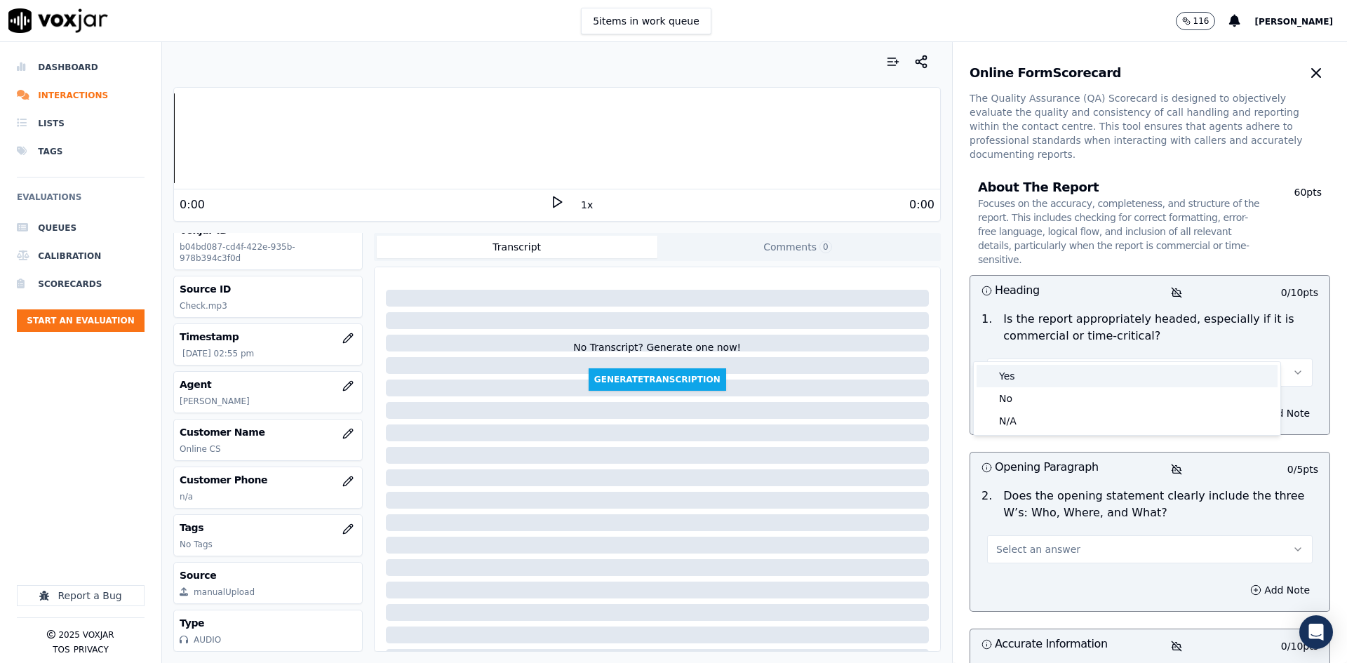
click at [1041, 377] on div "Yes" at bounding box center [1126, 376] width 301 height 22
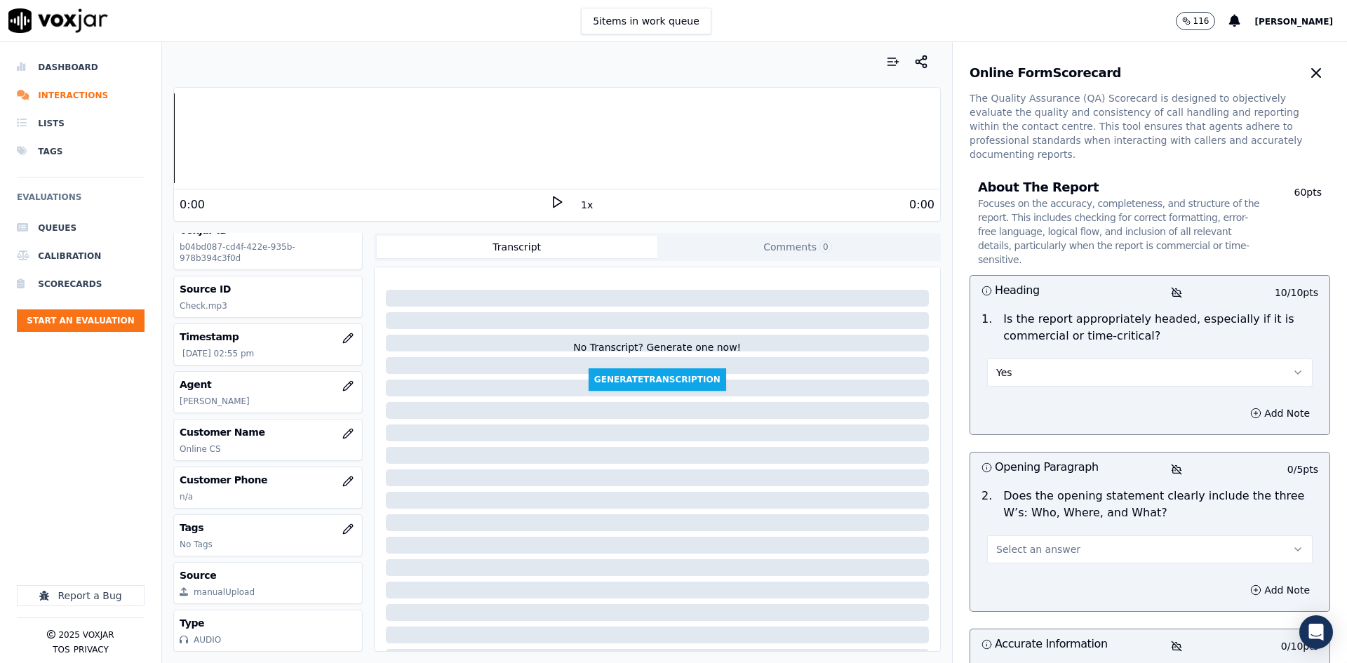
click at [1043, 535] on button "Select an answer" at bounding box center [1149, 549] width 325 height 28
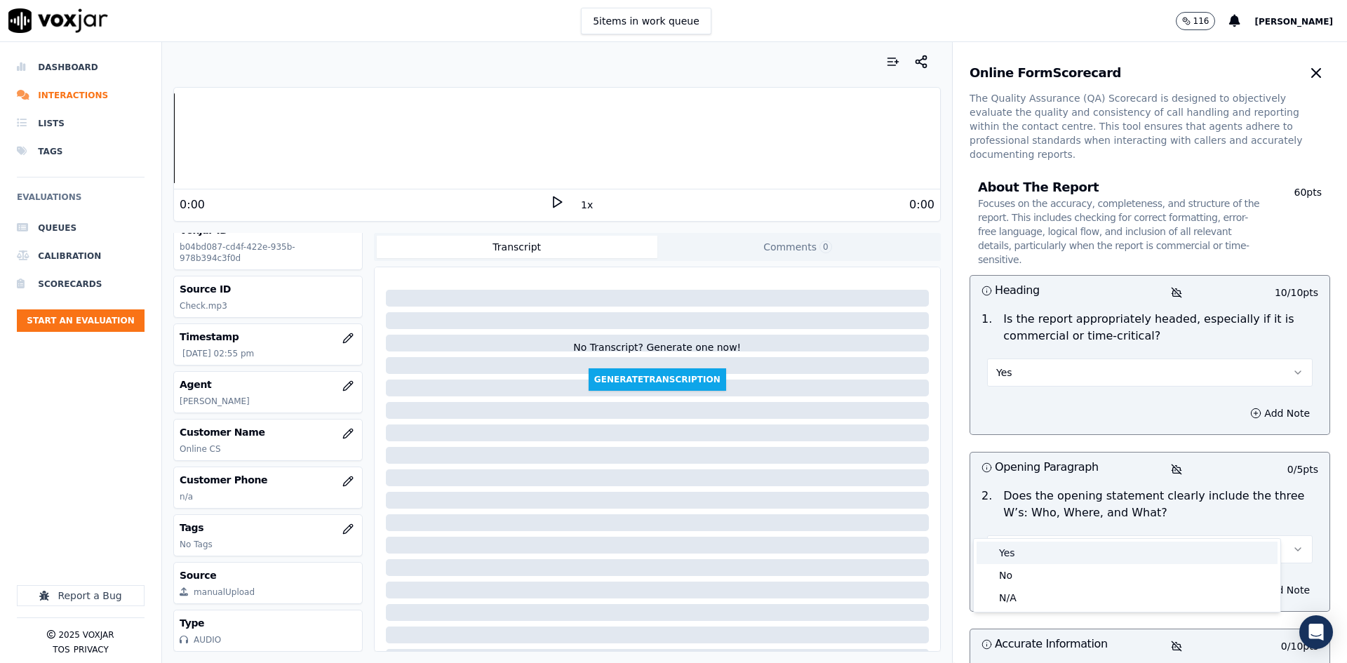
click at [1038, 546] on div "Yes" at bounding box center [1126, 553] width 301 height 22
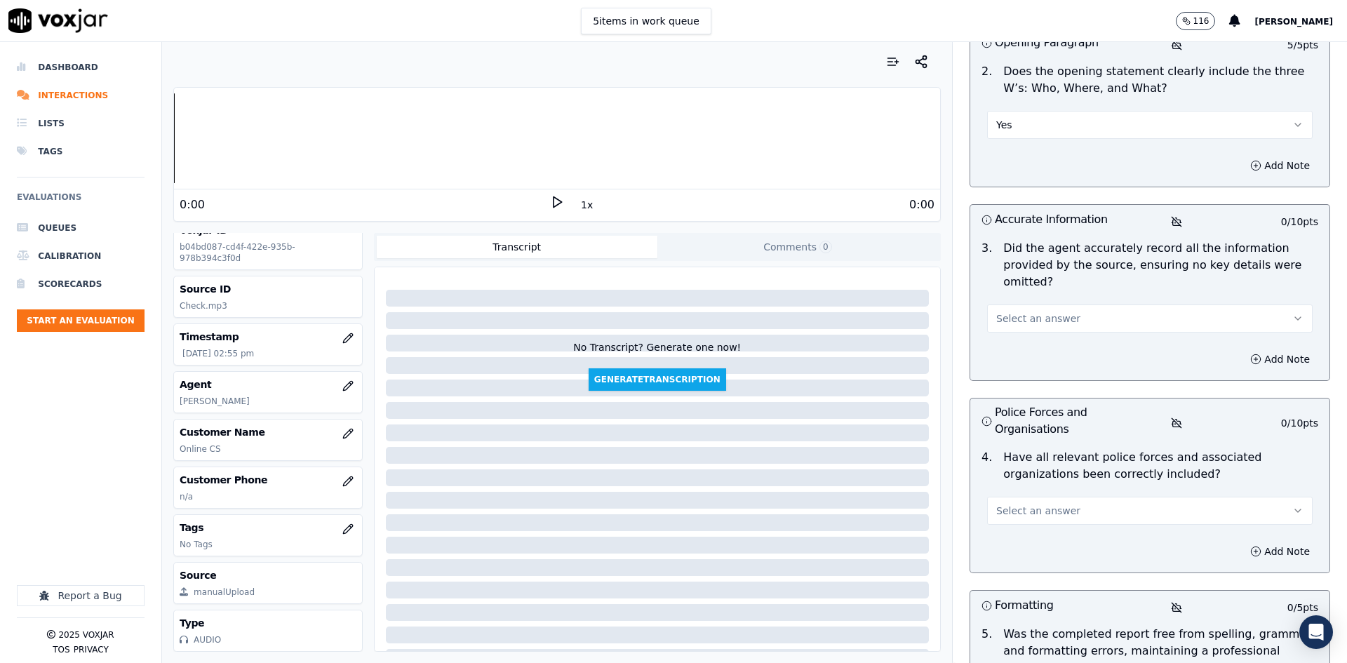
scroll to position [491, 0]
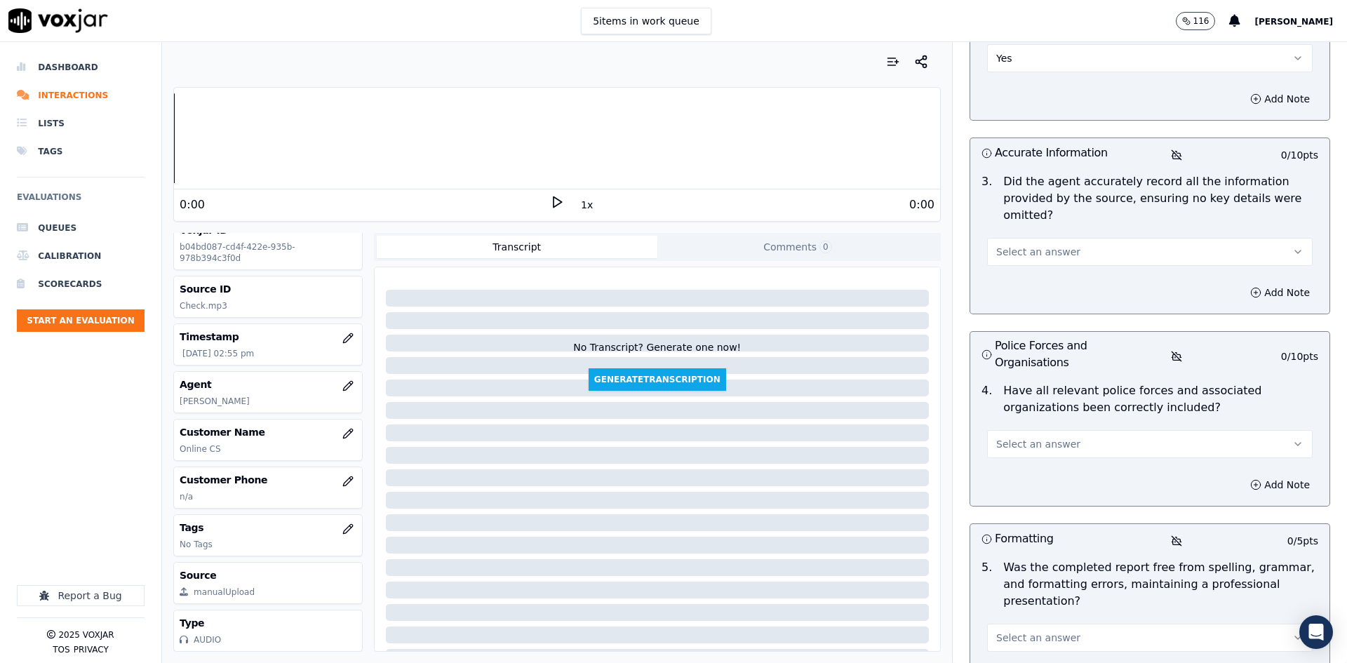
click at [1024, 437] on span "Select an answer" at bounding box center [1038, 444] width 84 height 14
click at [1049, 432] on div "Yes" at bounding box center [1126, 430] width 301 height 22
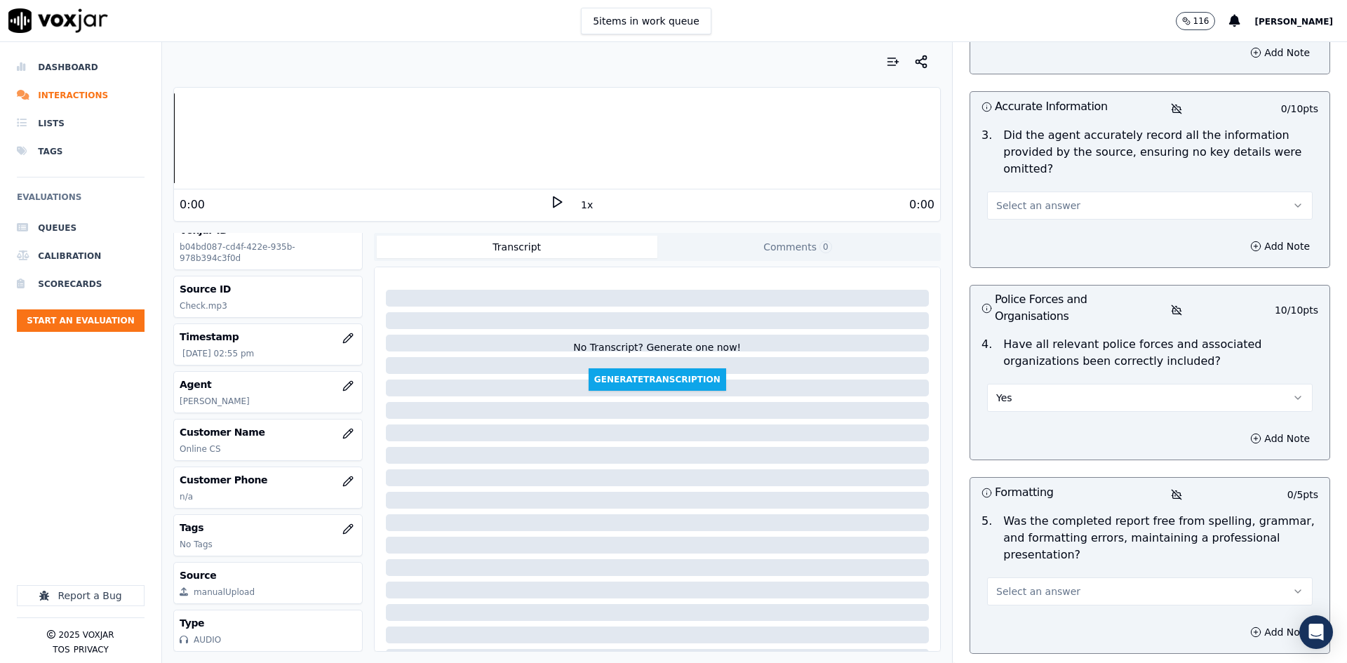
scroll to position [561, 0]
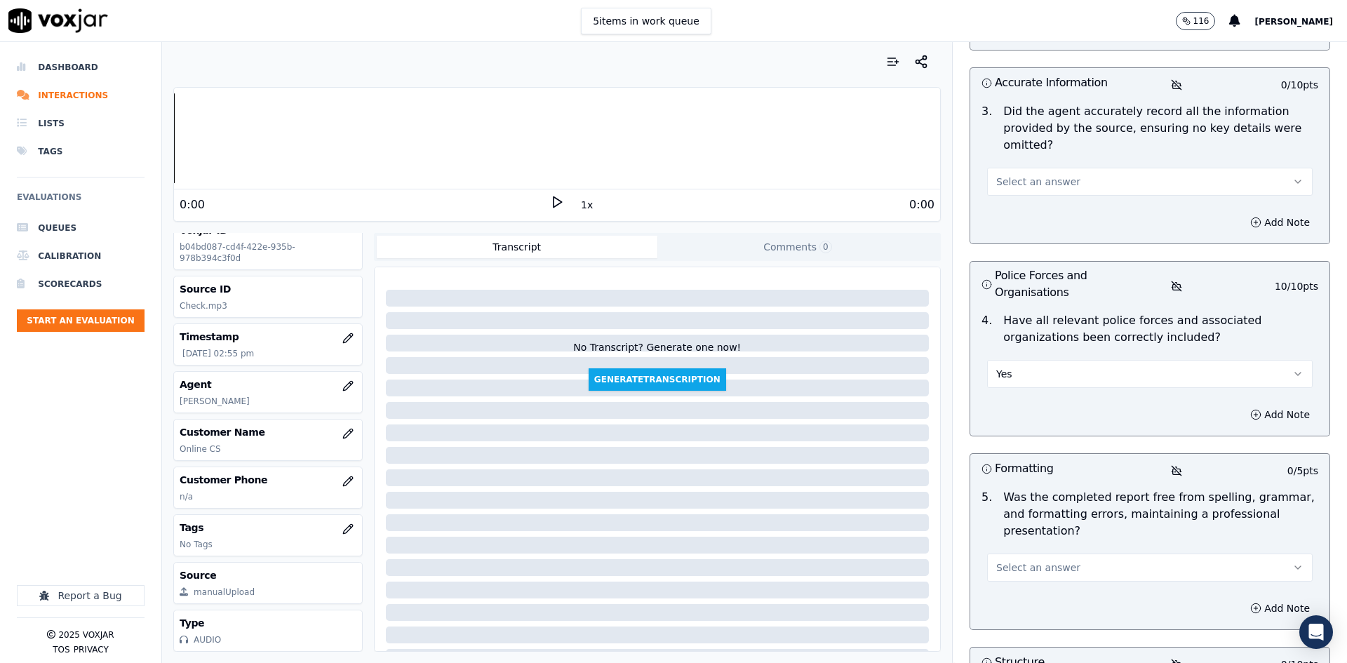
click at [1051, 520] on div "5 . Was the completed report free from spelling, grammar, and formatting errors…" at bounding box center [1149, 535] width 359 height 104
click at [1048, 553] on button "Select an answer" at bounding box center [1149, 567] width 325 height 28
click at [1035, 534] on div "Yes" at bounding box center [1126, 537] width 301 height 22
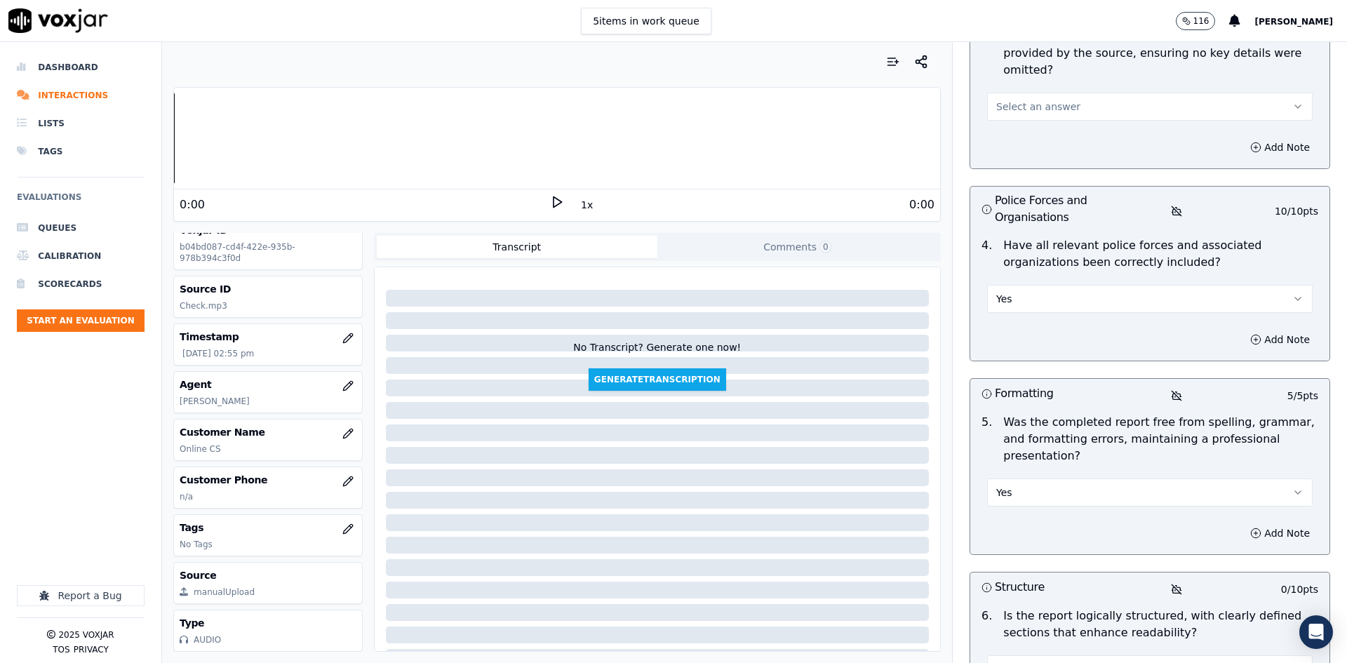
scroll to position [772, 0]
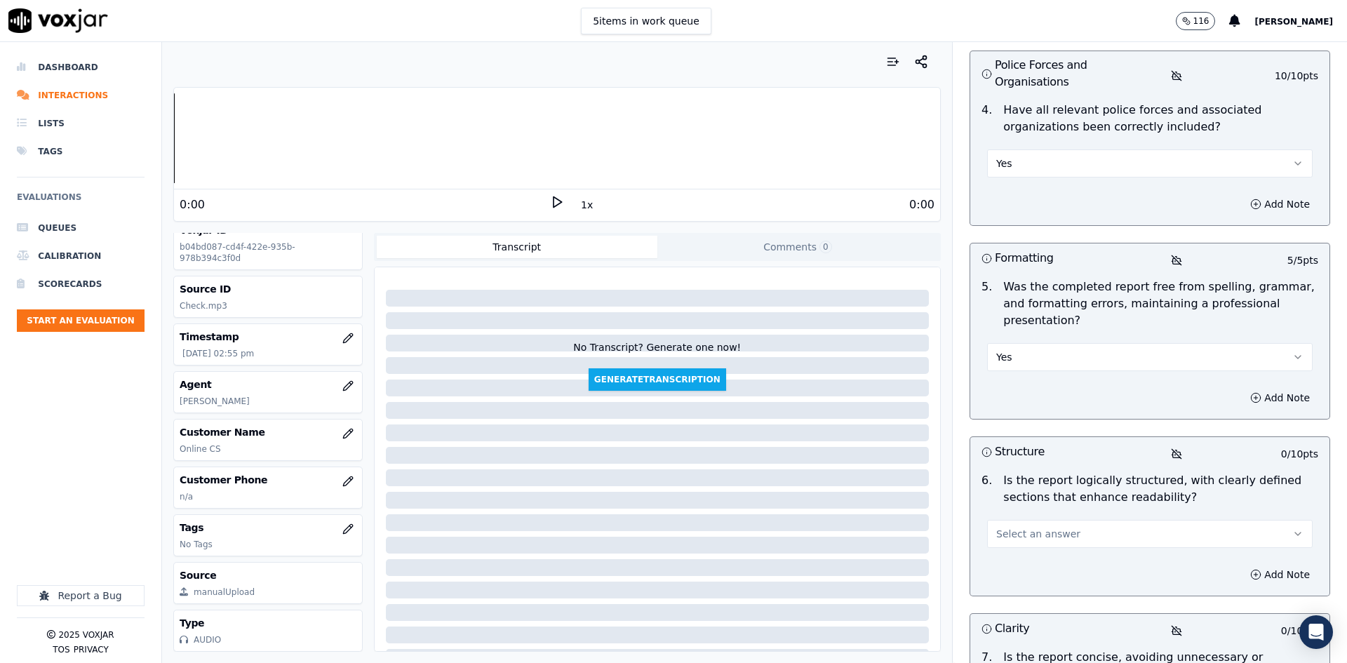
click at [1028, 520] on button "Select an answer" at bounding box center [1149, 534] width 325 height 28
click at [1026, 492] on div "Yes" at bounding box center [1126, 503] width 301 height 22
click at [1024, 553] on div "Add Note" at bounding box center [1149, 574] width 359 height 42
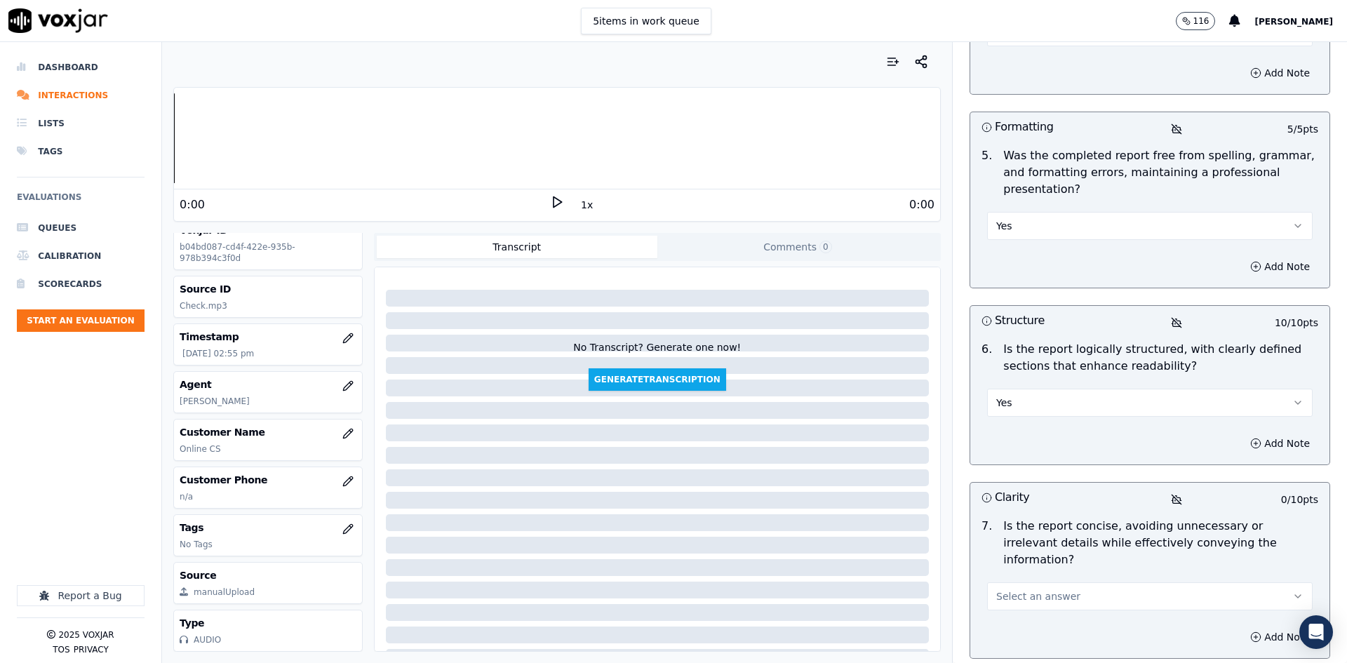
scroll to position [1052, 0]
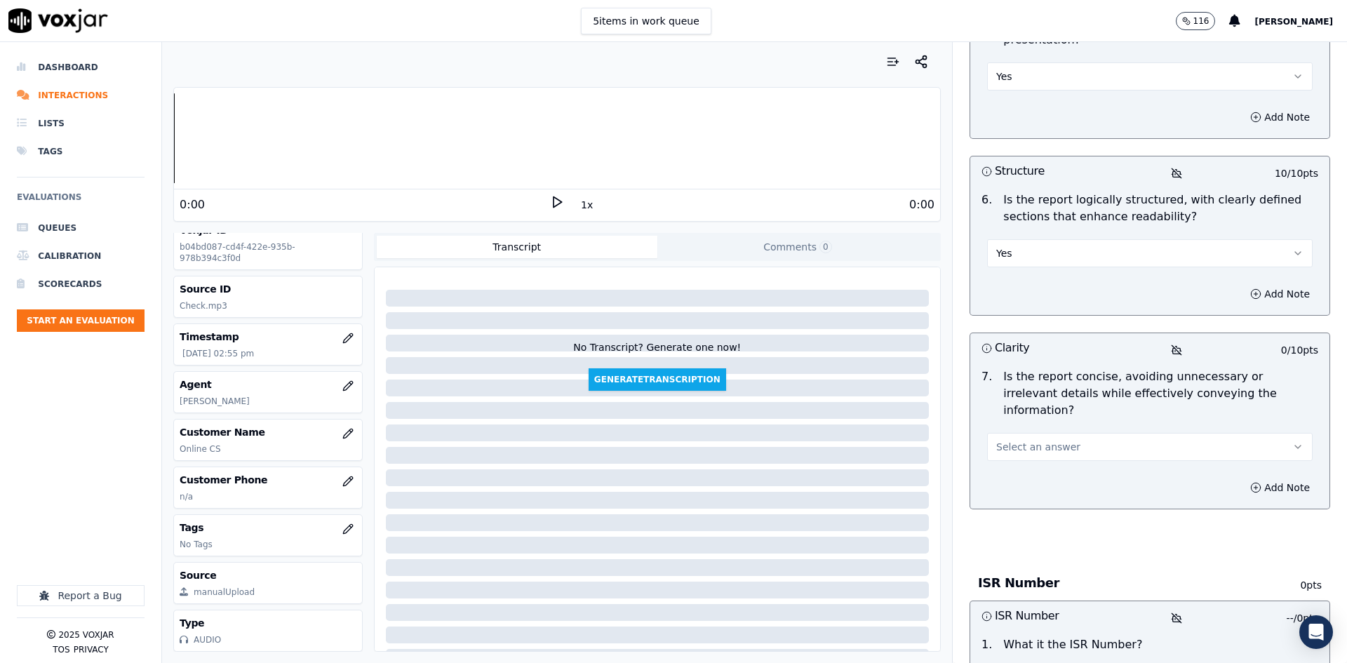
click at [1031, 385] on div "7 . Is the report concise, avoiding unnecessary or irrelevant details while eff…" at bounding box center [1149, 415] width 359 height 104
click at [1024, 440] on span "Select an answer" at bounding box center [1038, 447] width 84 height 14
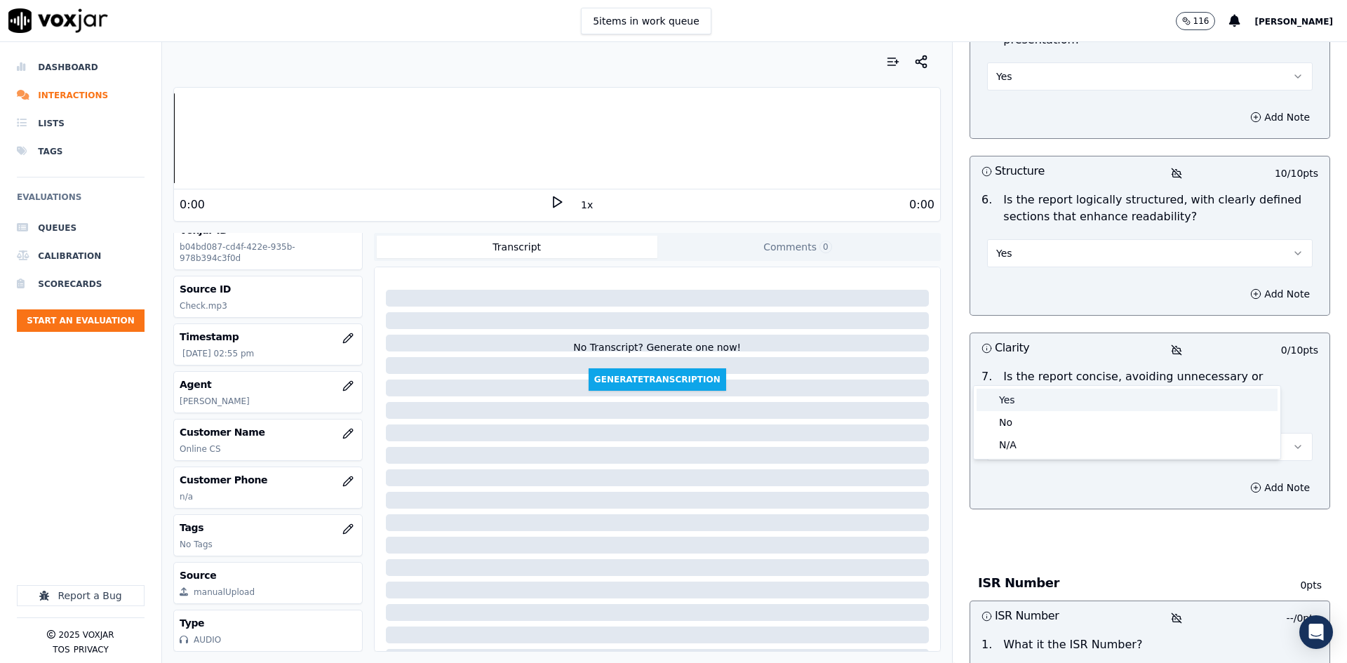
click at [1023, 397] on div "Yes" at bounding box center [1126, 400] width 301 height 22
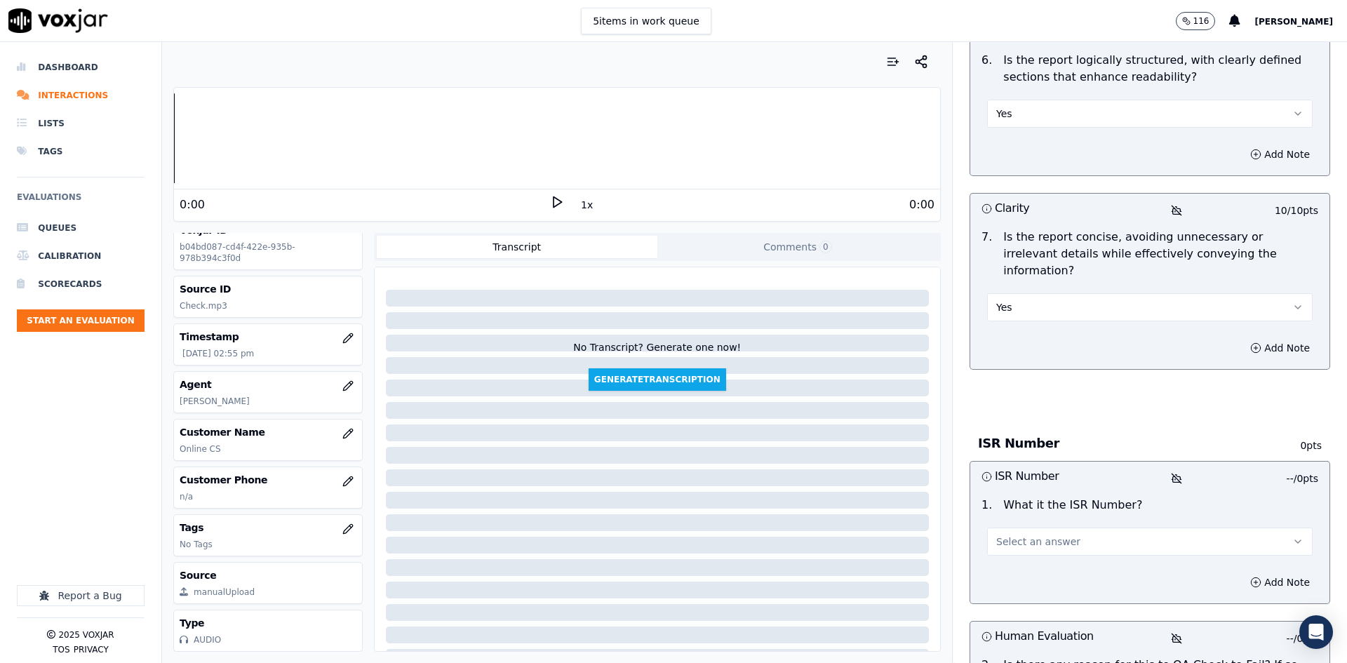
scroll to position [1192, 0]
click at [1065, 527] on button "Select an answer" at bounding box center [1149, 541] width 325 height 28
click at [1033, 491] on div "ISR" at bounding box center [1126, 494] width 301 height 22
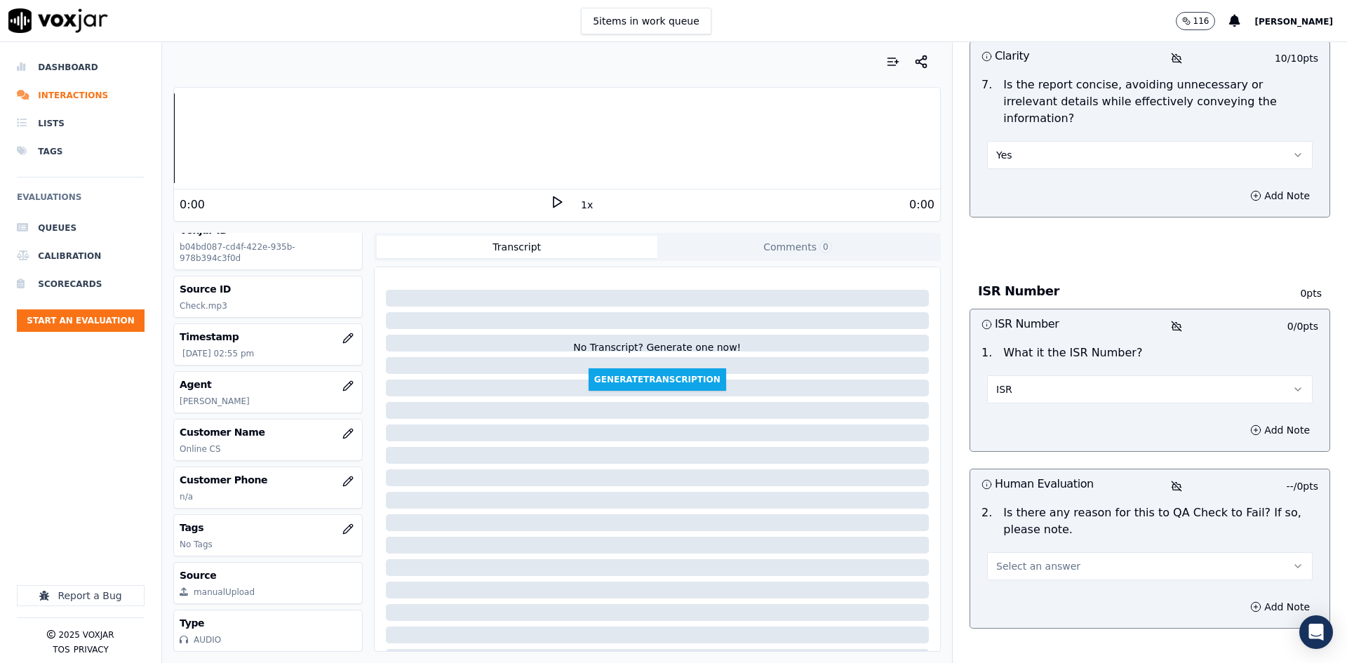
scroll to position [1347, 0]
click at [1047, 549] on button "Select an answer" at bounding box center [1149, 563] width 325 height 28
click at [1017, 537] on div "N/A" at bounding box center [1126, 538] width 301 height 22
click at [1262, 417] on button "Add Note" at bounding box center [1280, 427] width 76 height 20
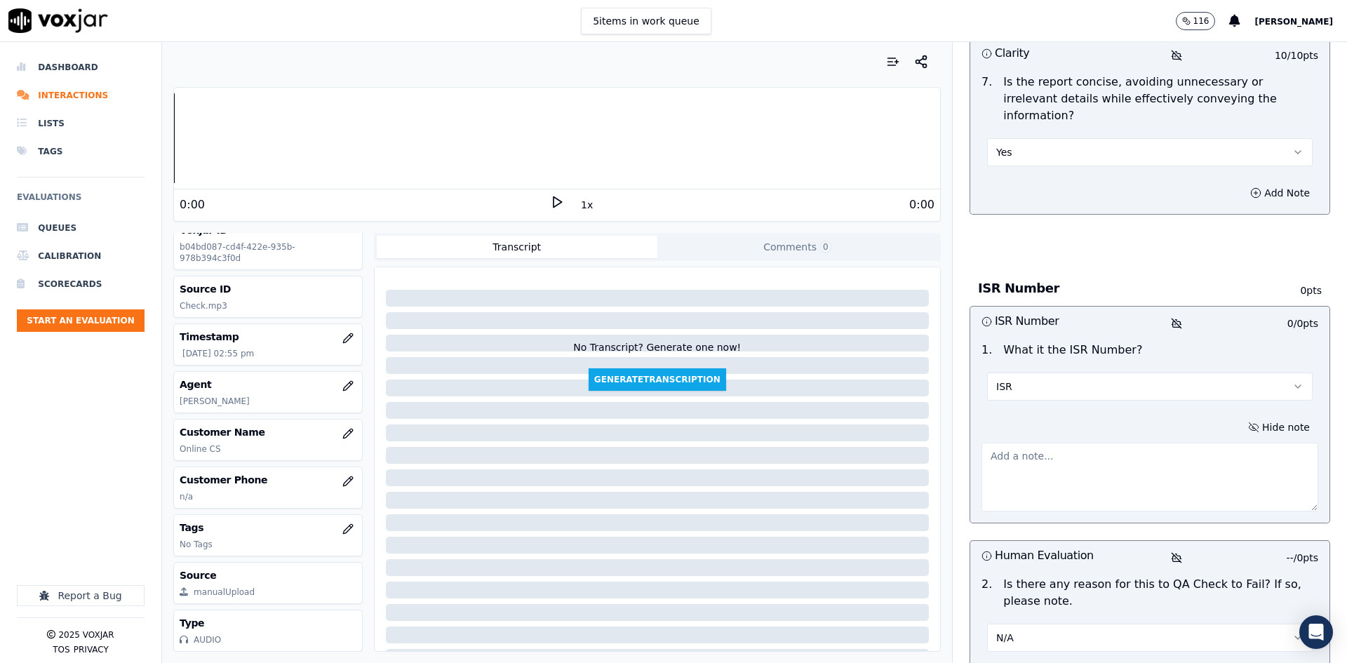
click at [1054, 443] on textarea at bounding box center [1149, 477] width 337 height 69
paste textarea "ISR2509038951279135"
type textarea "ISR2509038951279135"
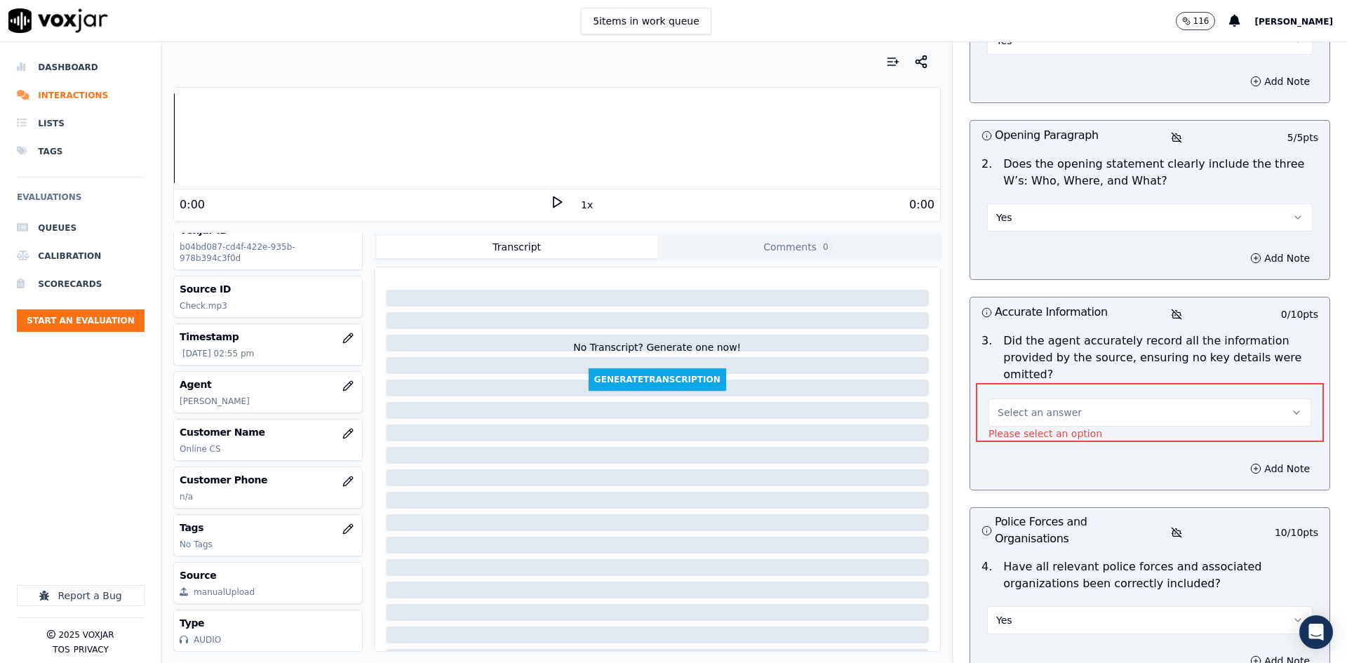
scroll to position [316, 0]
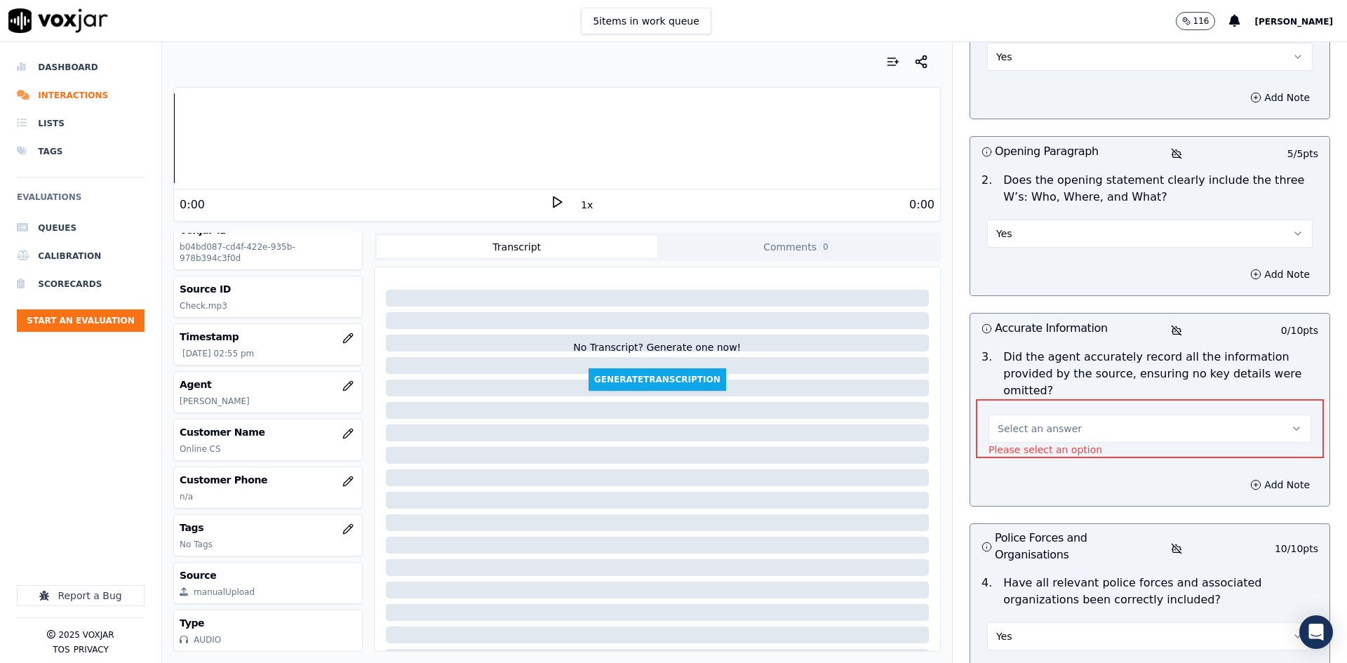
click at [1046, 422] on span "Select an answer" at bounding box center [1039, 429] width 84 height 14
click at [1054, 414] on div "Yes" at bounding box center [1127, 415] width 298 height 22
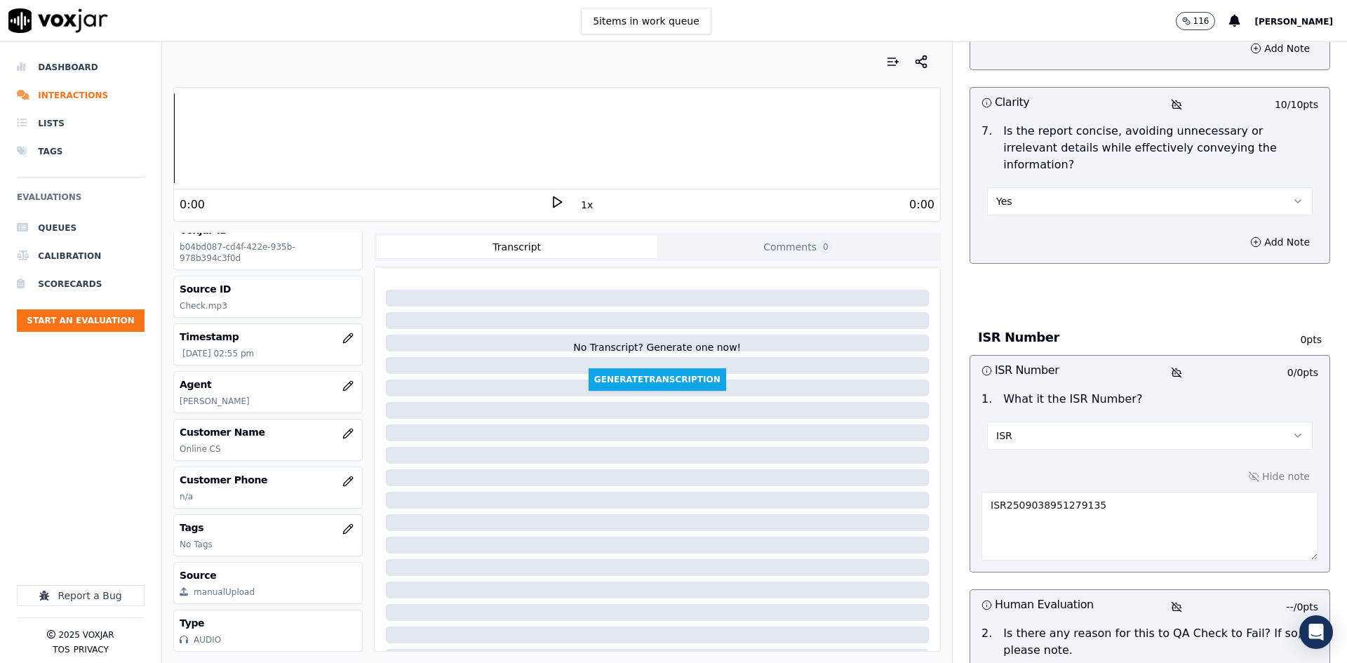
scroll to position [1421, 0]
